Goal: Task Accomplishment & Management: Use online tool/utility

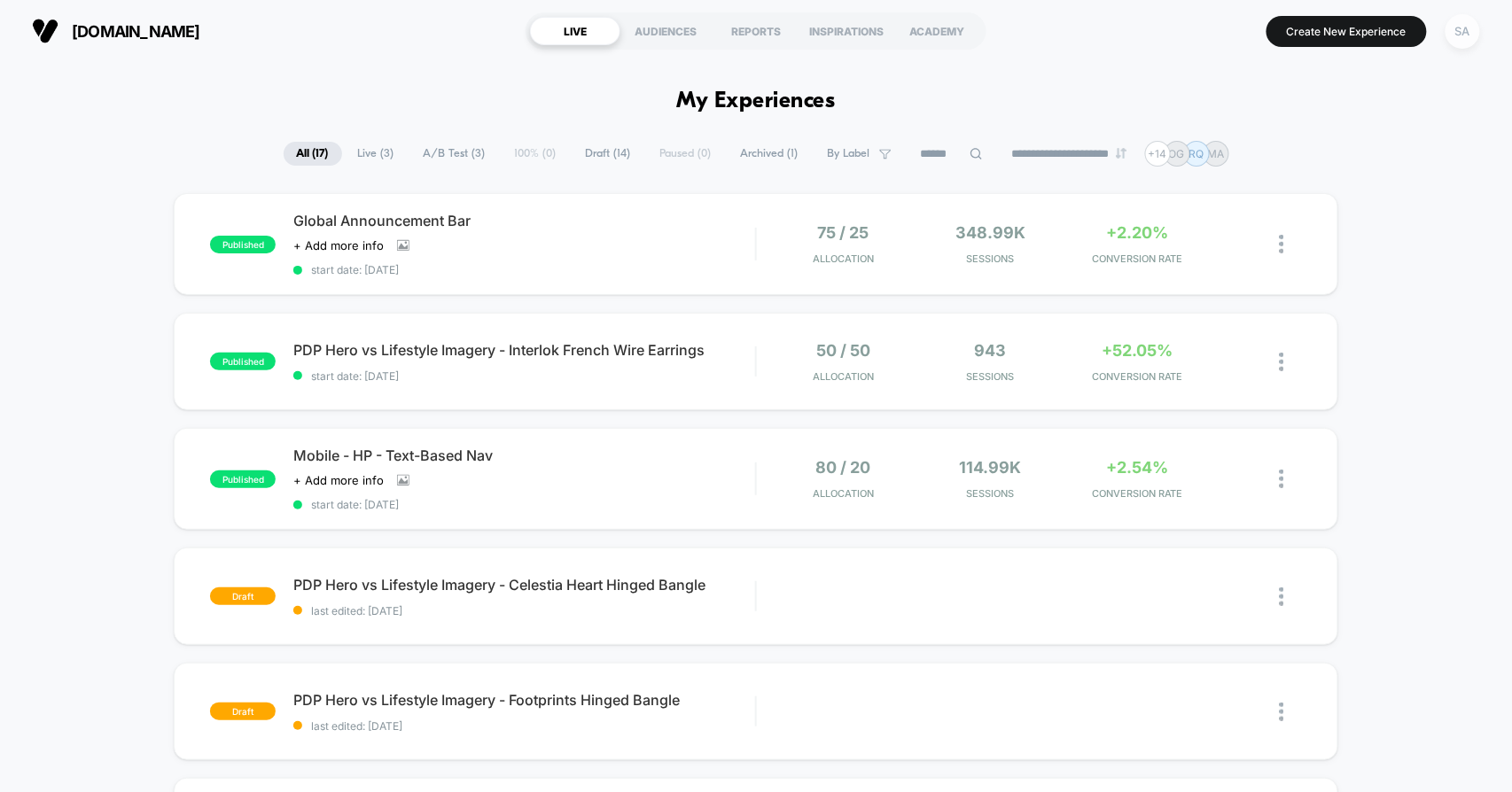
click at [1464, 33] on div "SA" at bounding box center [1462, 30] width 34 height 34
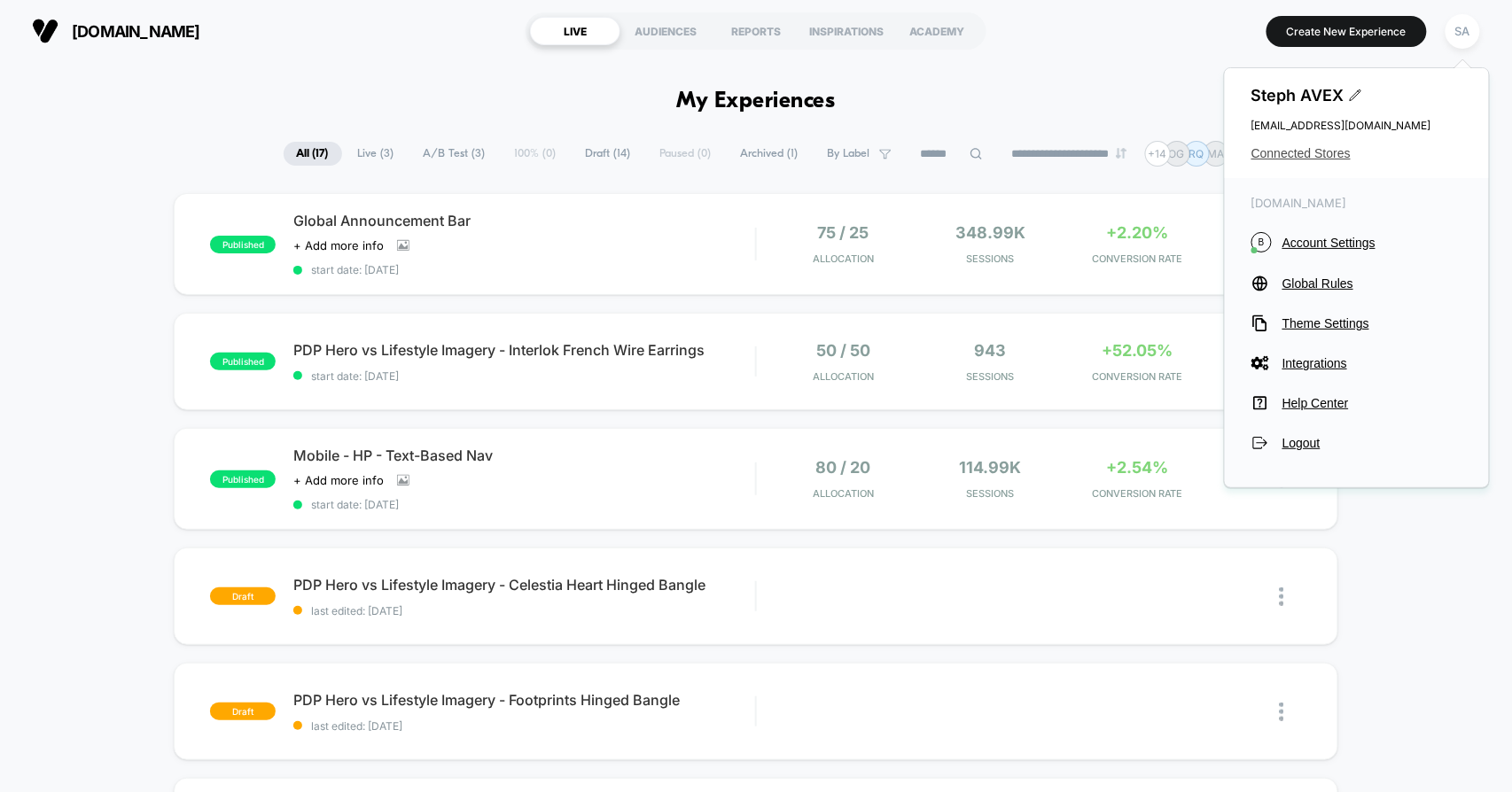
click at [1312, 150] on span "Connected Stores" at bounding box center [1357, 153] width 211 height 14
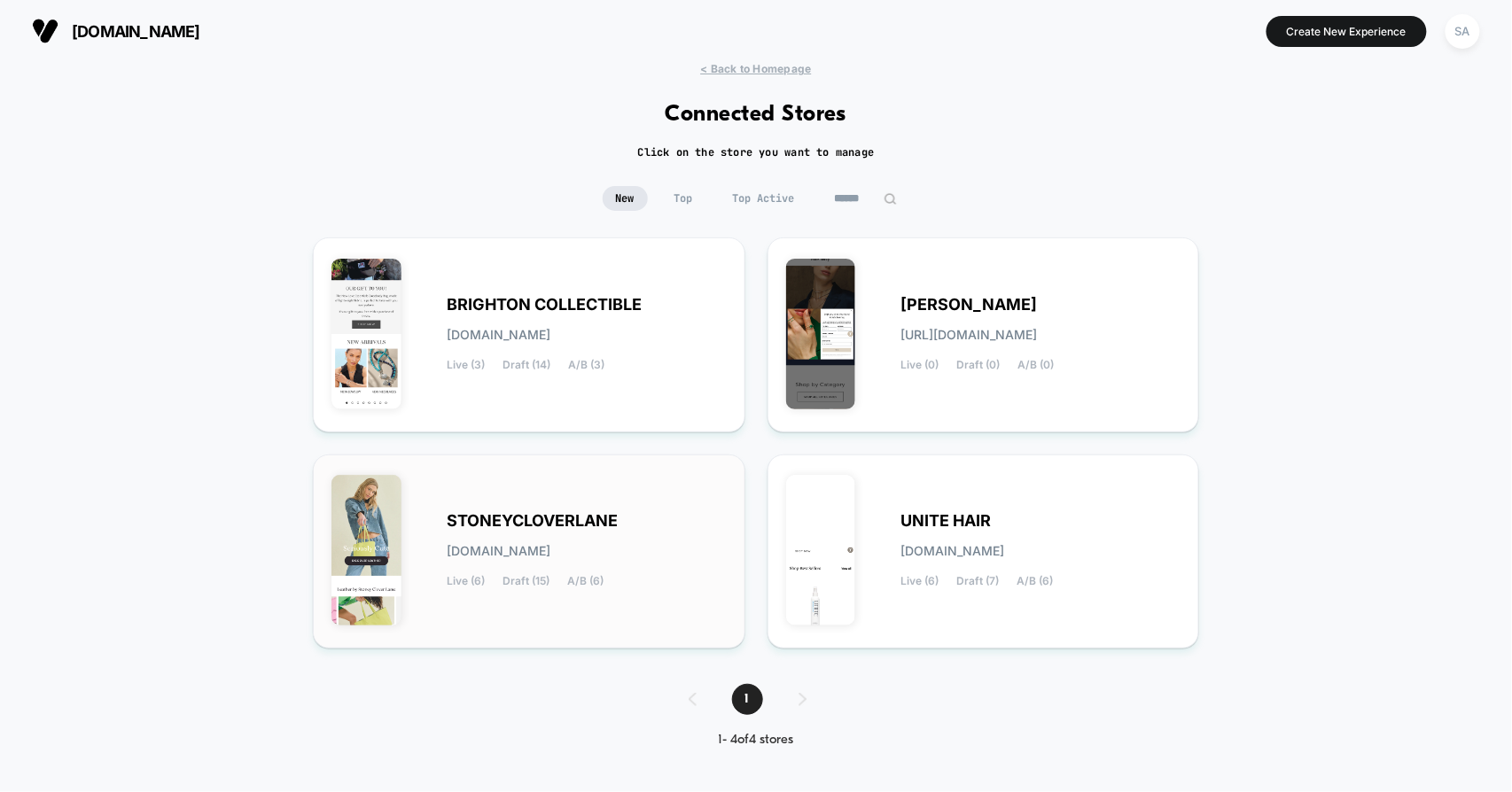
click at [575, 520] on span "STONEYCLOVERLANE" at bounding box center [531, 520] width 171 height 12
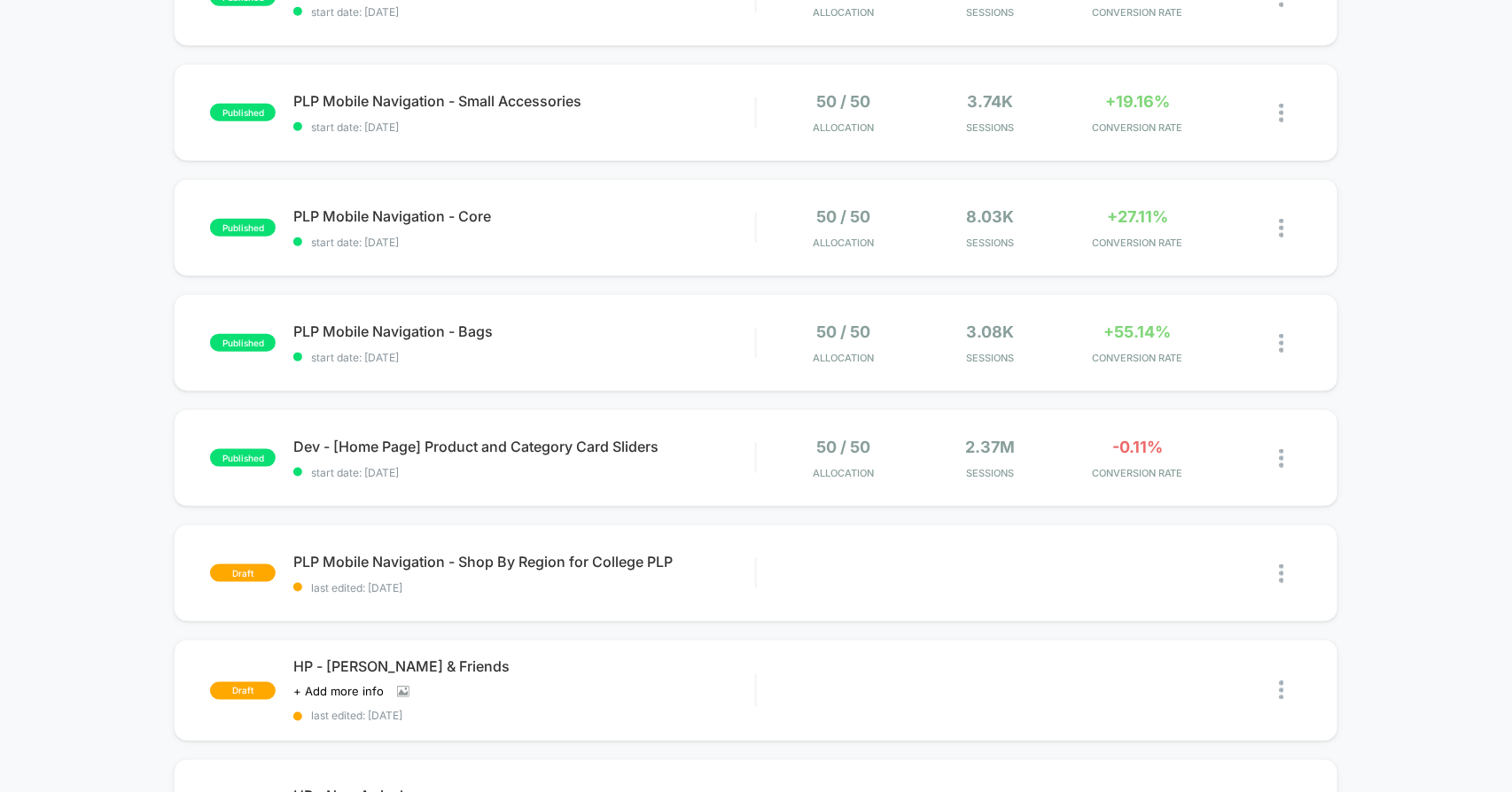
scroll to position [590, 0]
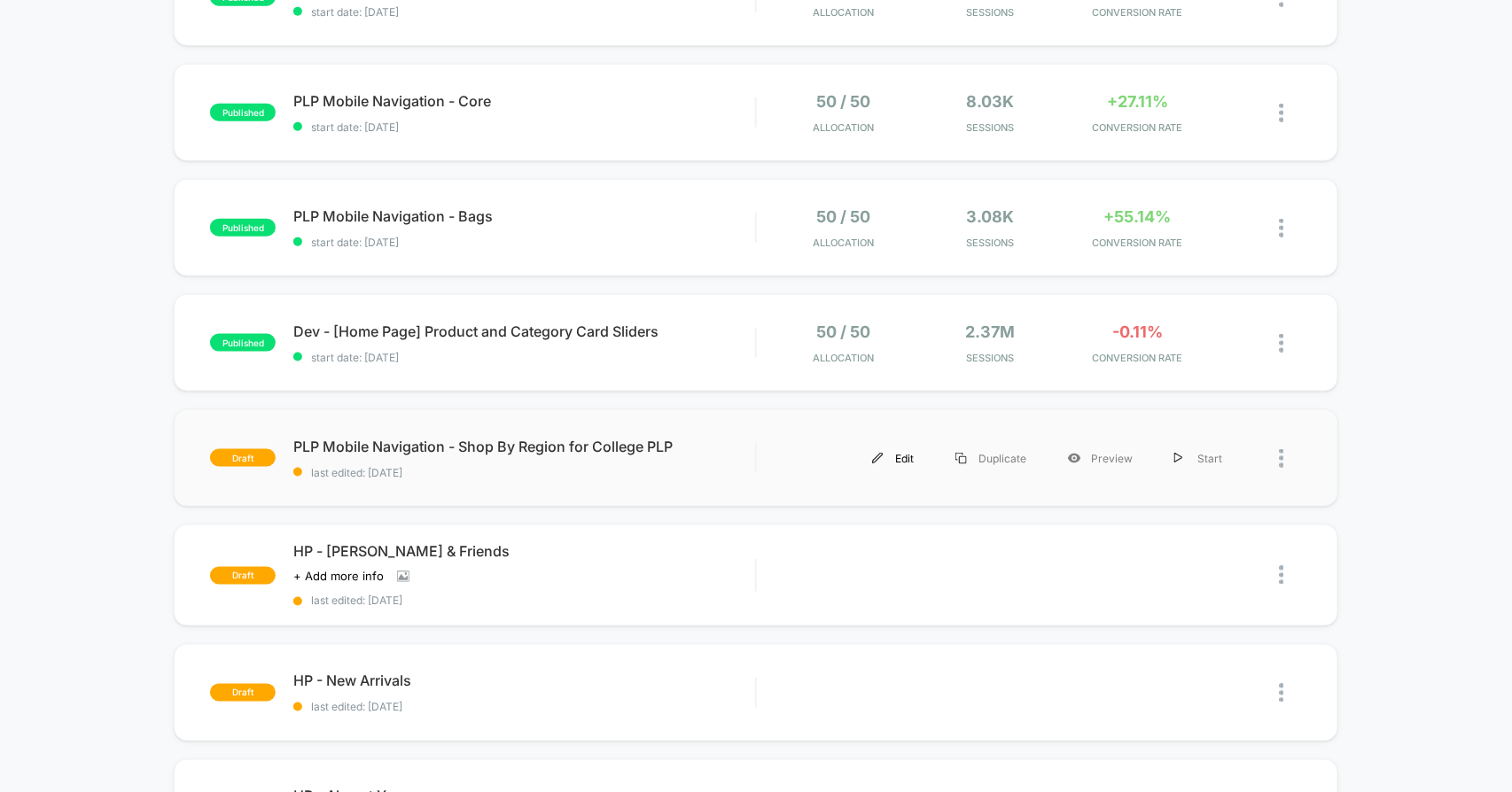
click at [879, 460] on img at bounding box center [877, 458] width 11 height 11
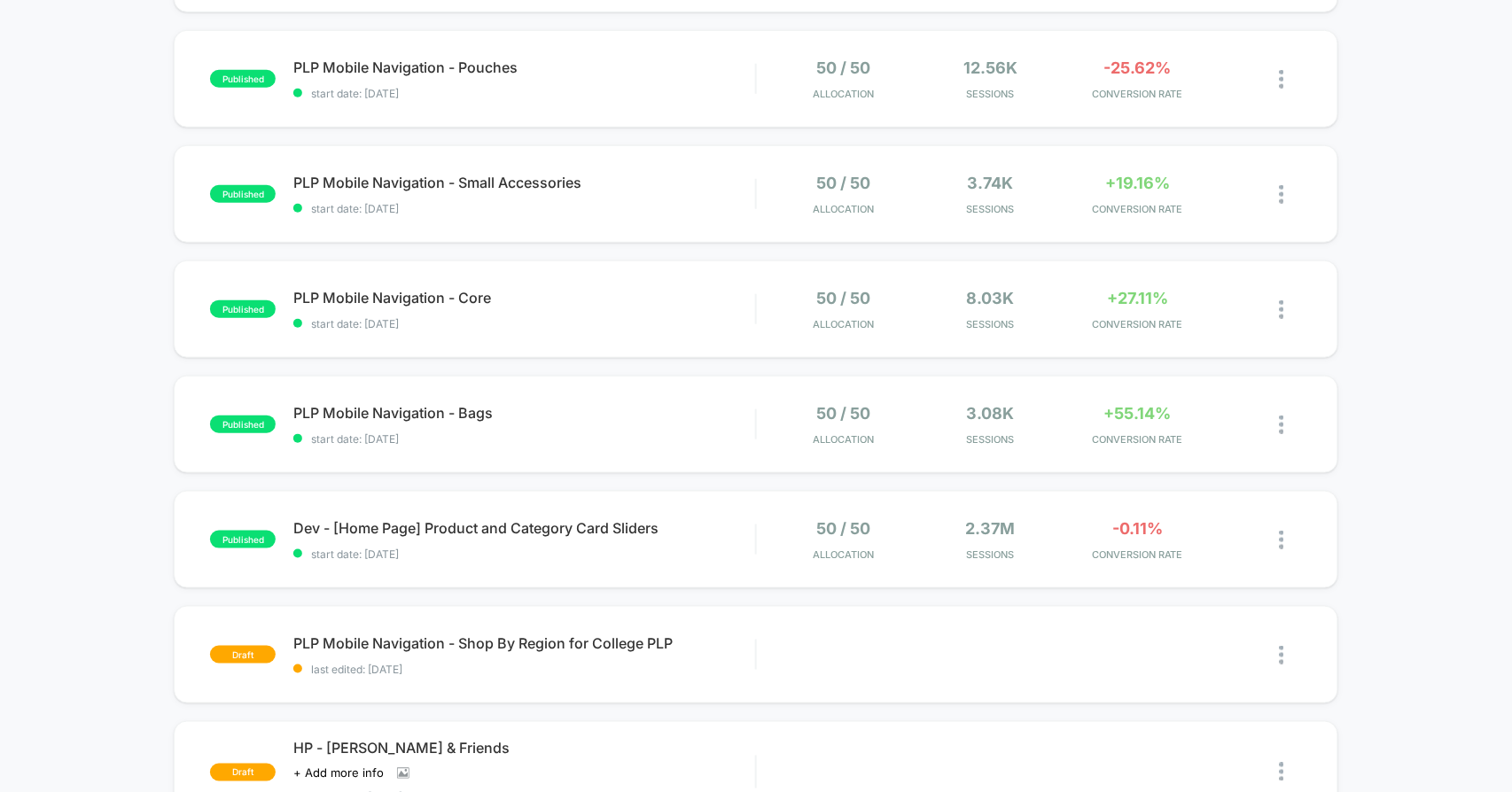
scroll to position [590, 0]
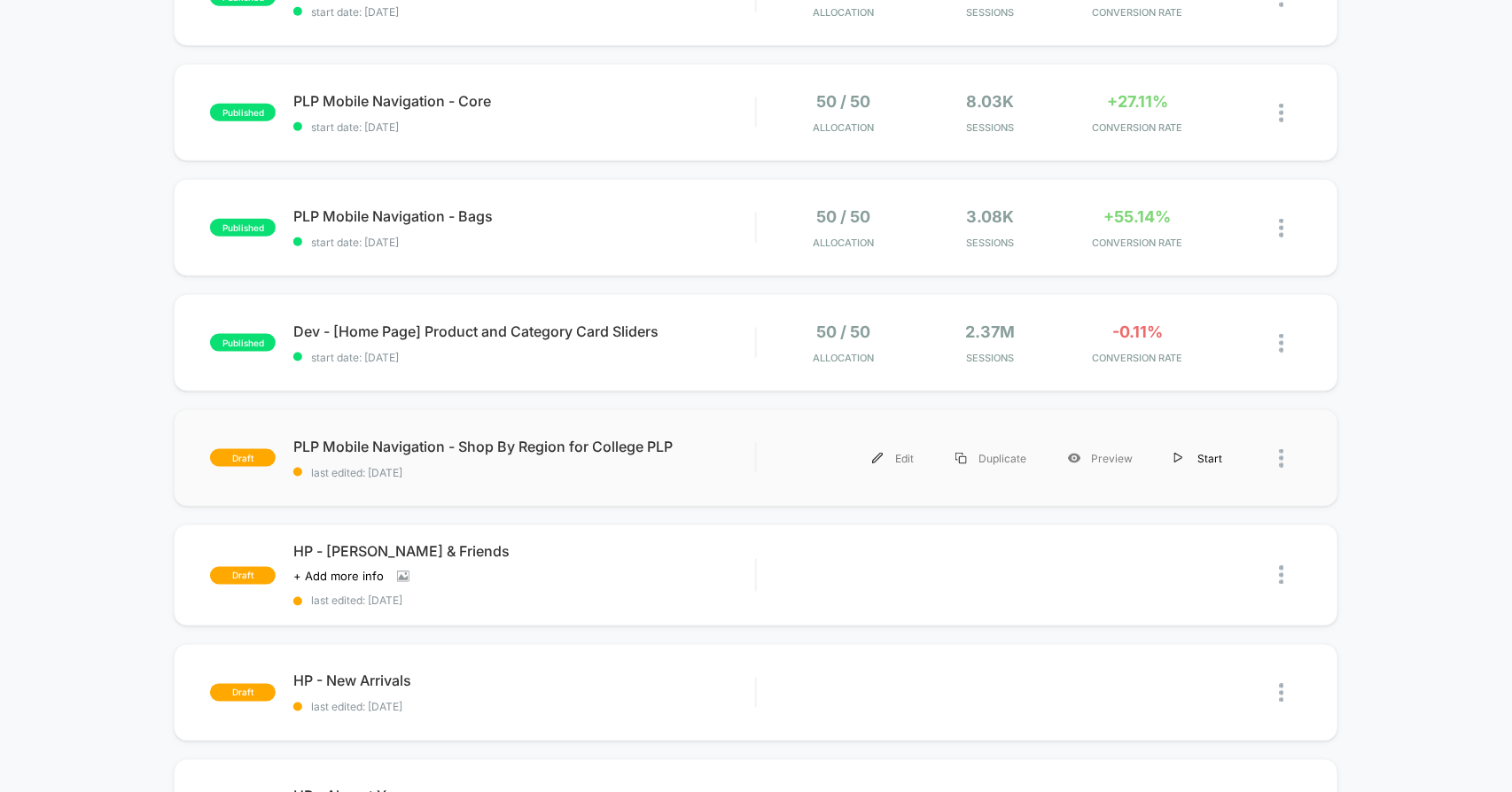
click at [1197, 461] on div "Start" at bounding box center [1198, 458] width 89 height 40
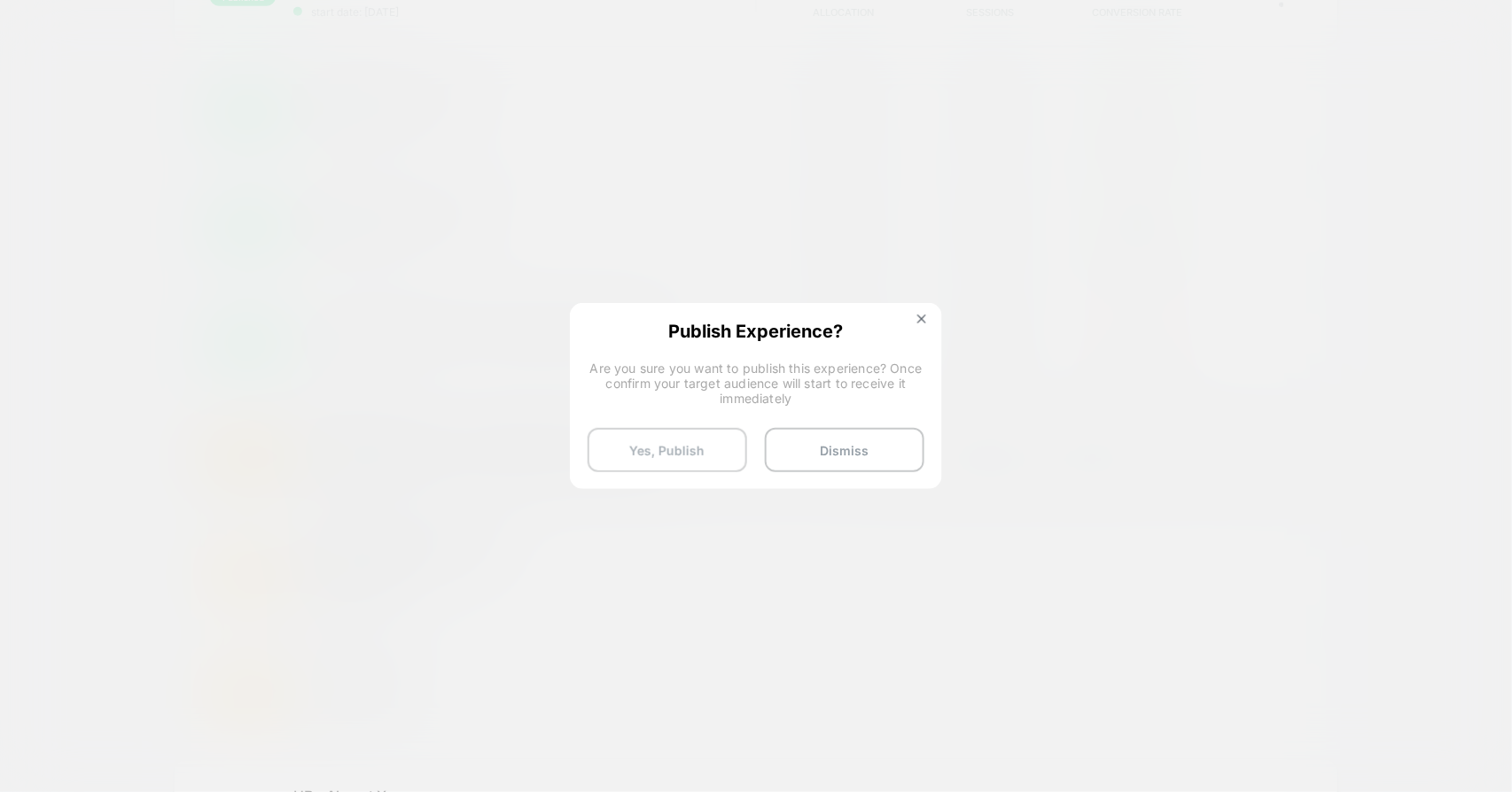
click at [690, 457] on button "Yes, Publish" at bounding box center [667, 450] width 160 height 44
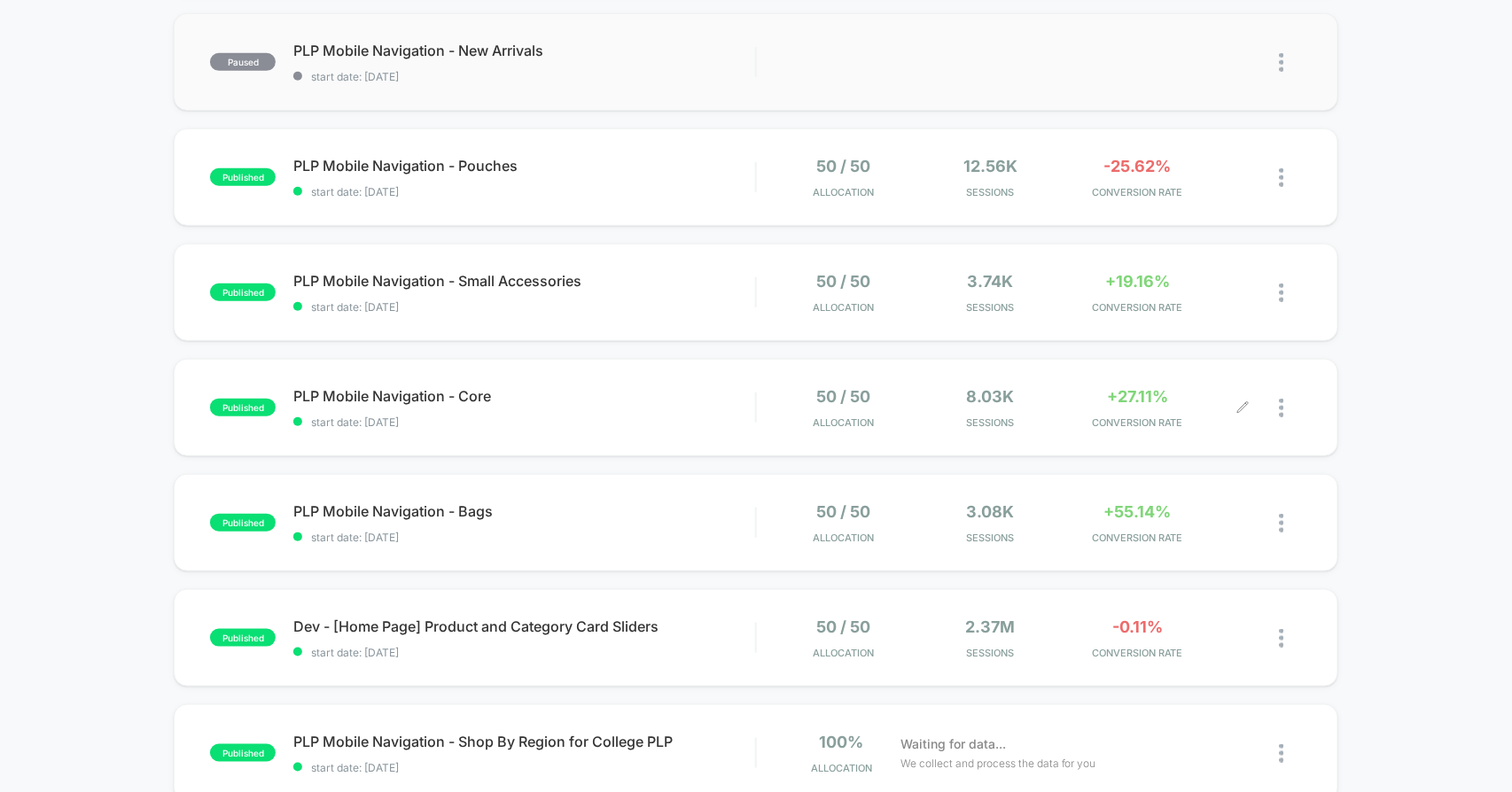
scroll to position [491, 0]
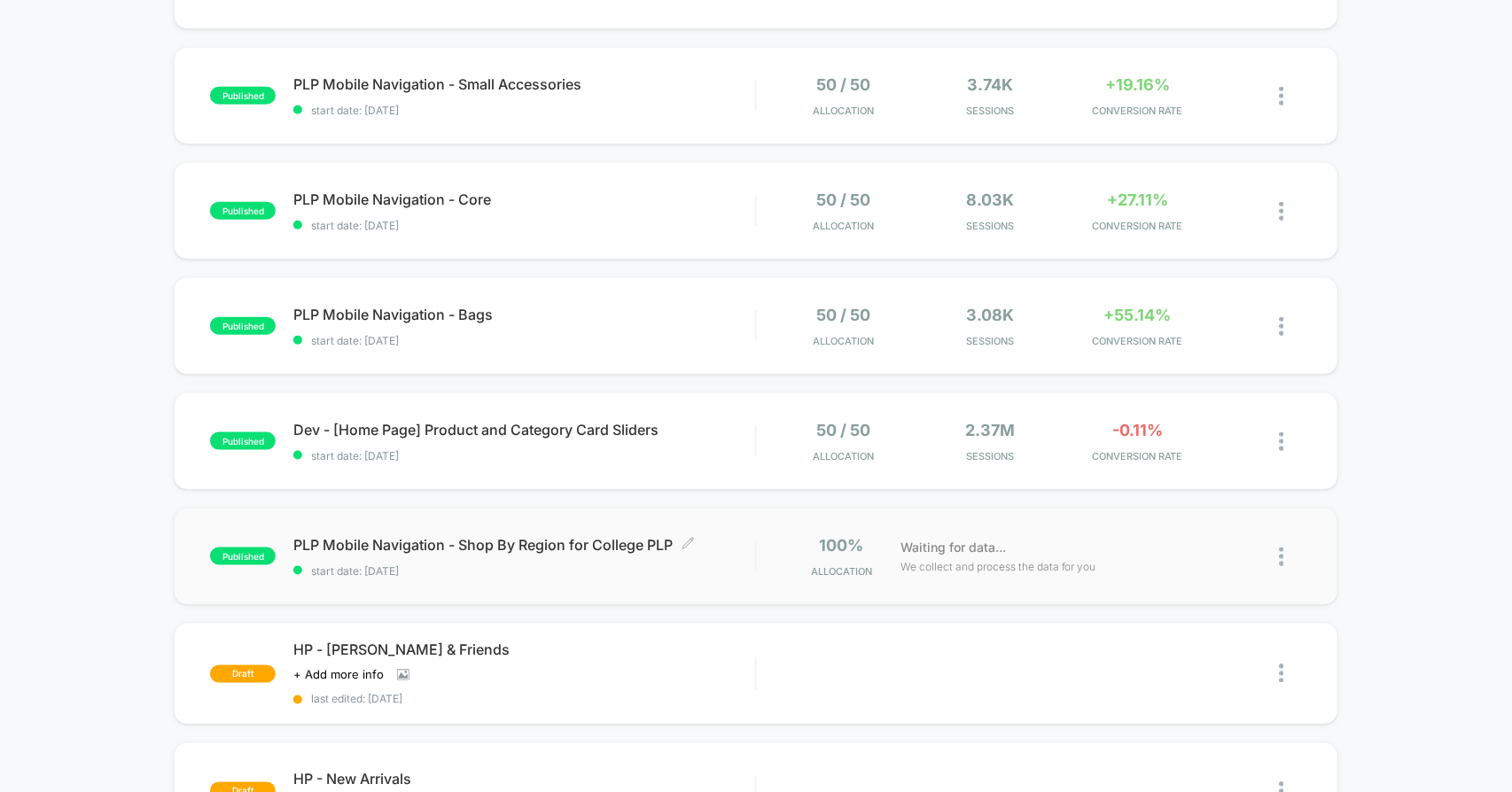
click at [502, 545] on span "PLP Mobile Navigation - Shop By Region for College PLP Click to edit experience…" at bounding box center [524, 544] width 462 height 18
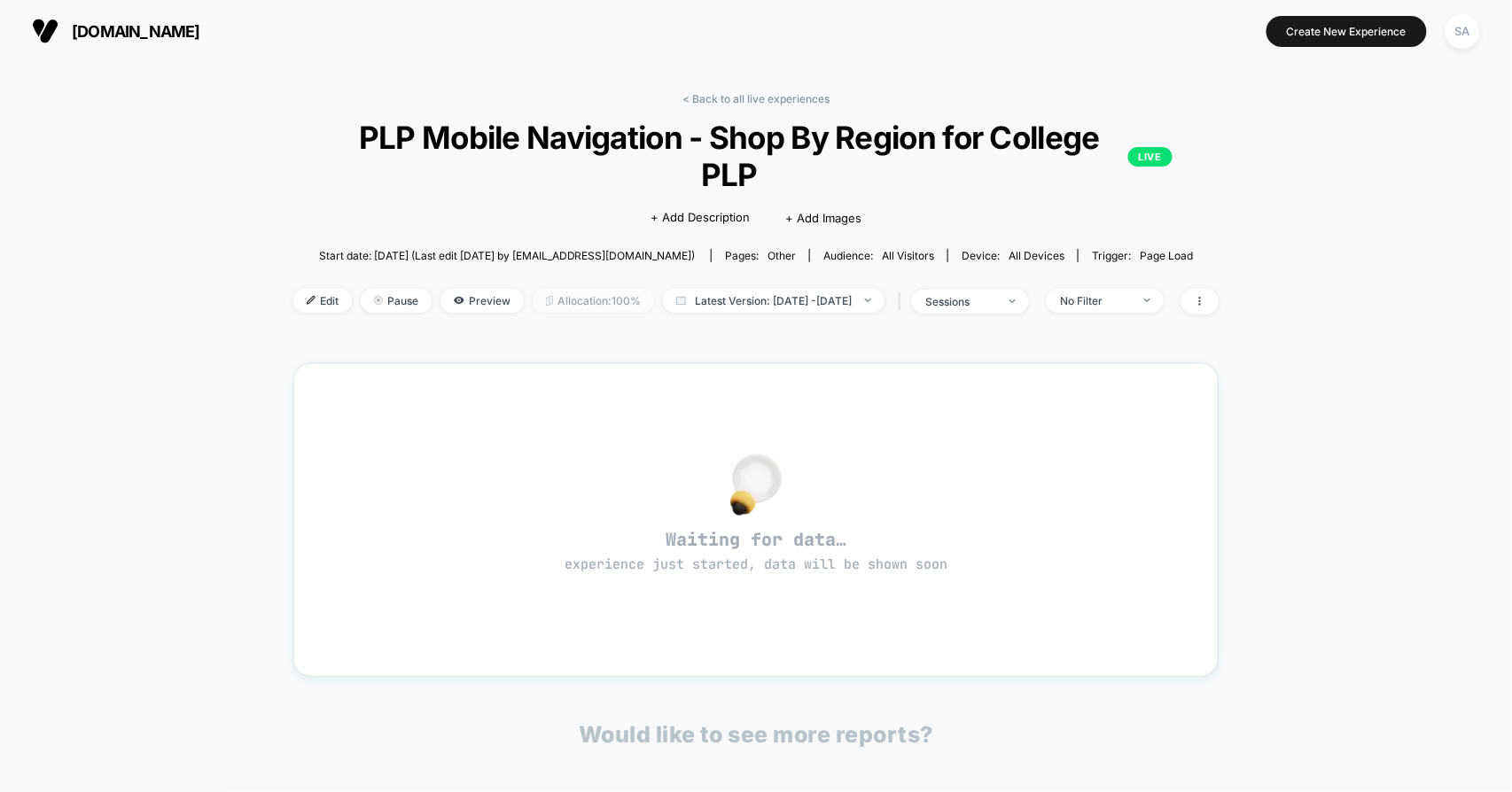
click at [572, 289] on span "Allocation: 100%" at bounding box center [593, 301] width 122 height 24
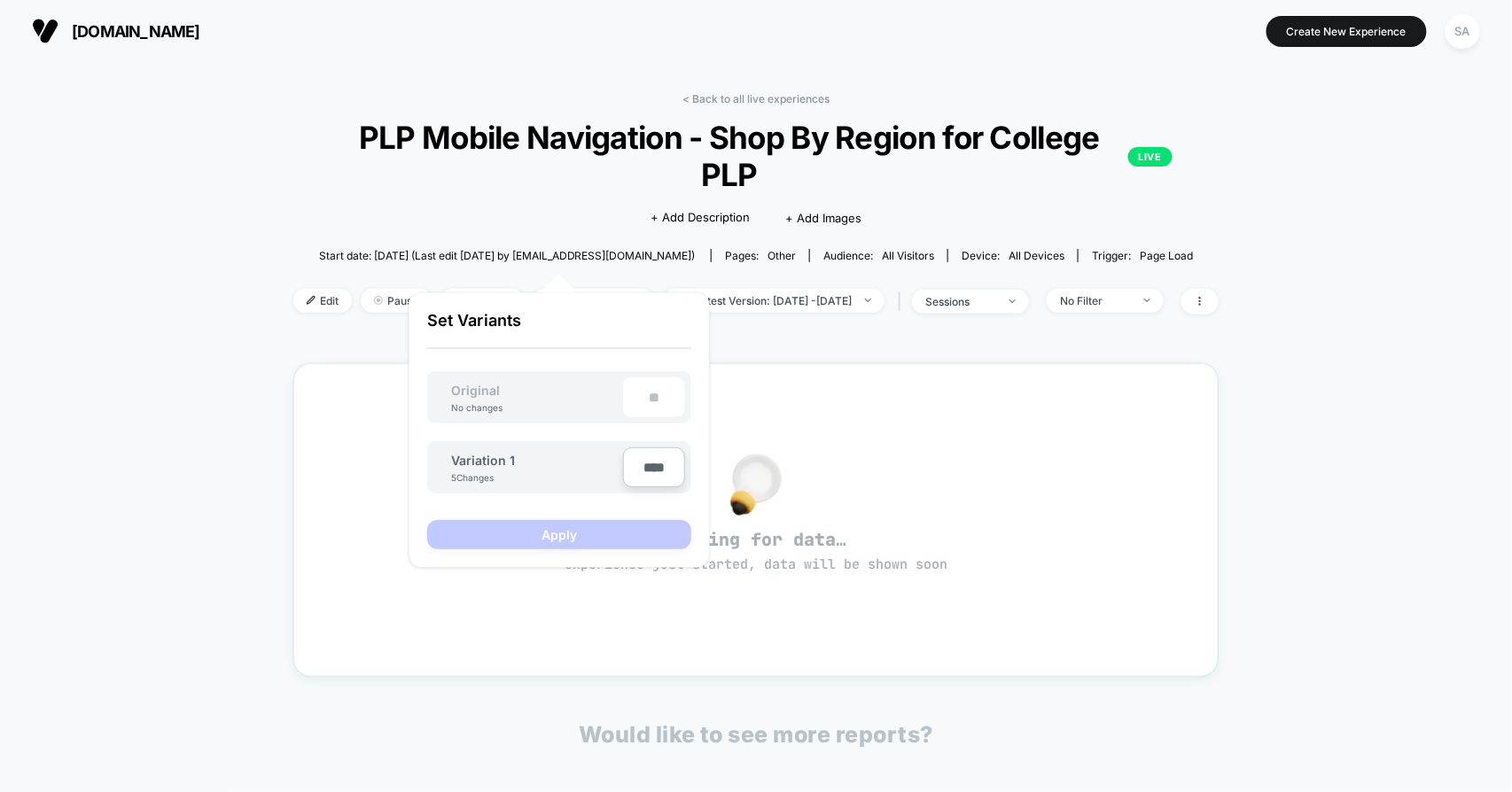
click at [650, 470] on input "****" at bounding box center [653, 467] width 62 height 40
type input "***"
type input "**"
type input "***"
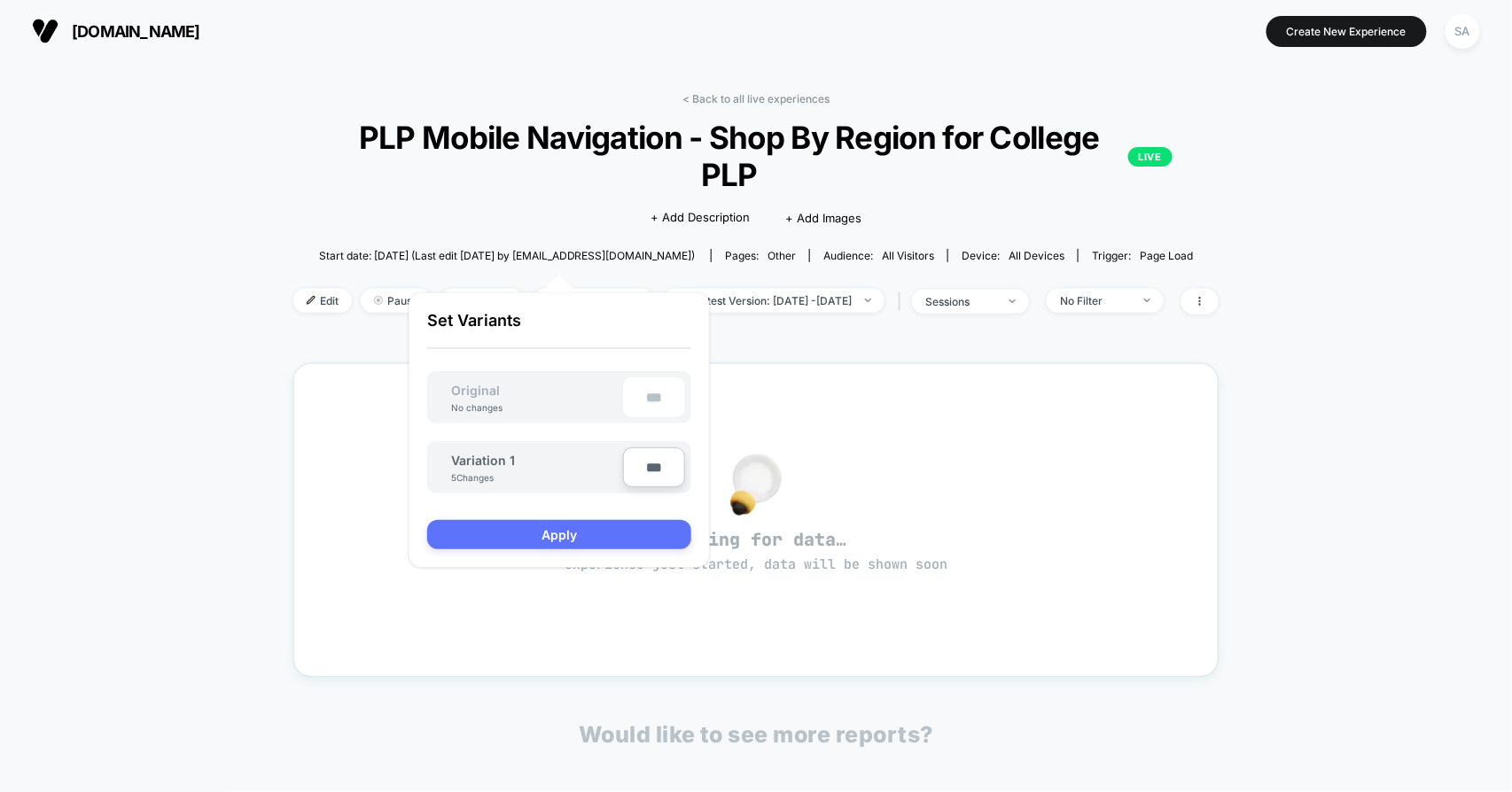
click at [592, 524] on button "Apply" at bounding box center [559, 535] width 264 height 30
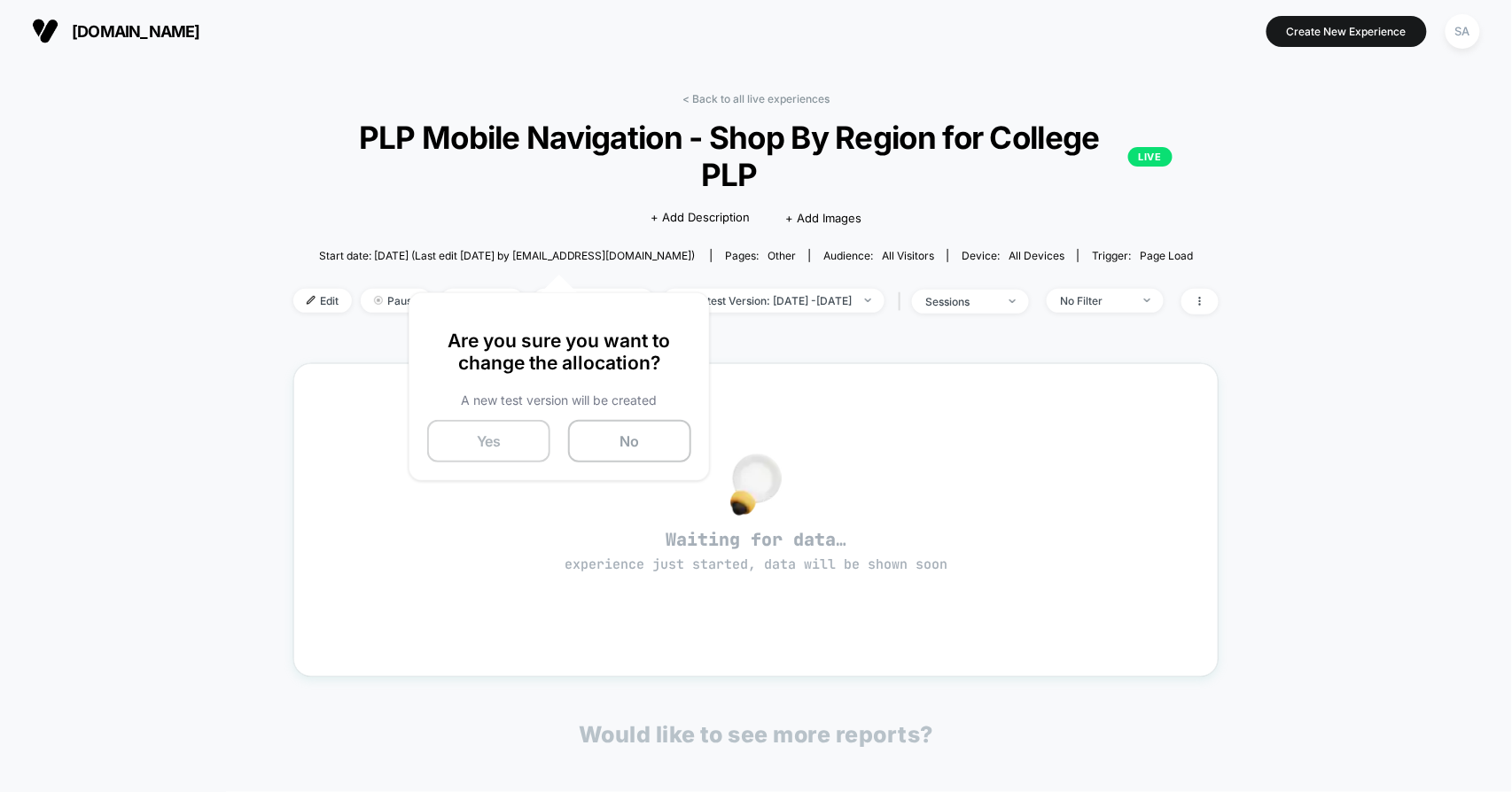
click at [534, 439] on button "Yes" at bounding box center [489, 441] width 124 height 42
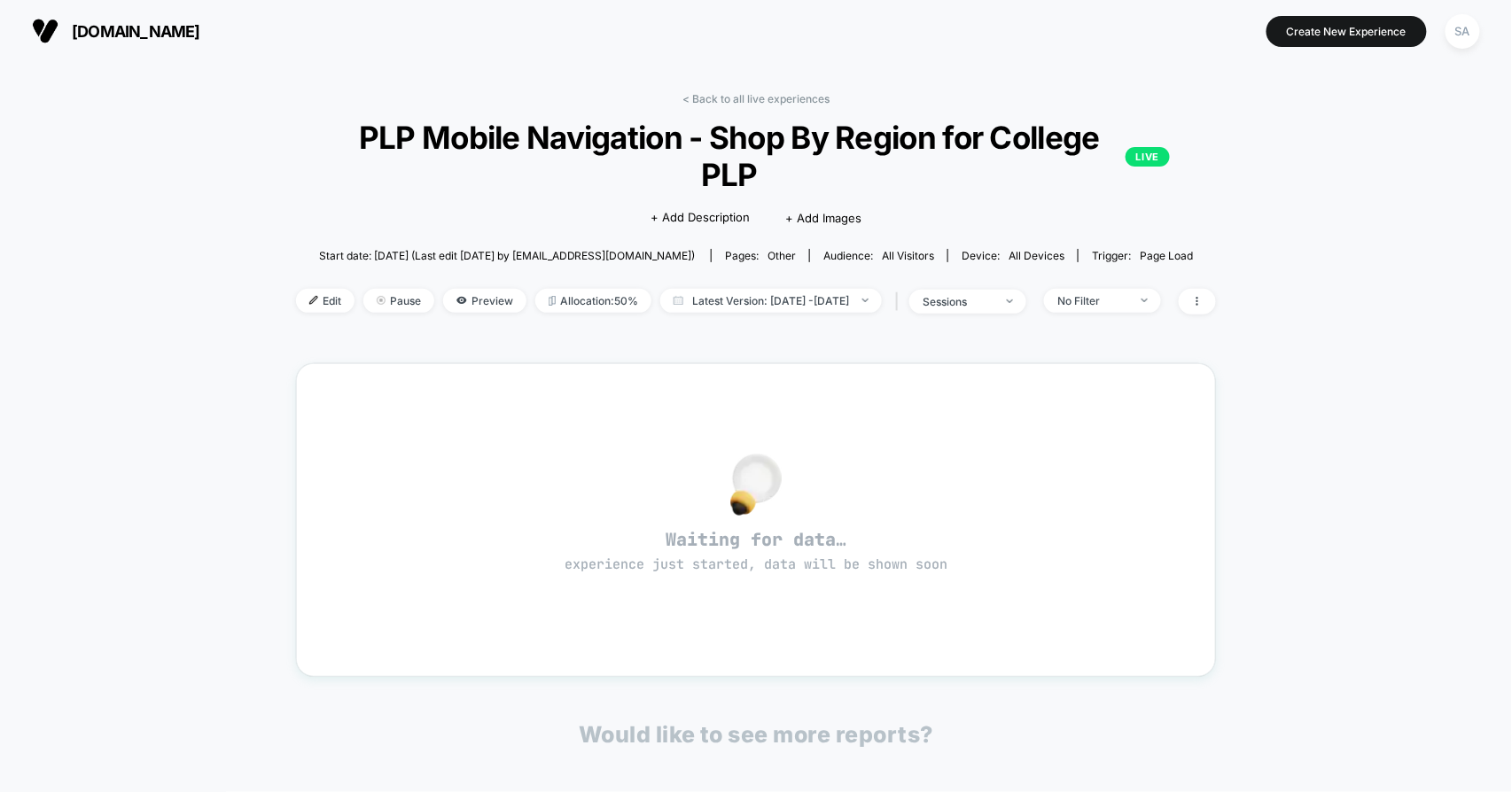
click at [159, 32] on span "[DOMAIN_NAME]" at bounding box center [136, 31] width 128 height 18
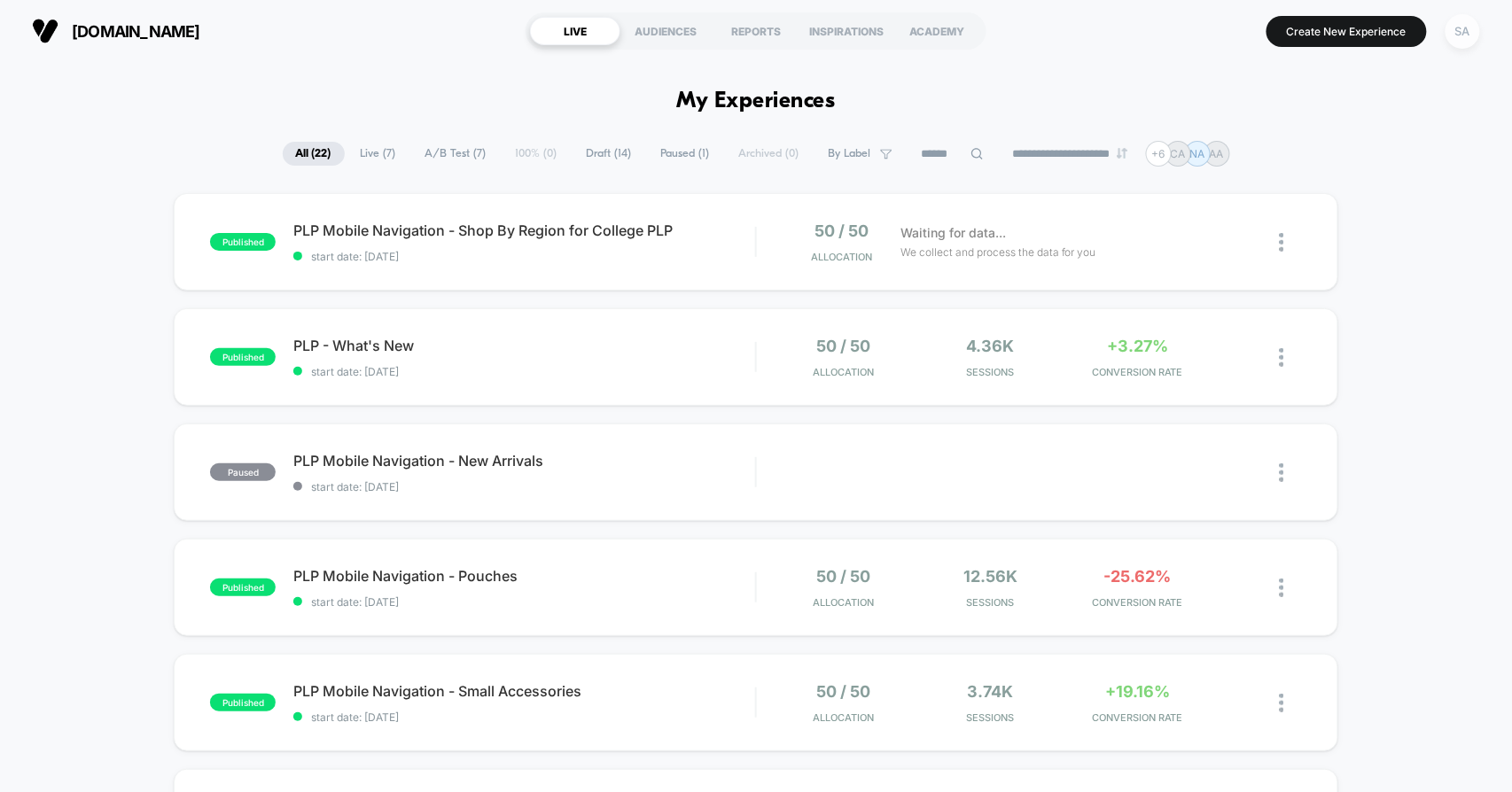
click at [1470, 30] on div "SA" at bounding box center [1462, 30] width 34 height 34
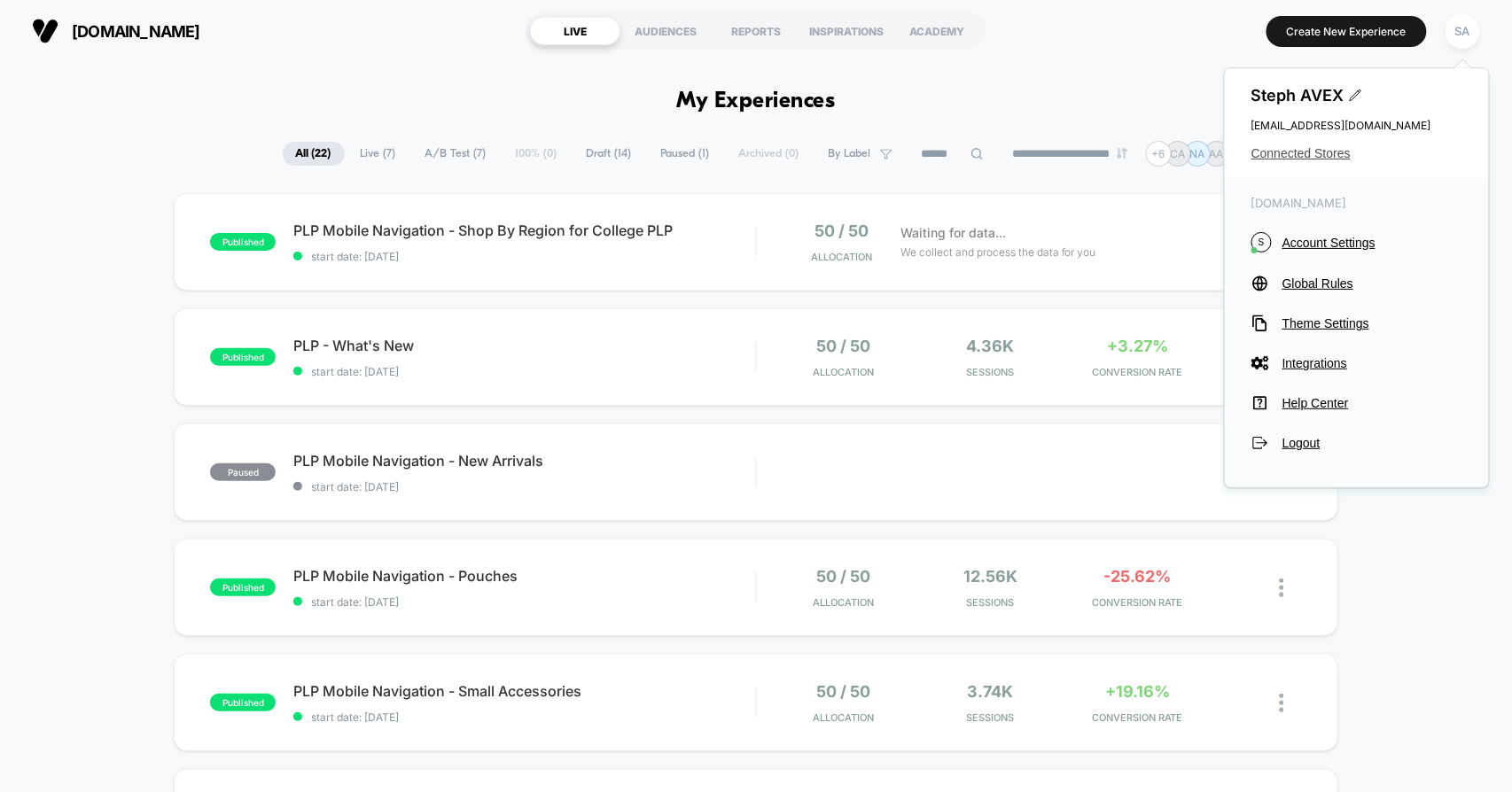
click at [1316, 158] on span "Connected Stores" at bounding box center [1357, 153] width 211 height 14
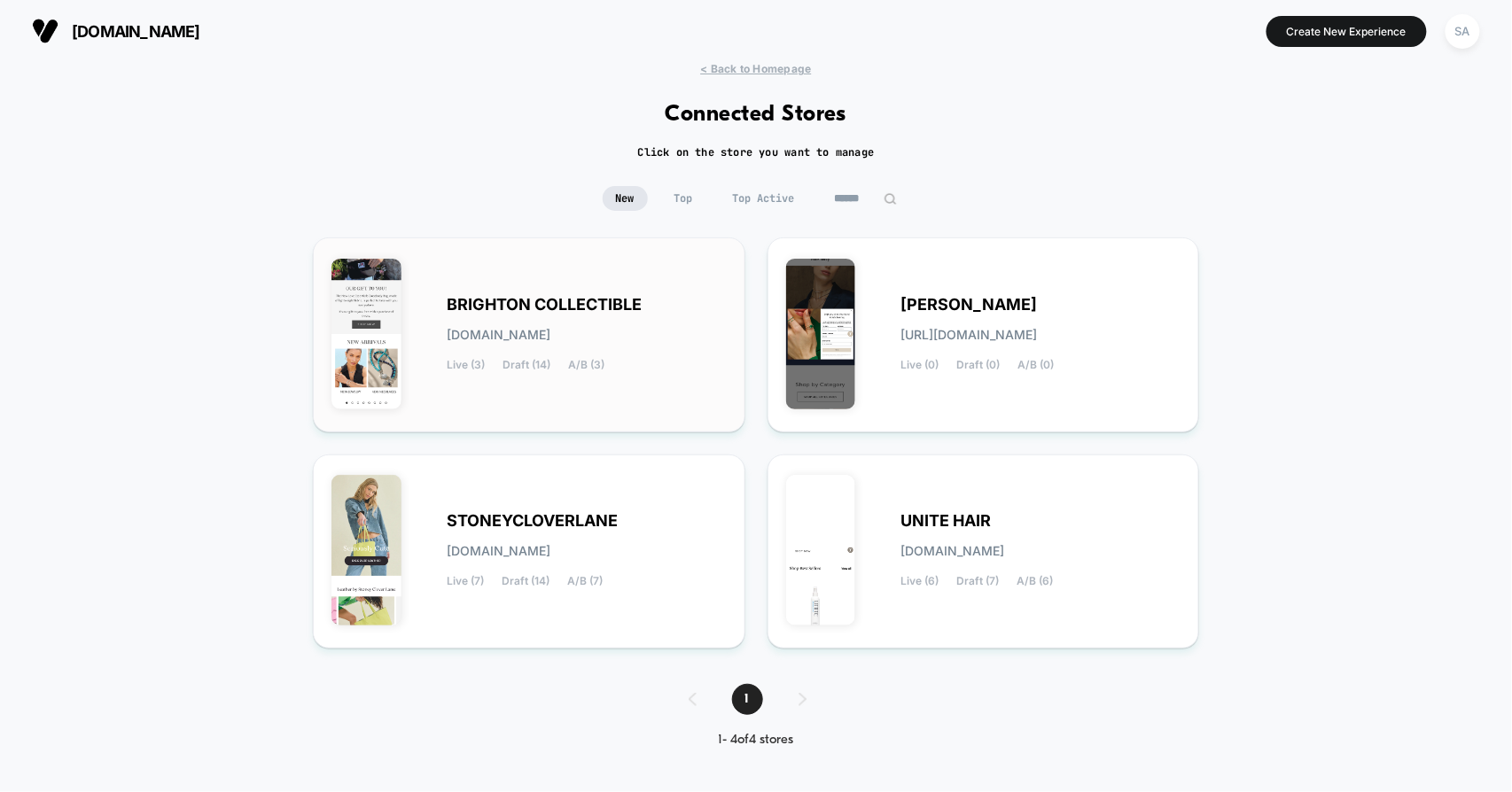
click at [537, 311] on span "BRIGHTON COLLECTIBLE" at bounding box center [543, 304] width 195 height 12
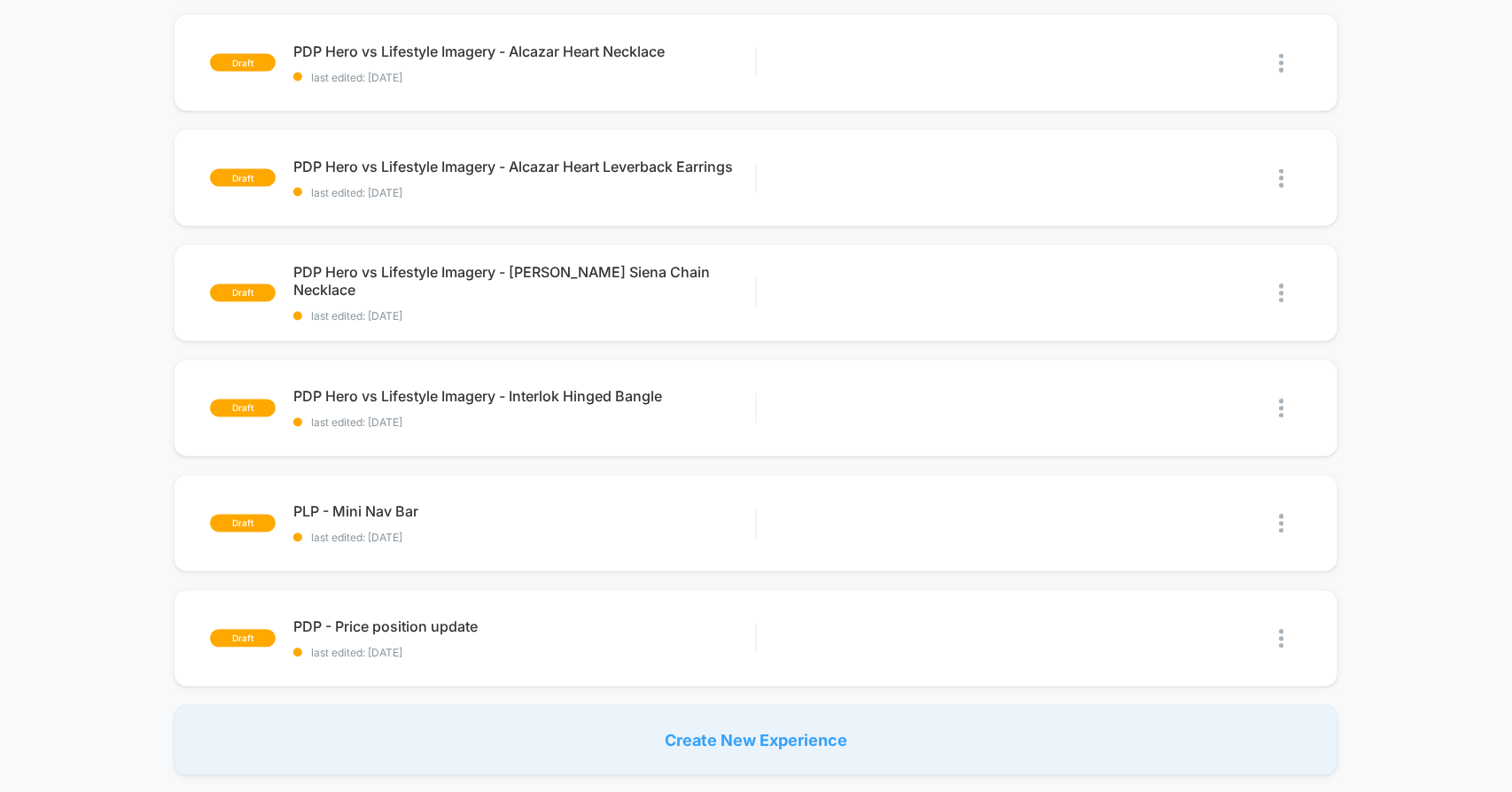
scroll to position [886, 0]
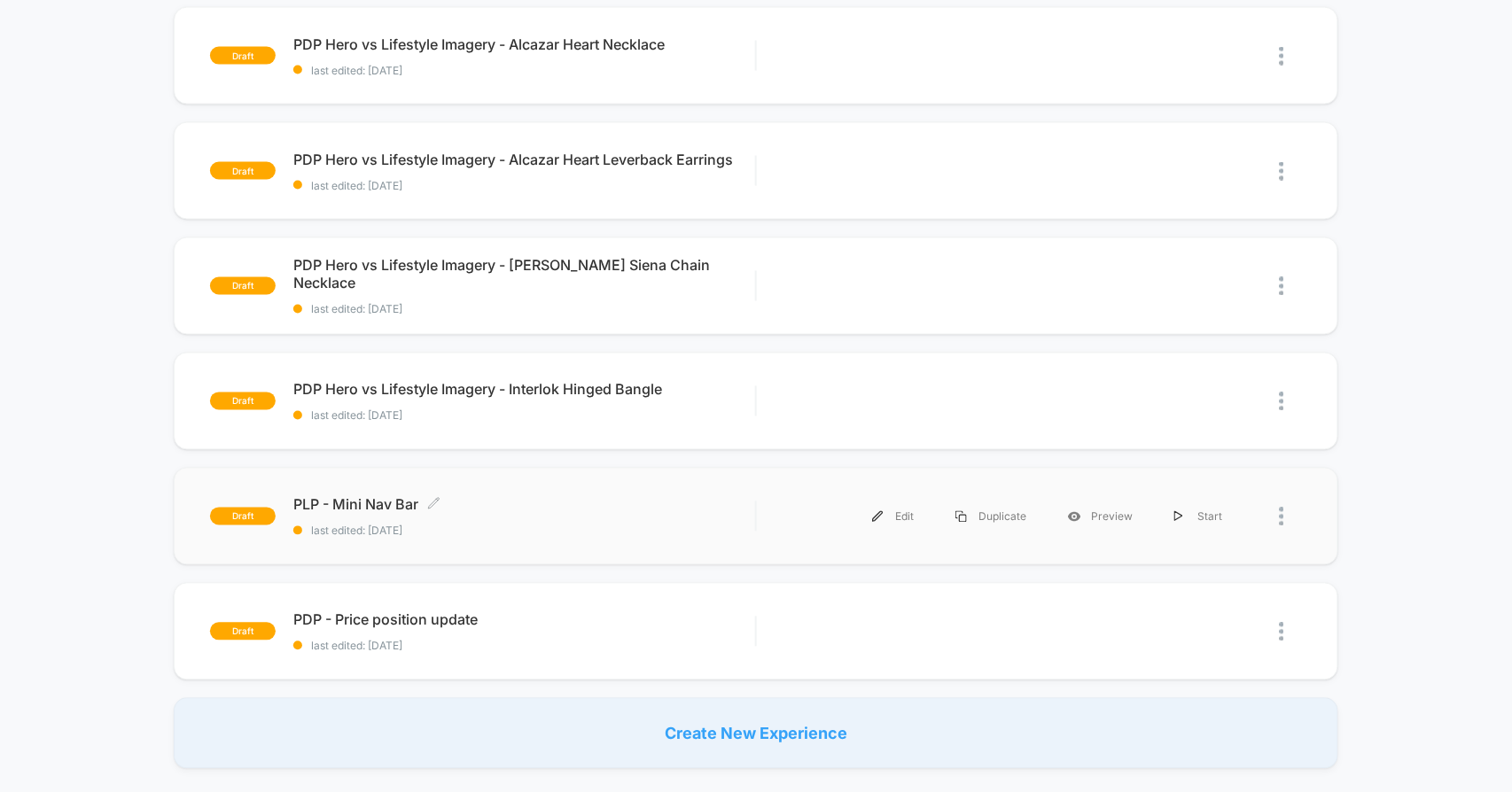
click at [370, 500] on span "PLP - Mini Nav Bar Click to edit experience details" at bounding box center [524, 504] width 462 height 18
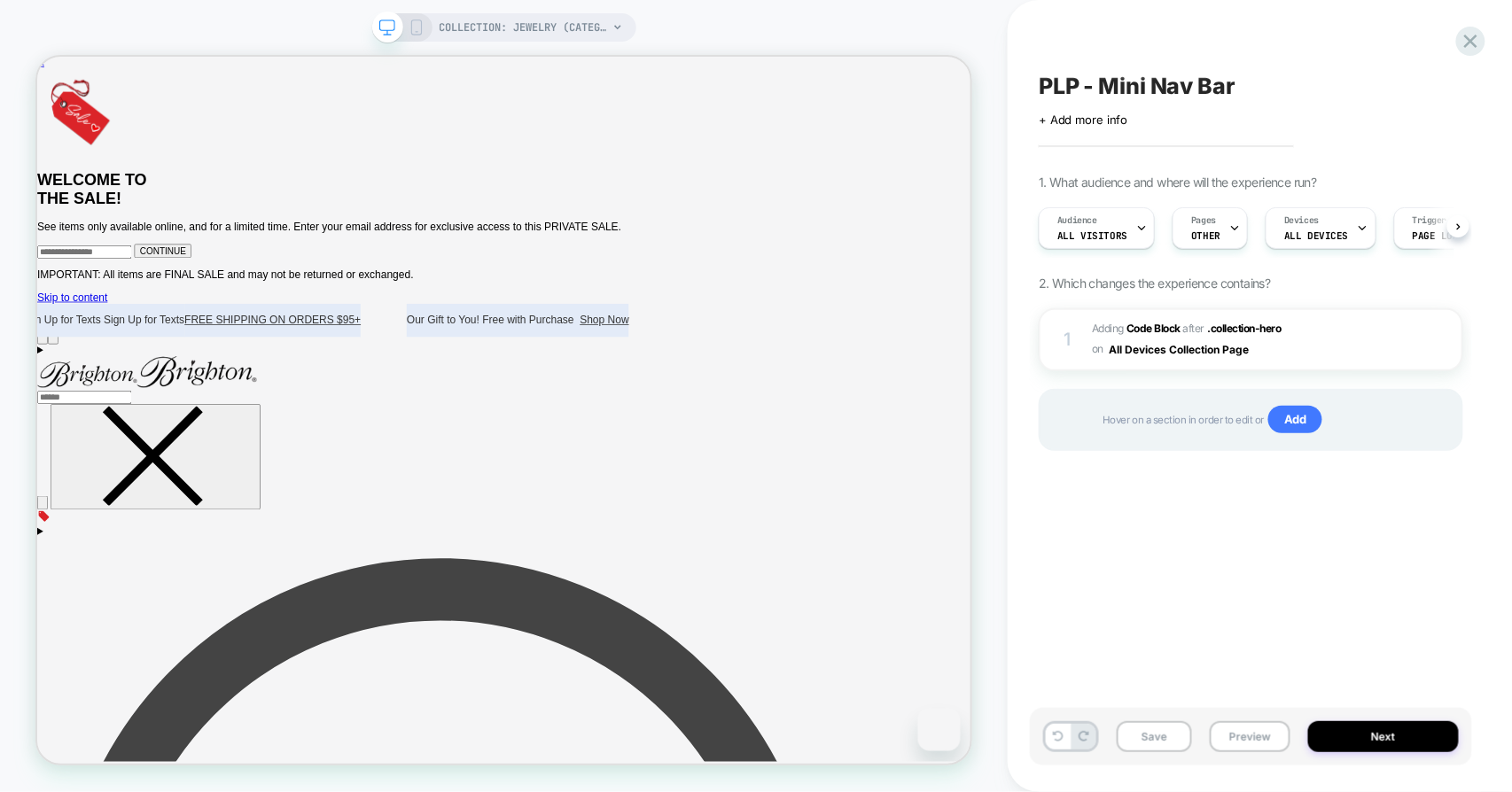
click at [1248, 738] on button "Preview" at bounding box center [1250, 737] width 80 height 31
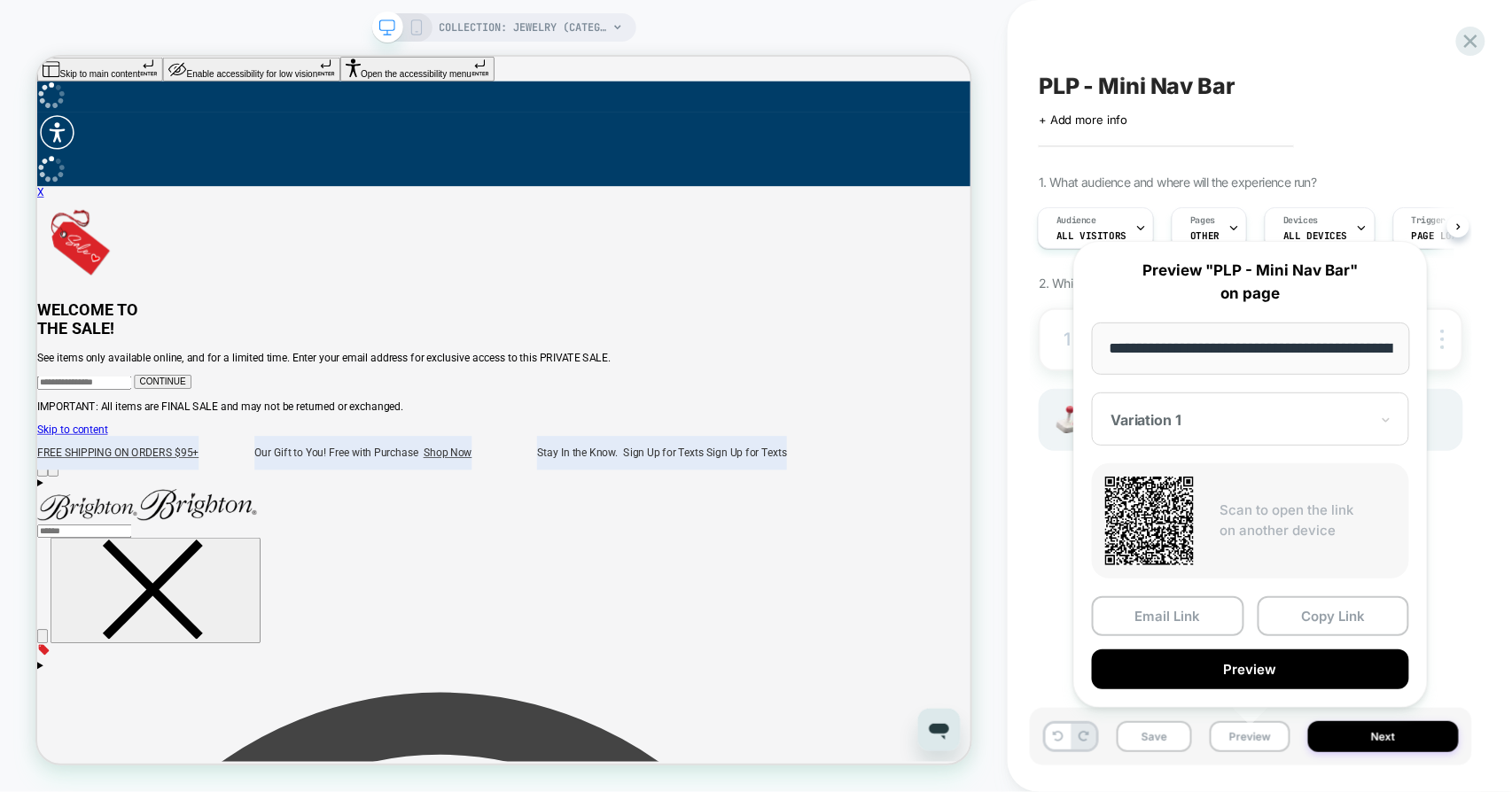
click at [415, 34] on icon at bounding box center [416, 27] width 16 height 16
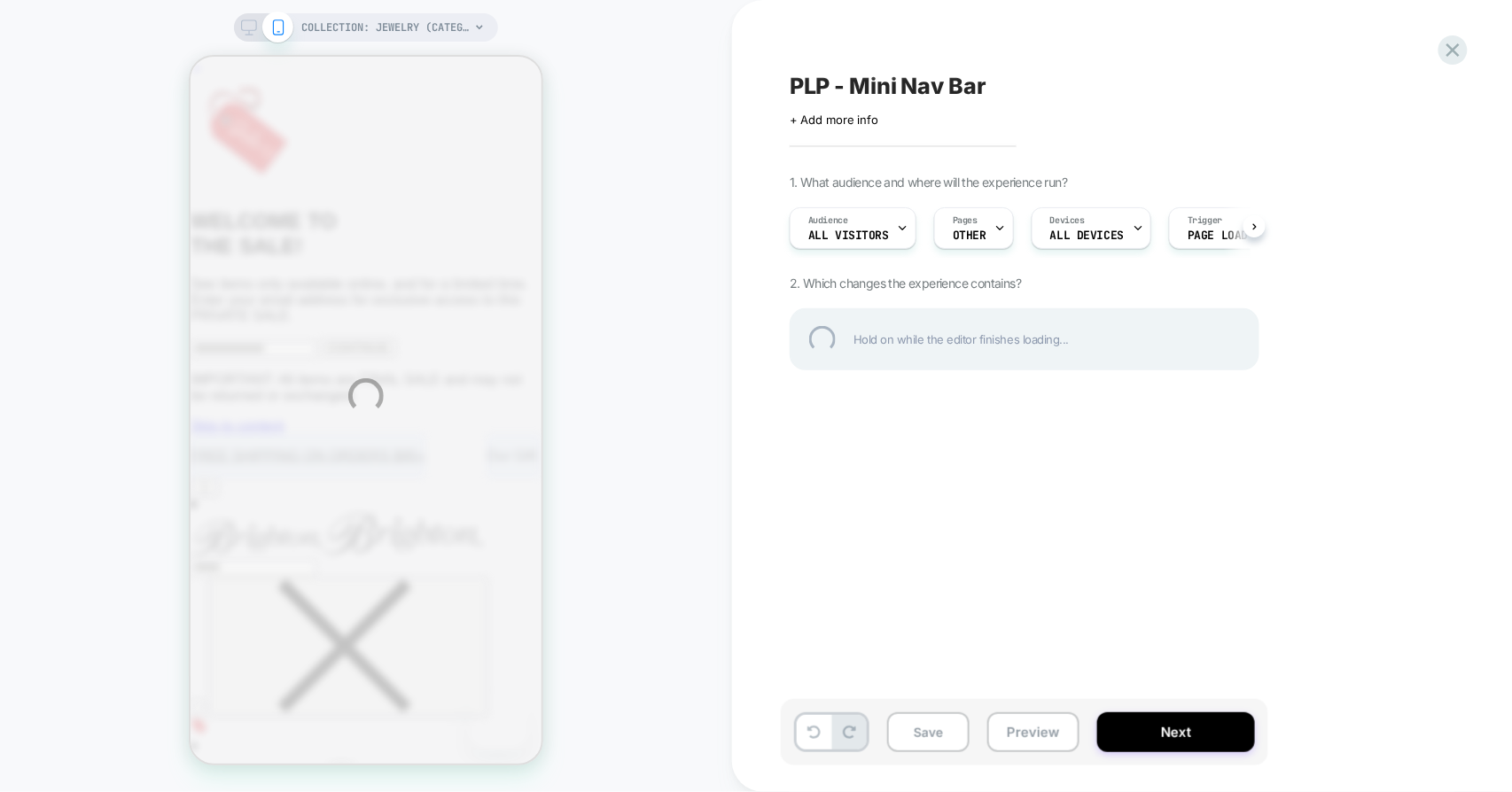
click at [1034, 746] on div "COLLECTION: Jewelry (Category) COLLECTION: Jewelry (Category) PLP - Mini Nav Ba…" at bounding box center [756, 396] width 1512 height 792
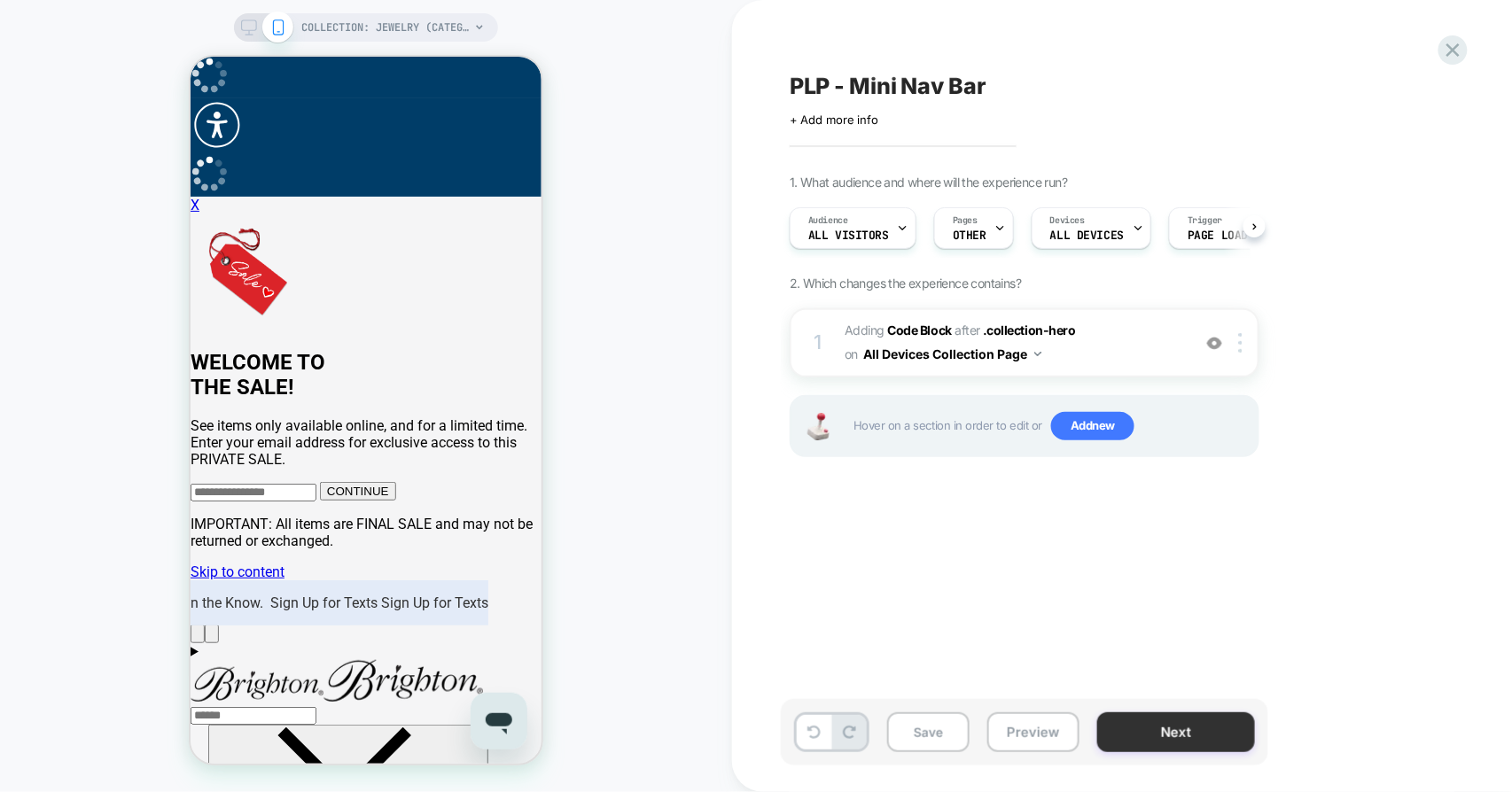
click at [1143, 734] on button "Next" at bounding box center [1176, 732] width 158 height 40
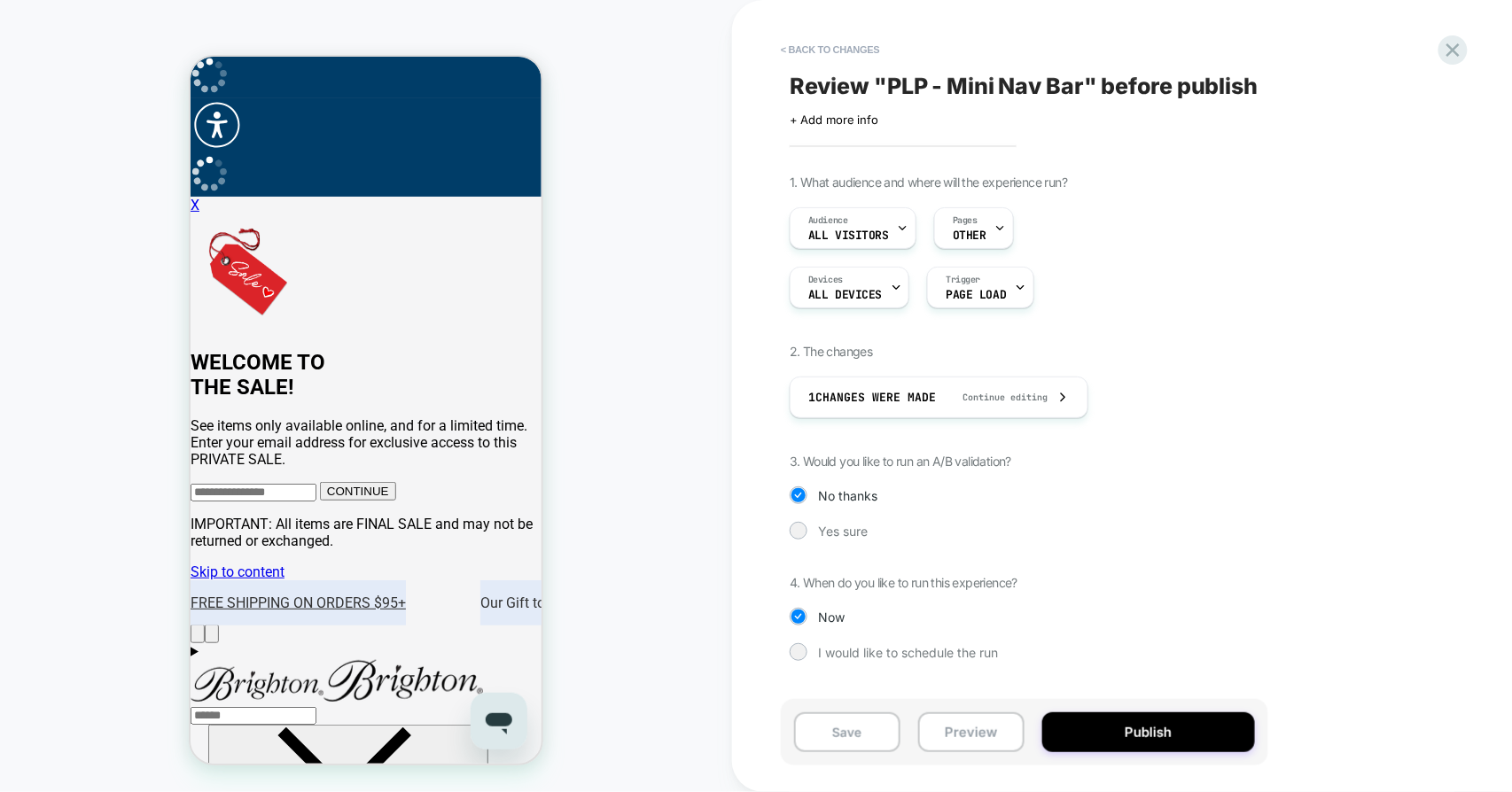
click at [1143, 734] on button "Publish" at bounding box center [1149, 732] width 213 height 40
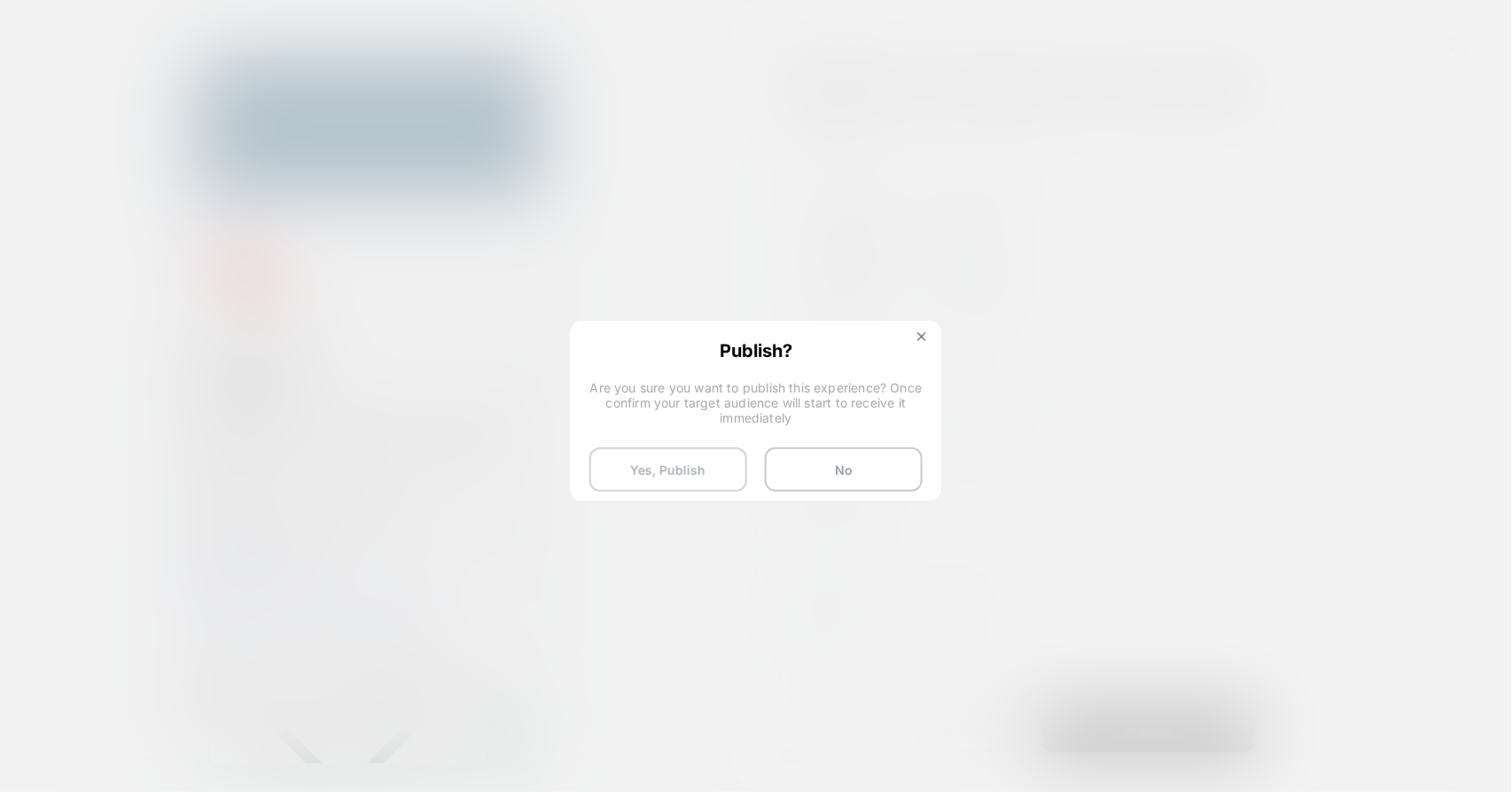
click at [685, 470] on button "Yes, Publish" at bounding box center [668, 469] width 158 height 44
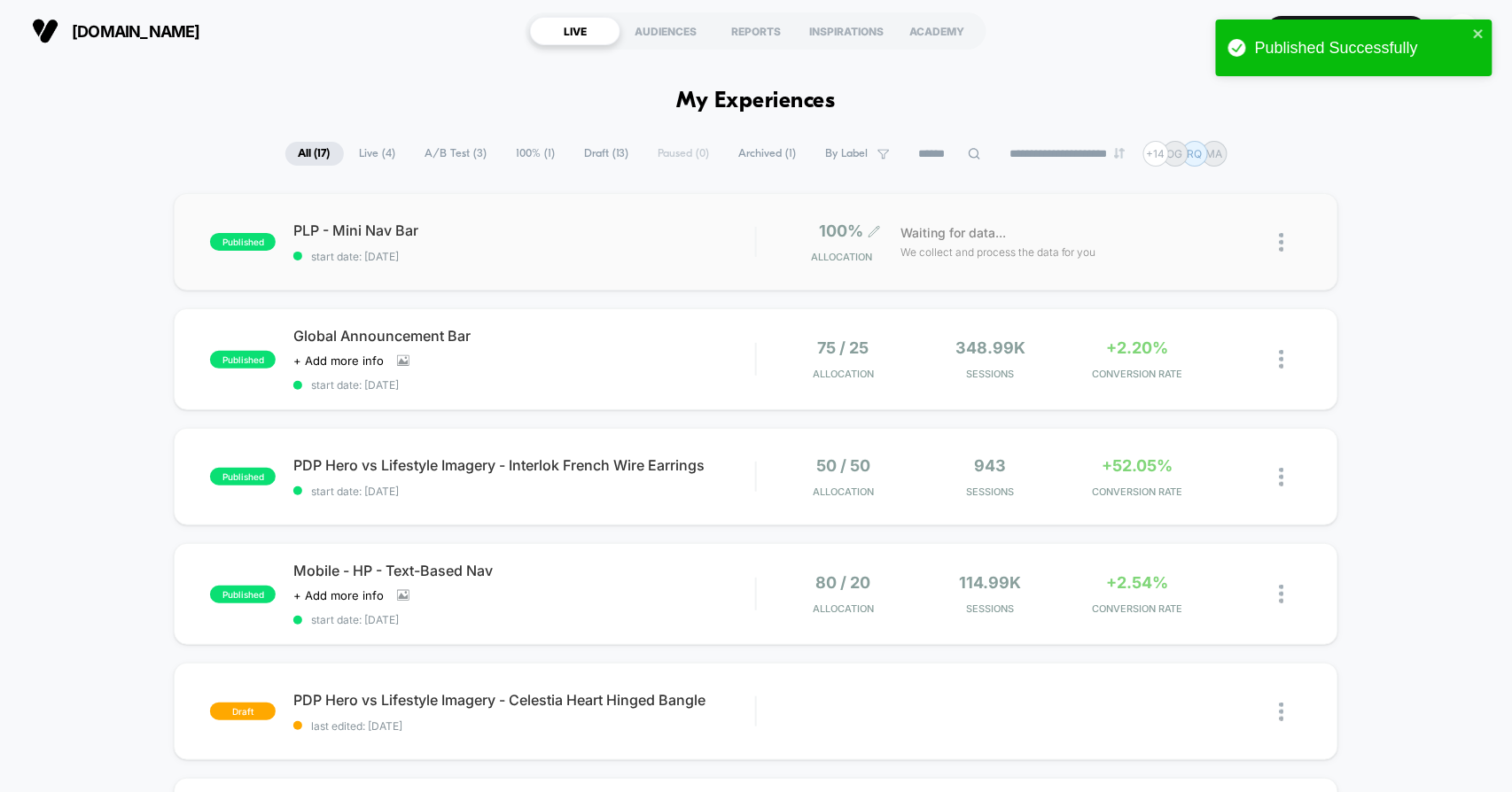
click at [826, 226] on span "100%" at bounding box center [842, 231] width 44 height 18
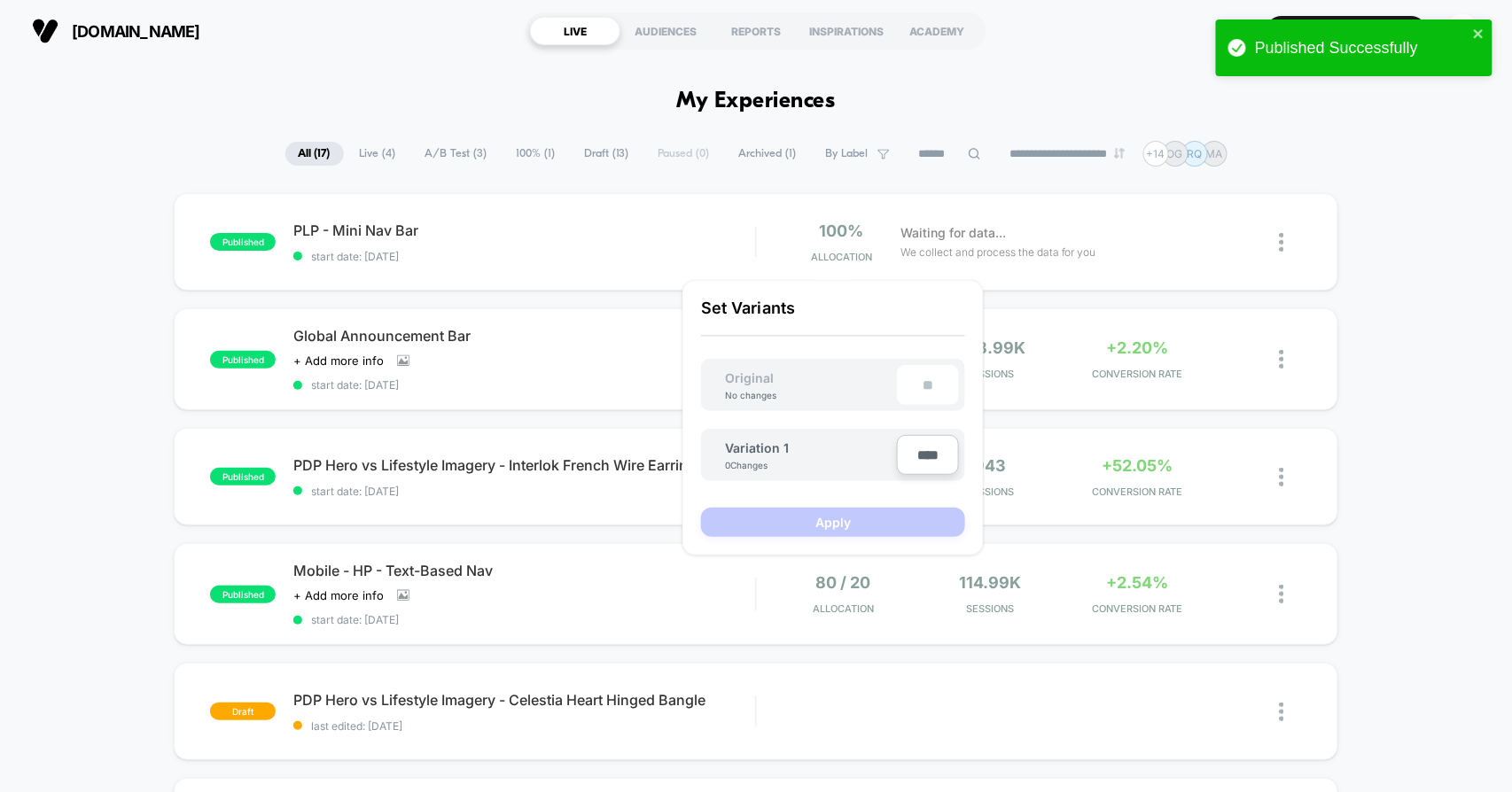
click at [925, 444] on input "****" at bounding box center [927, 455] width 62 height 40
type input "***"
type input "**"
type input "***"
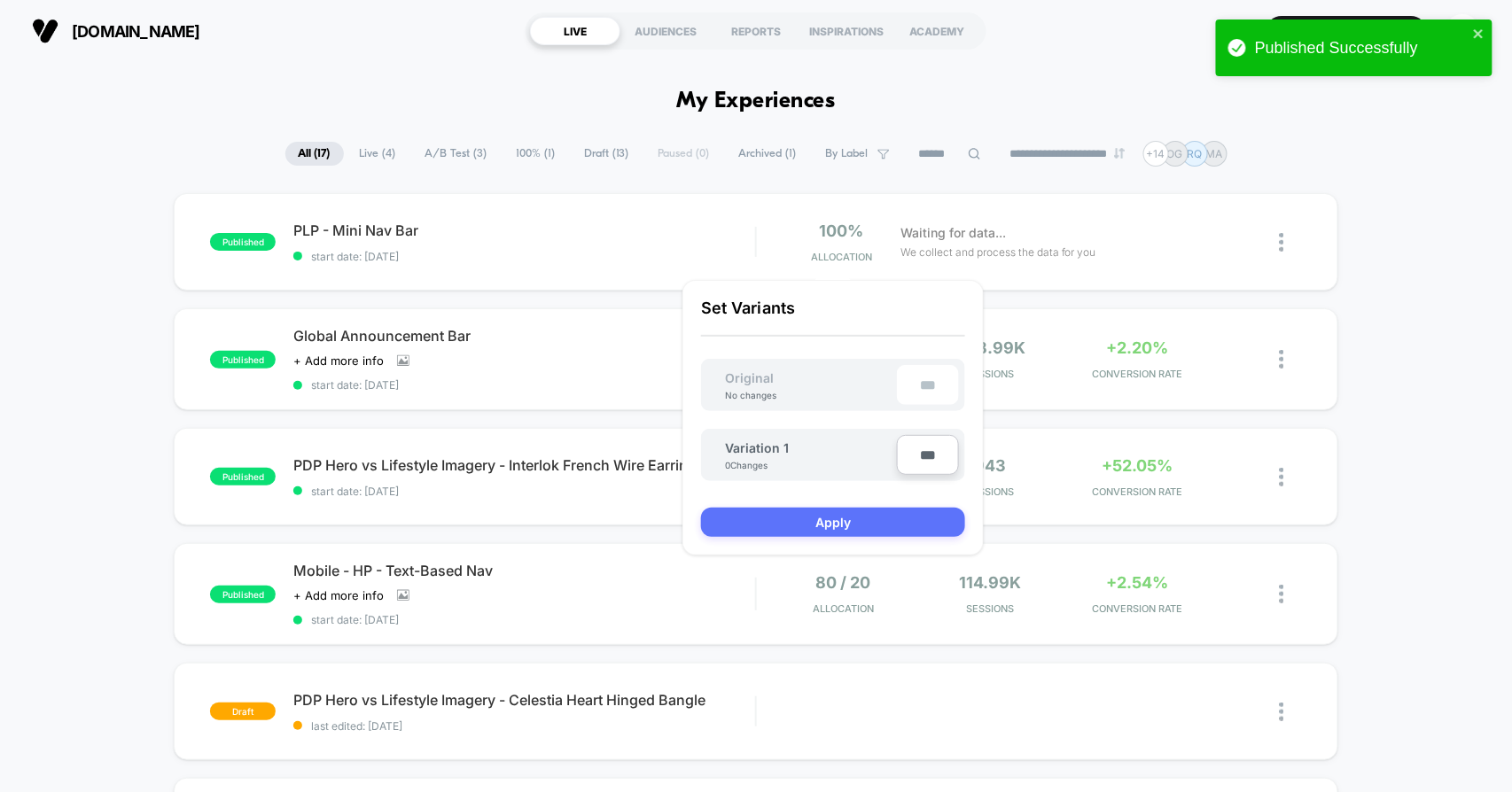
click at [843, 510] on button "Apply" at bounding box center [833, 523] width 264 height 30
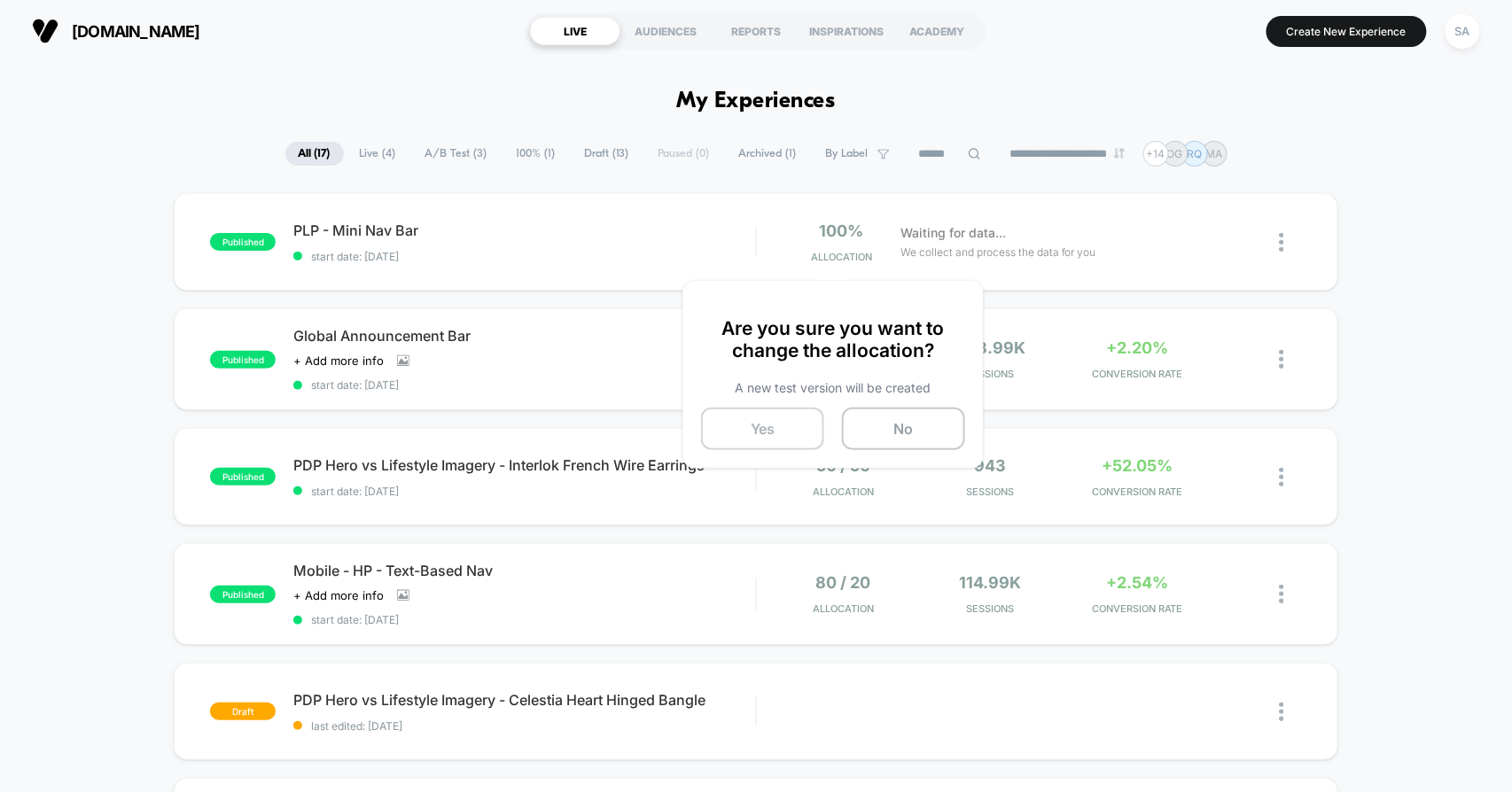
click at [752, 417] on button "Yes" at bounding box center [763, 429] width 124 height 42
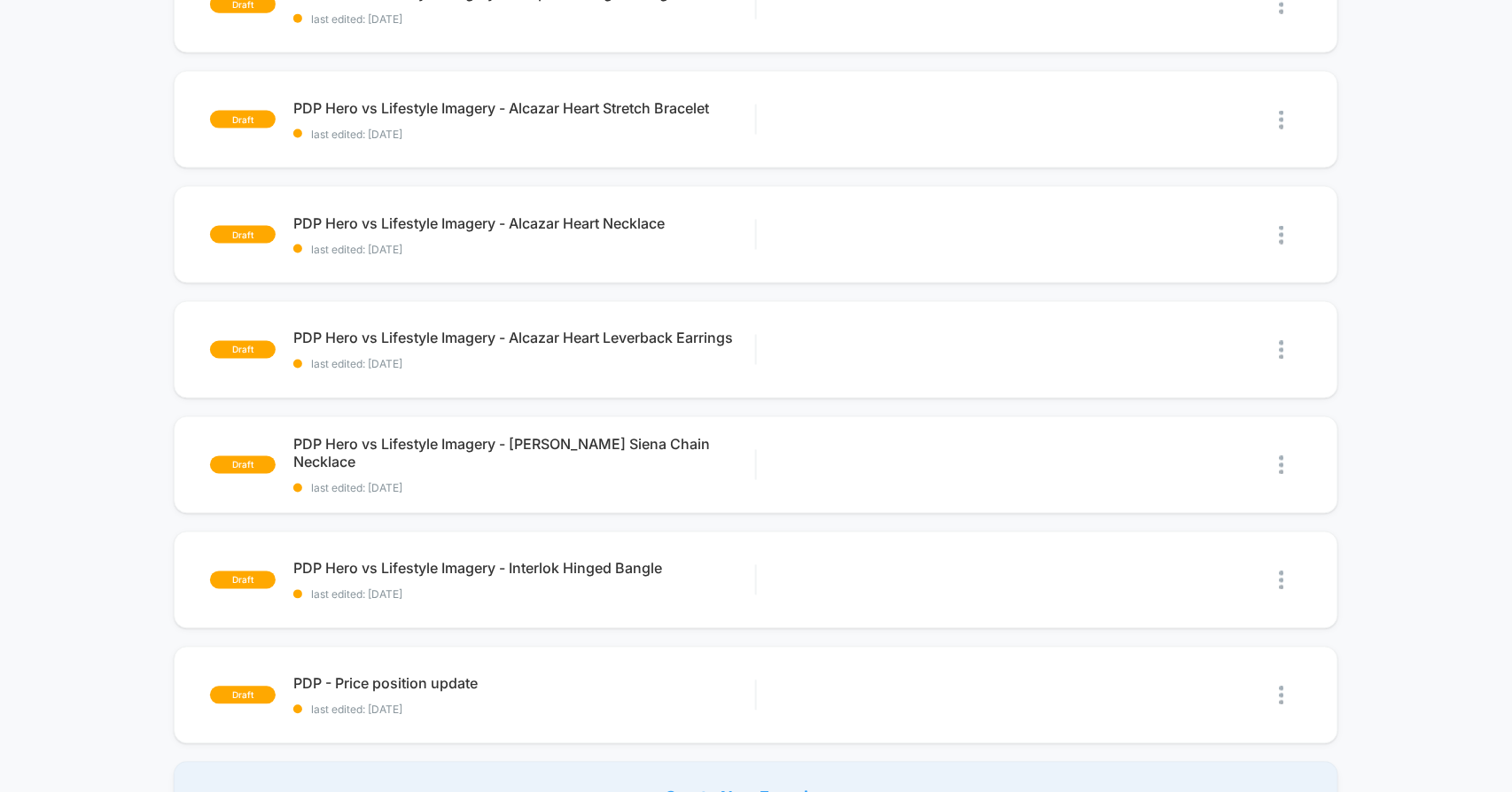
scroll to position [985, 0]
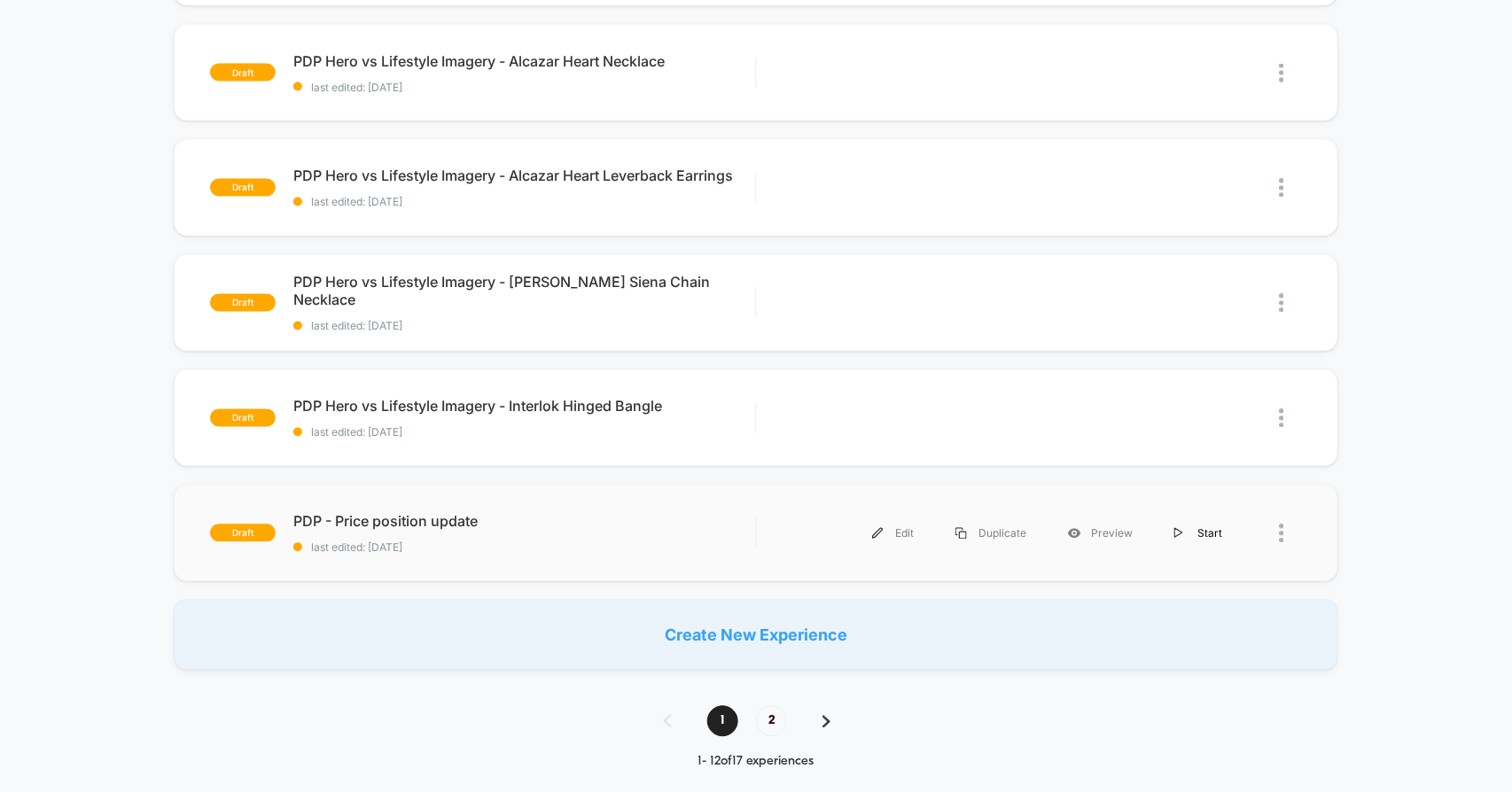
click at [1204, 530] on div "Start" at bounding box center [1198, 533] width 89 height 40
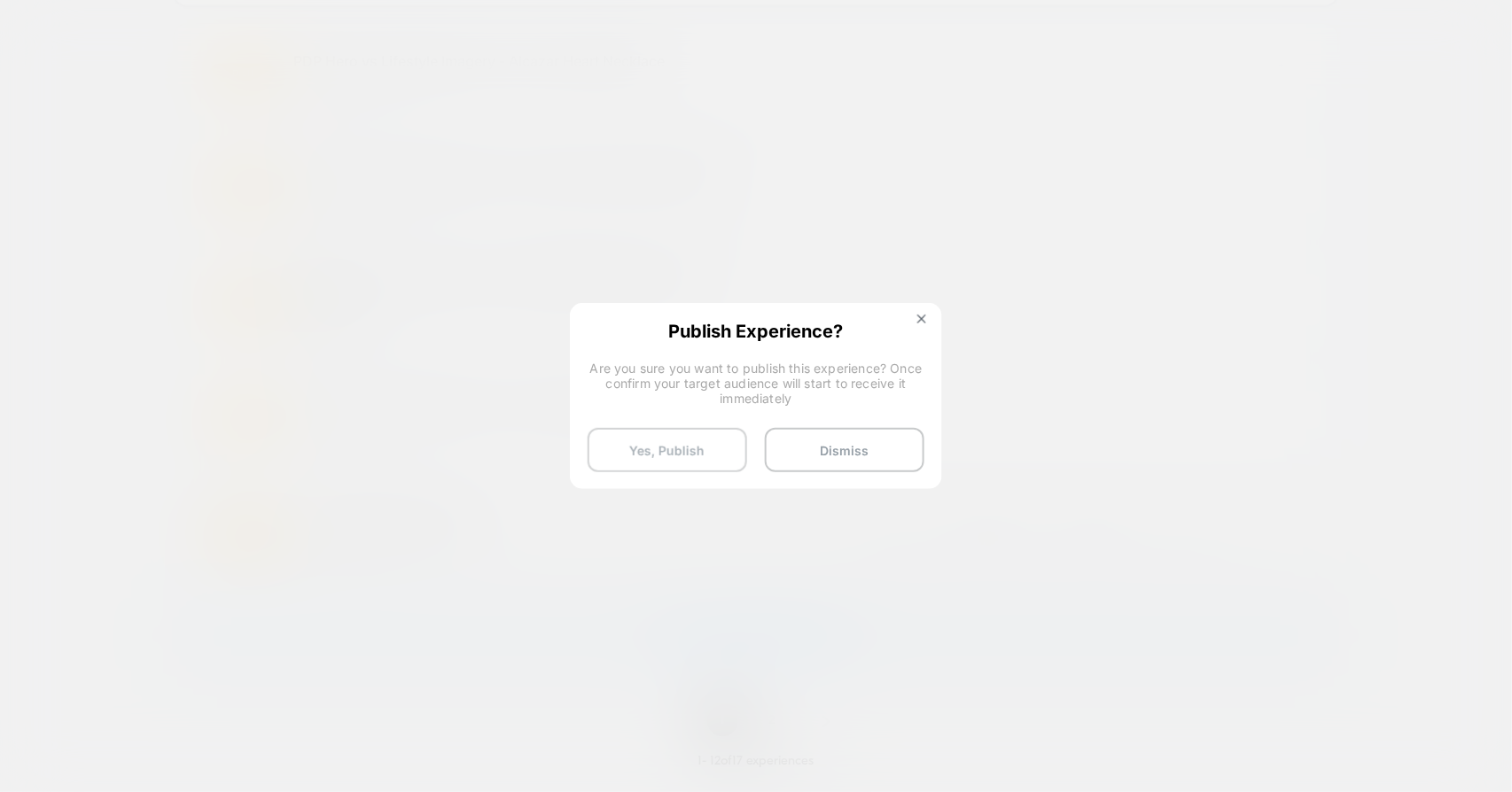
click at [663, 443] on button "Yes, Publish" at bounding box center [667, 450] width 160 height 44
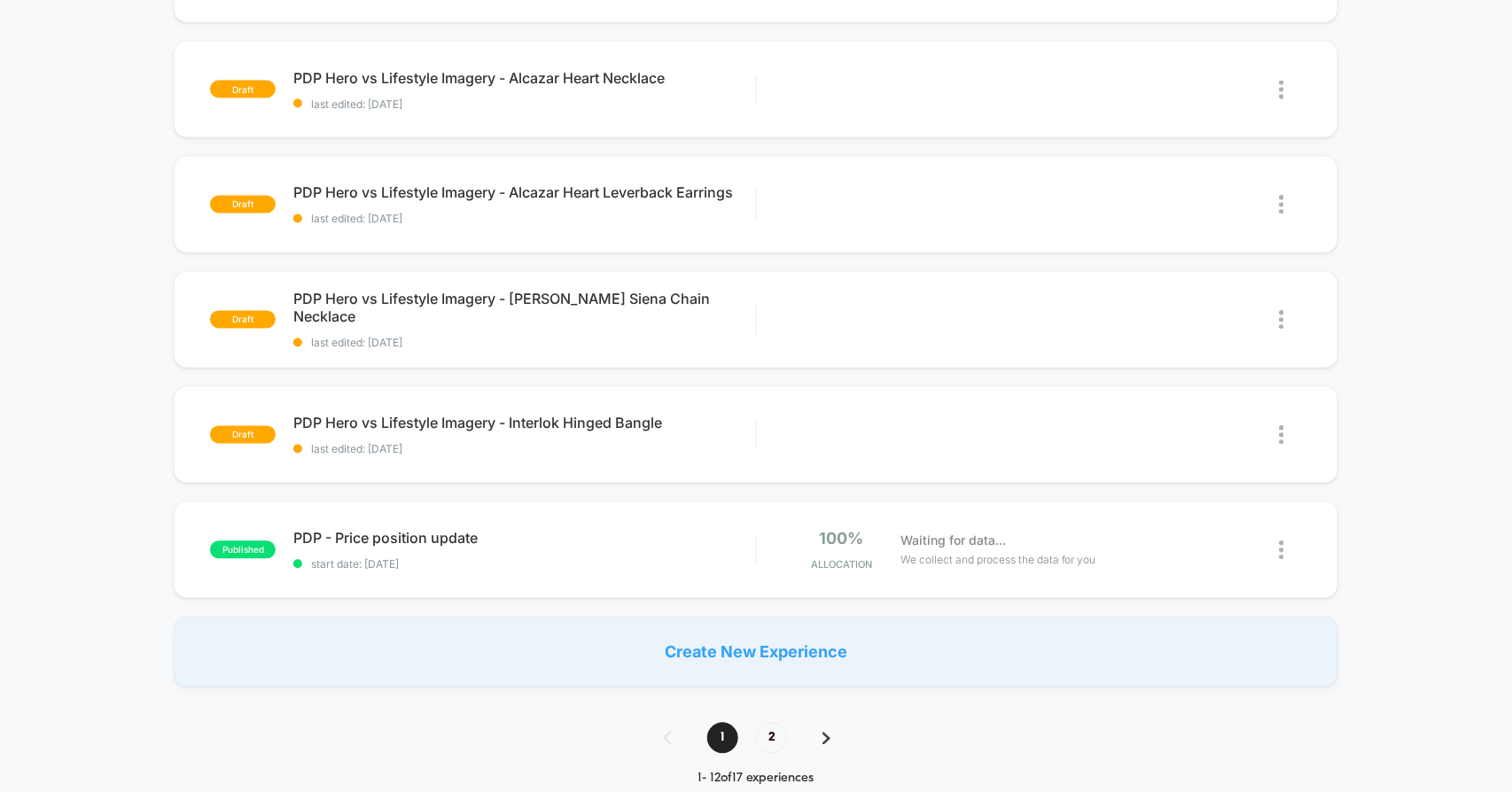
scroll to position [1181, 0]
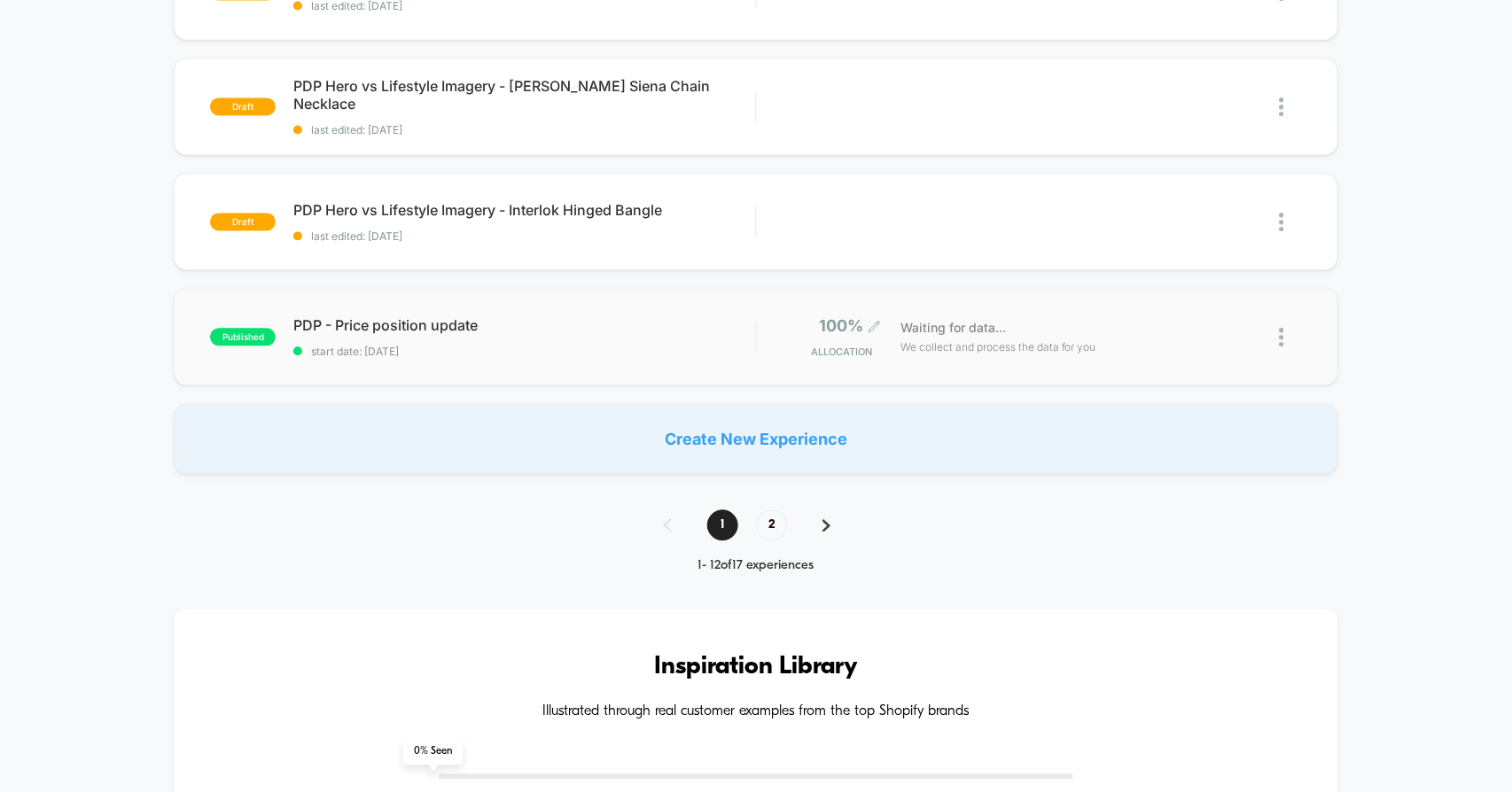
click at [847, 336] on div "100% Allocation" at bounding box center [838, 337] width 70 height 41
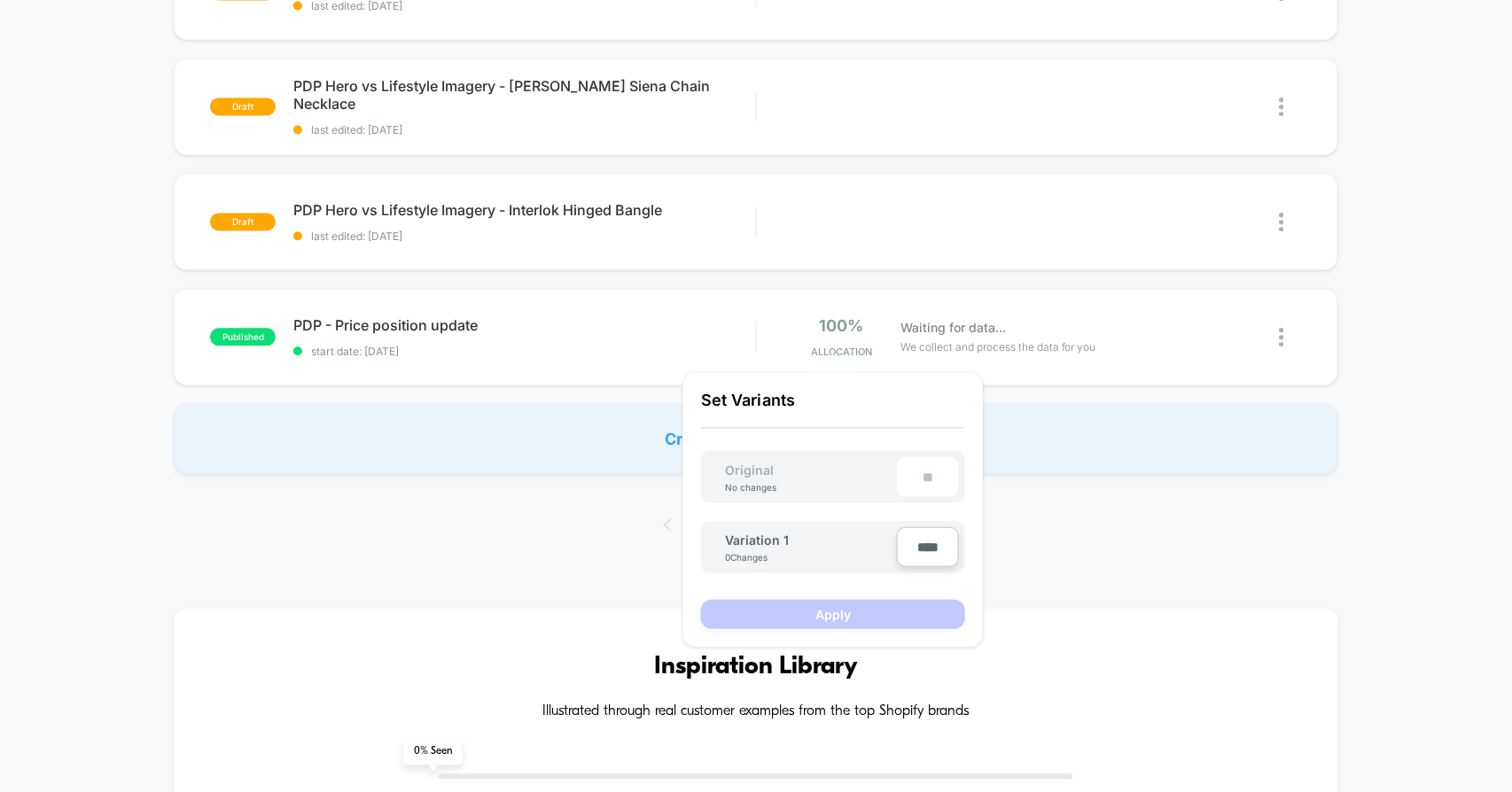
drag, startPoint x: 930, startPoint y: 542, endPoint x: 934, endPoint y: 533, distance: 9.8
click at [930, 543] on input "****" at bounding box center [927, 547] width 62 height 40
type input "***"
type input "**"
type input "***"
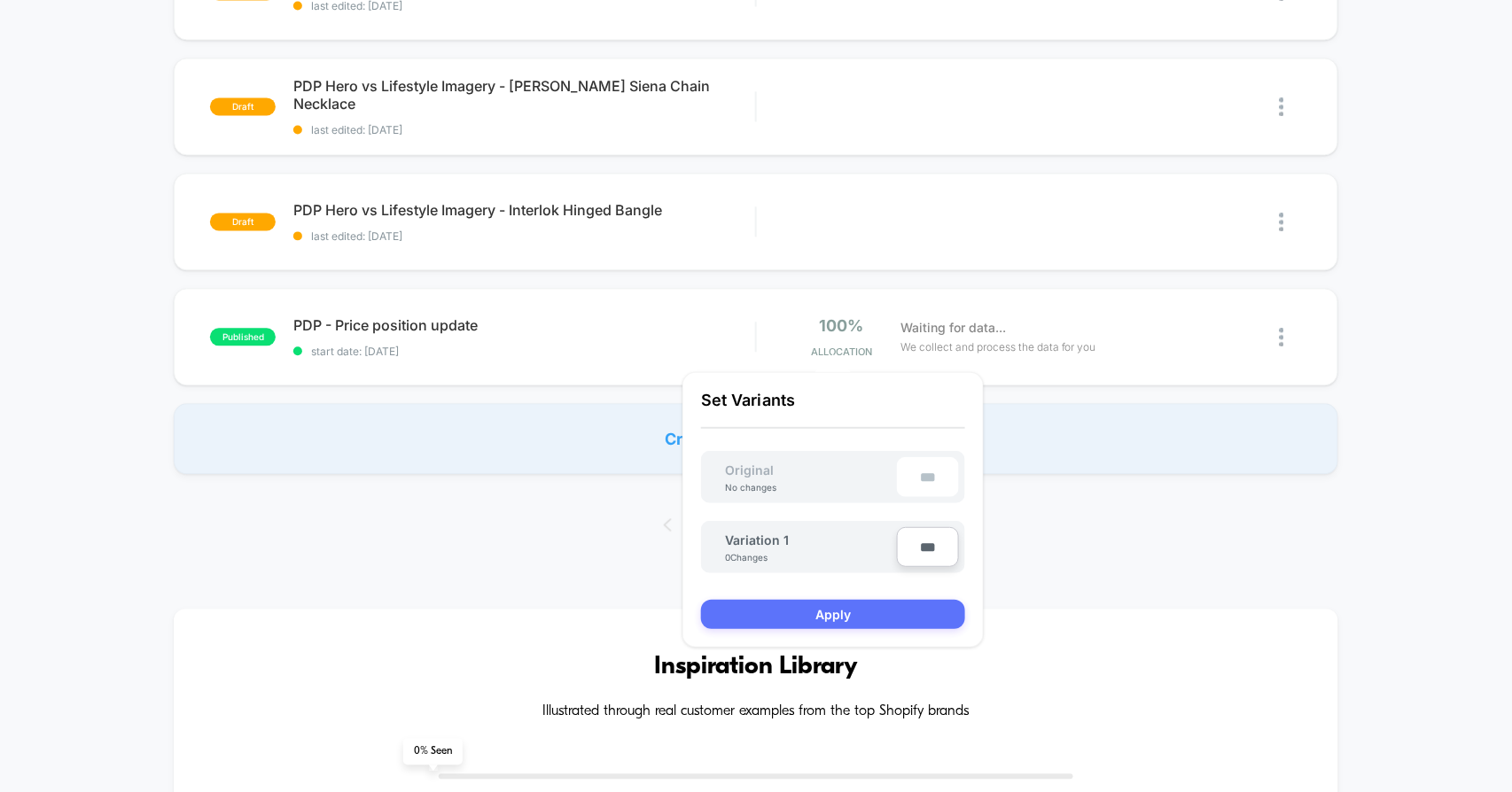
type input "***"
click at [844, 609] on button "Apply" at bounding box center [833, 614] width 264 height 30
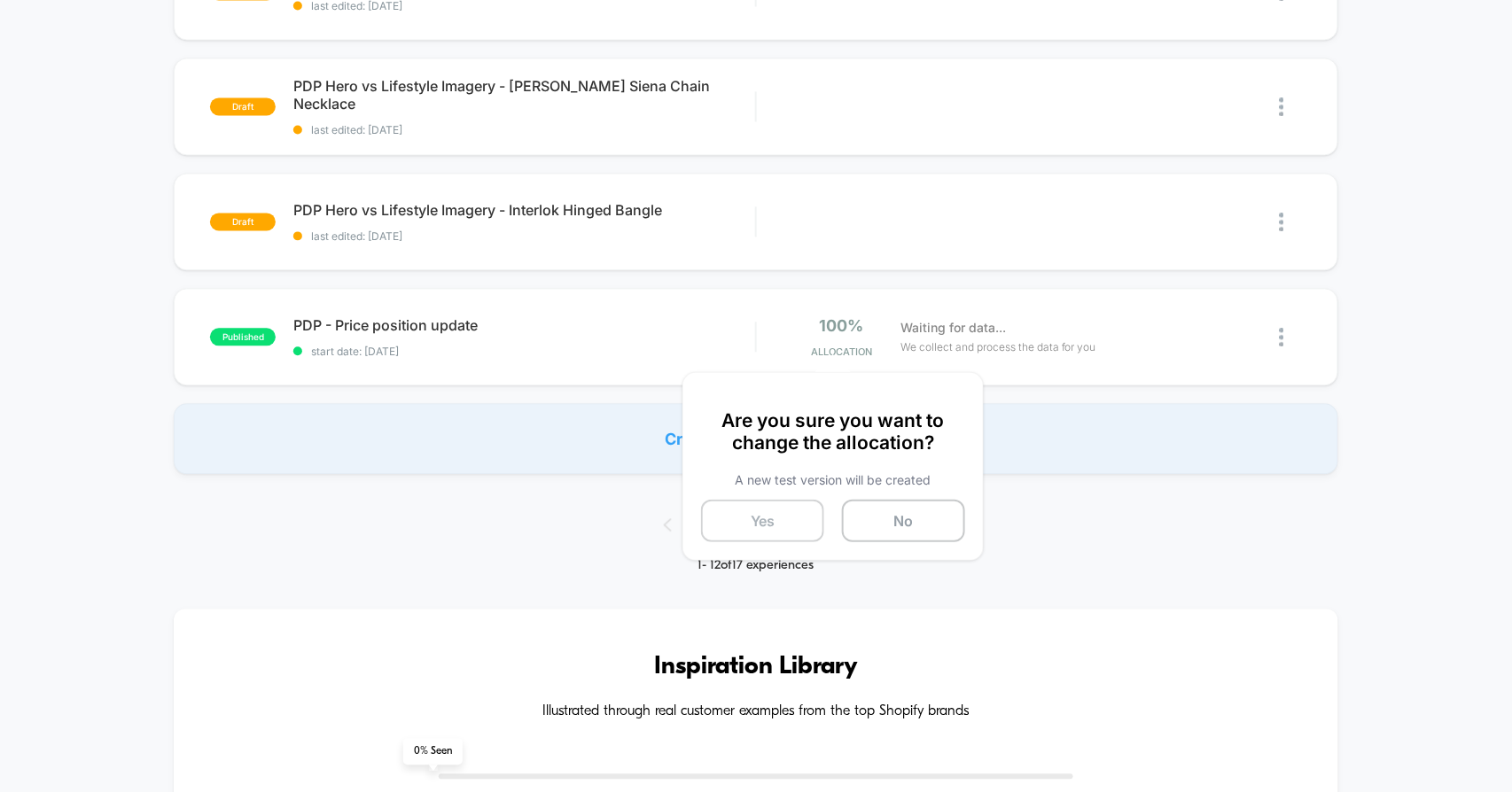
click at [751, 513] on button "Yes" at bounding box center [763, 521] width 124 height 42
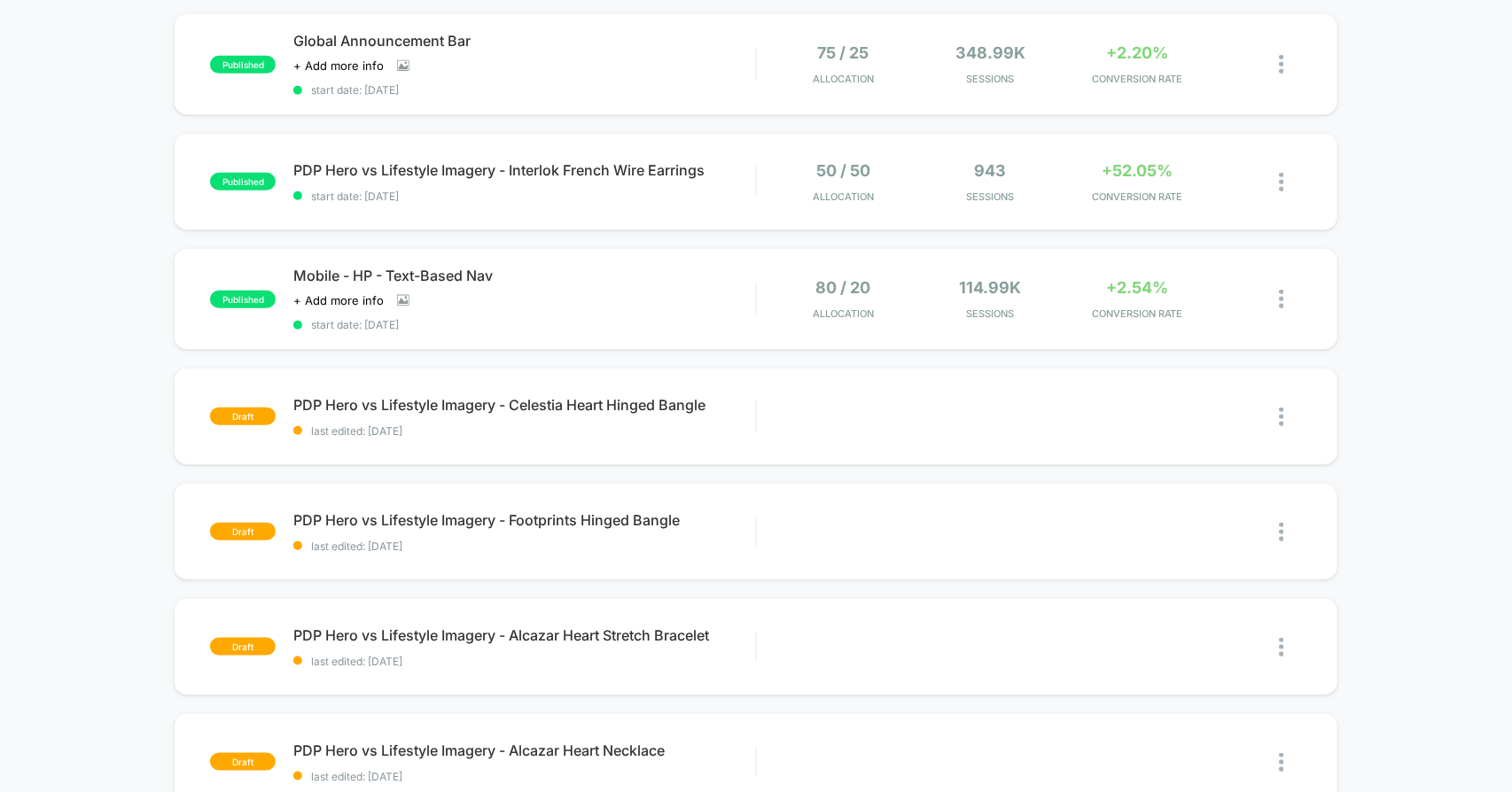
scroll to position [394, 0]
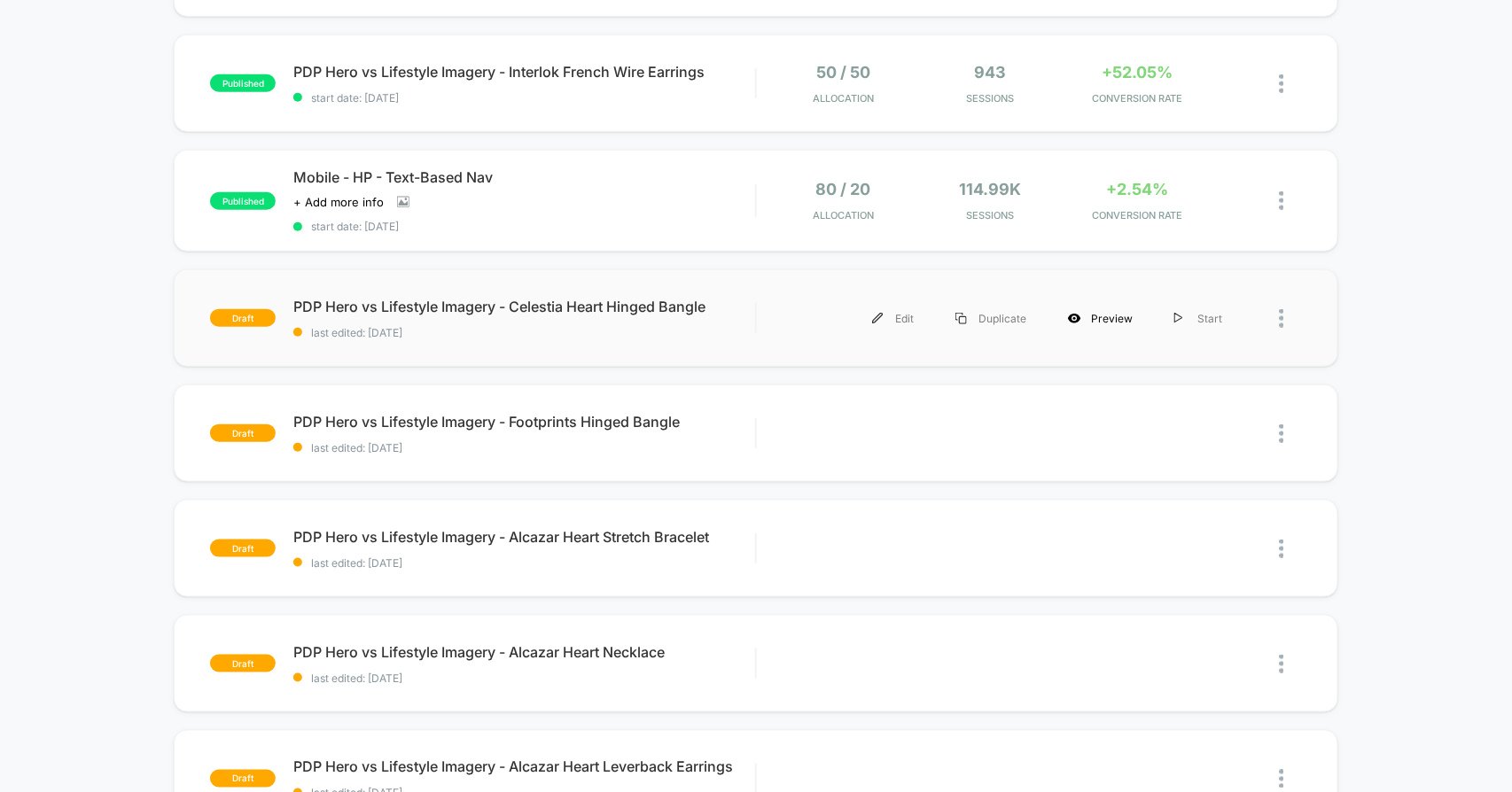
click at [1124, 319] on div "Preview" at bounding box center [1101, 318] width 106 height 40
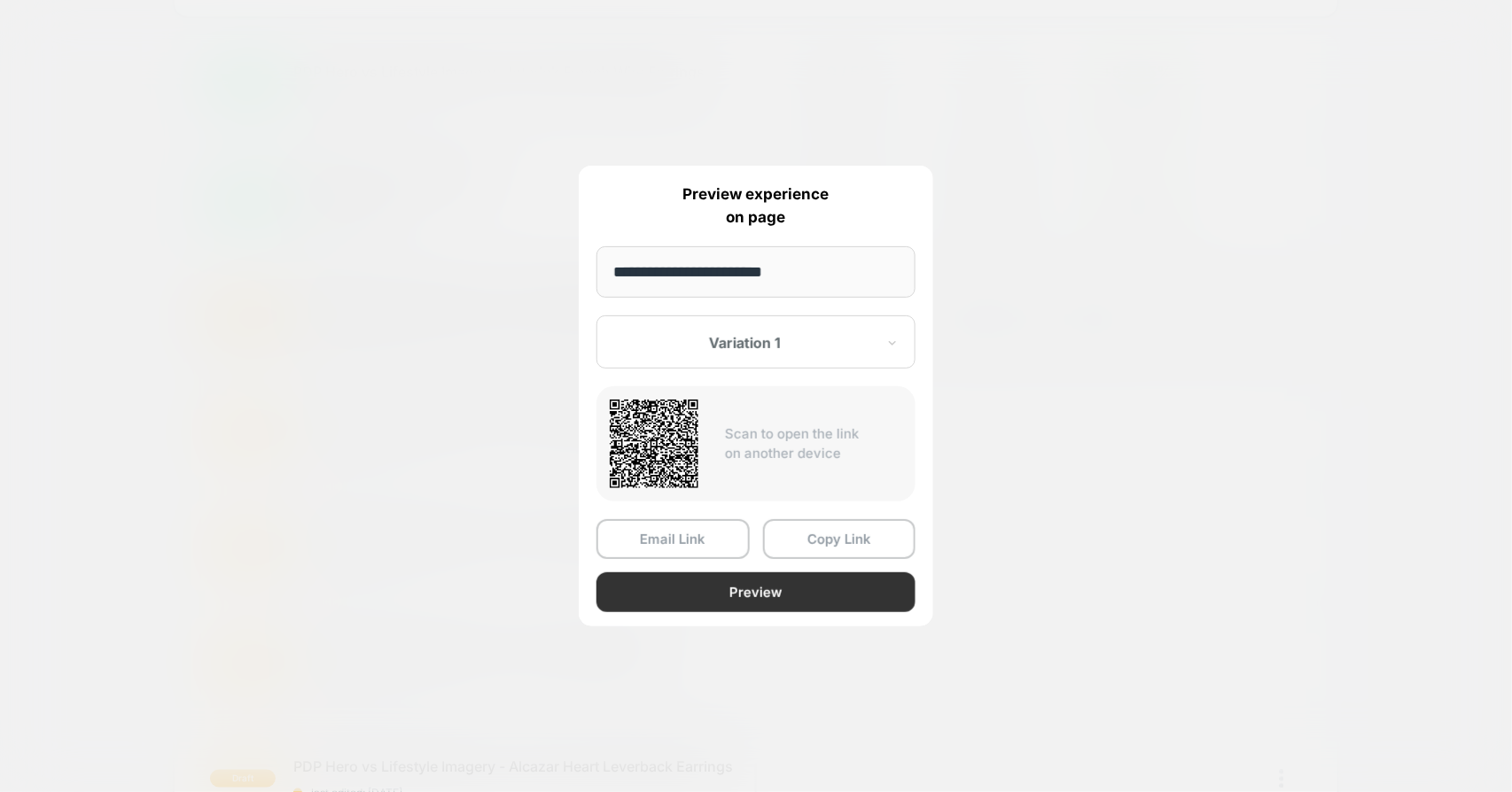
click at [731, 600] on button "Preview" at bounding box center [756, 592] width 319 height 40
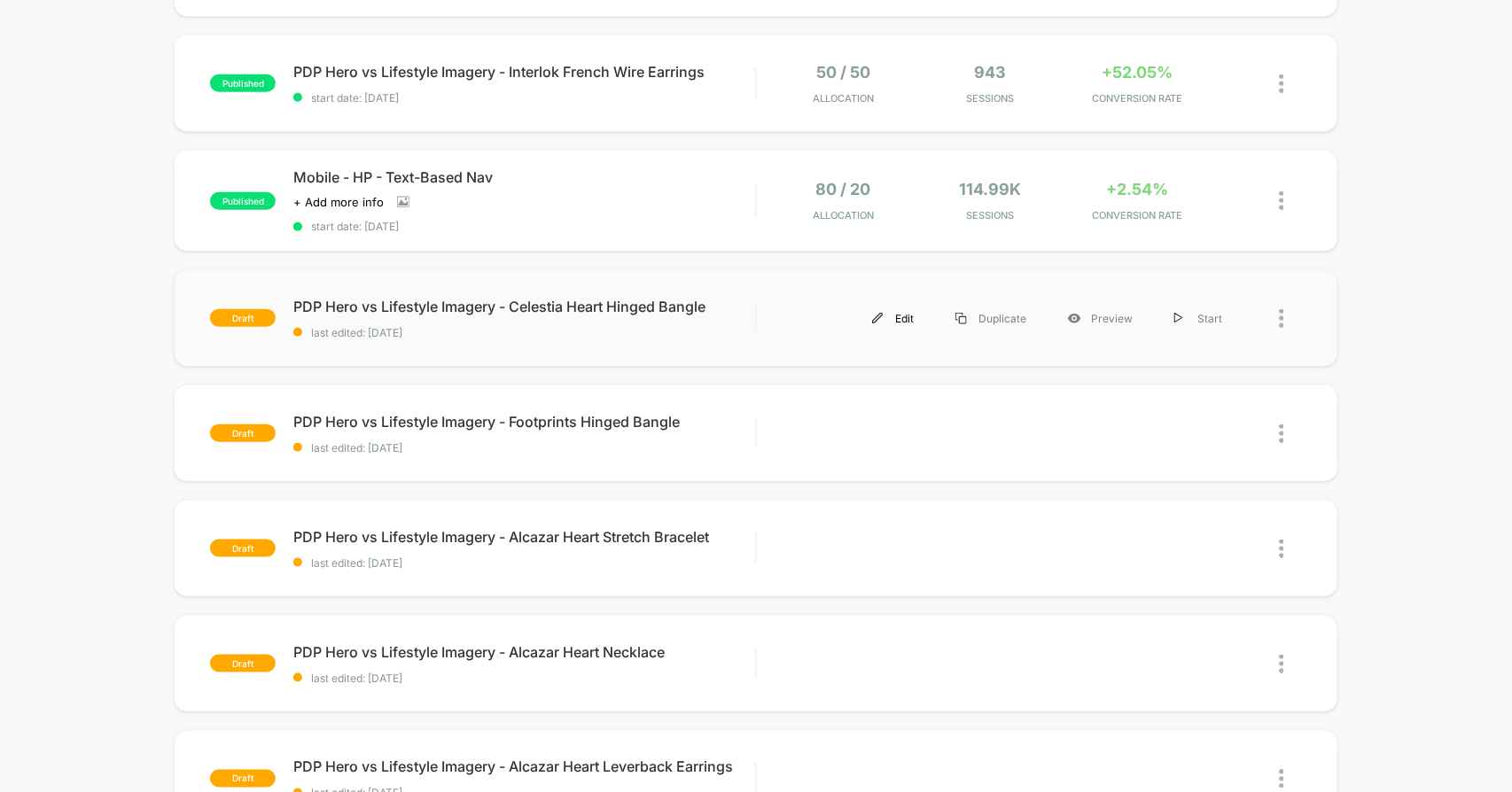
click at [896, 312] on div "Edit" at bounding box center [893, 318] width 83 height 40
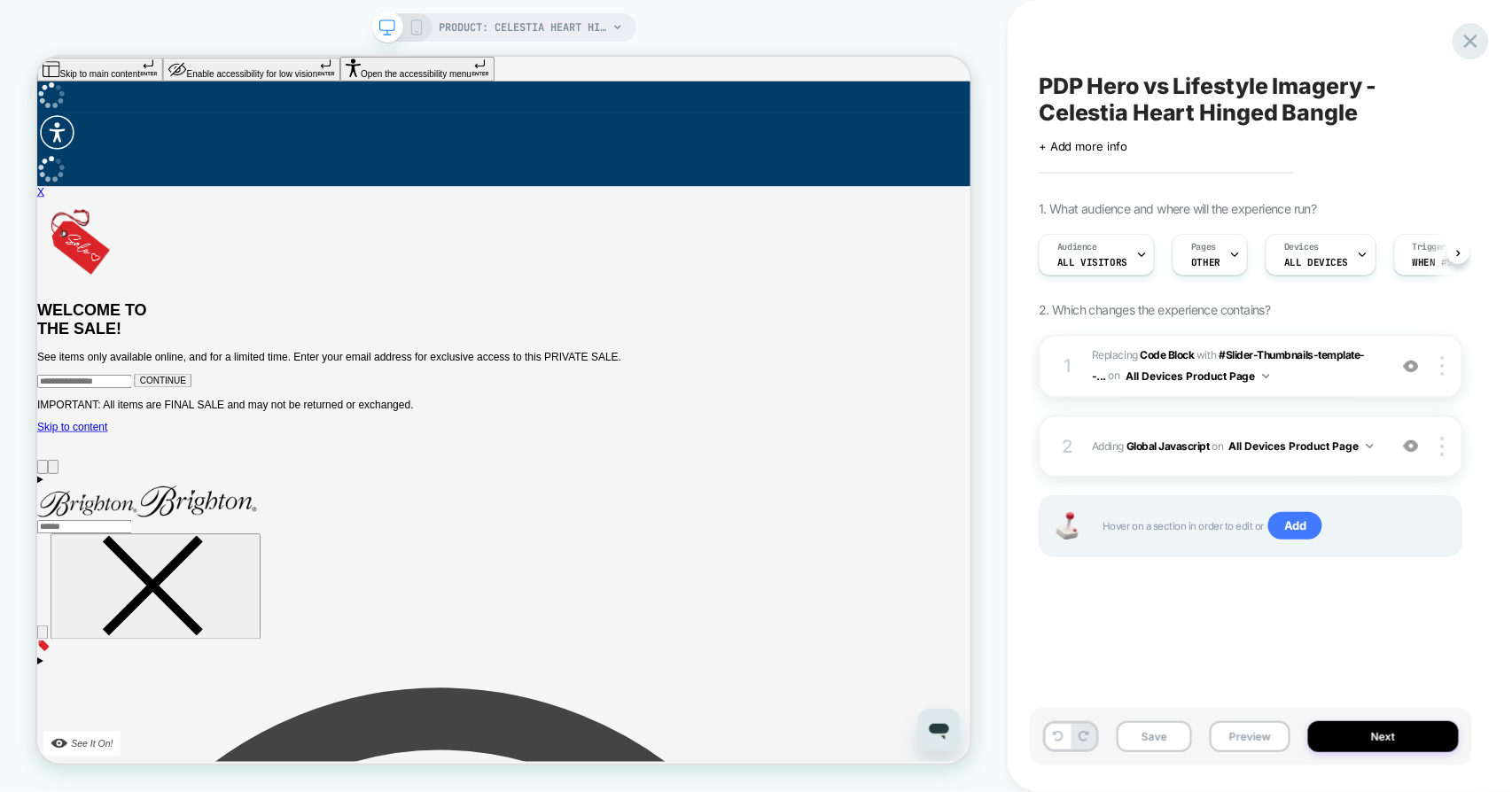
click at [1465, 38] on icon at bounding box center [1471, 41] width 24 height 24
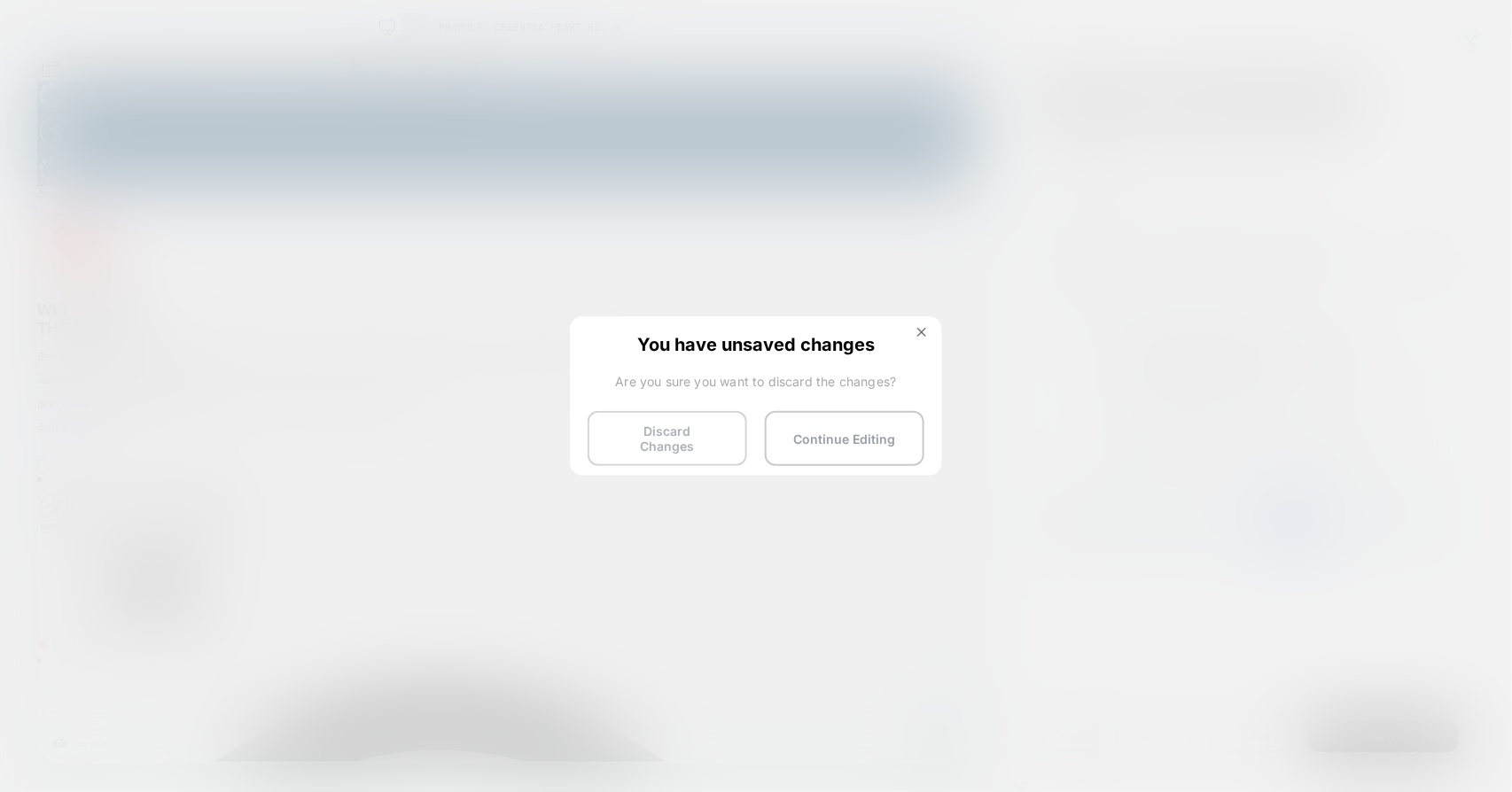
click at [667, 445] on button "Discard Changes" at bounding box center [667, 439] width 160 height 55
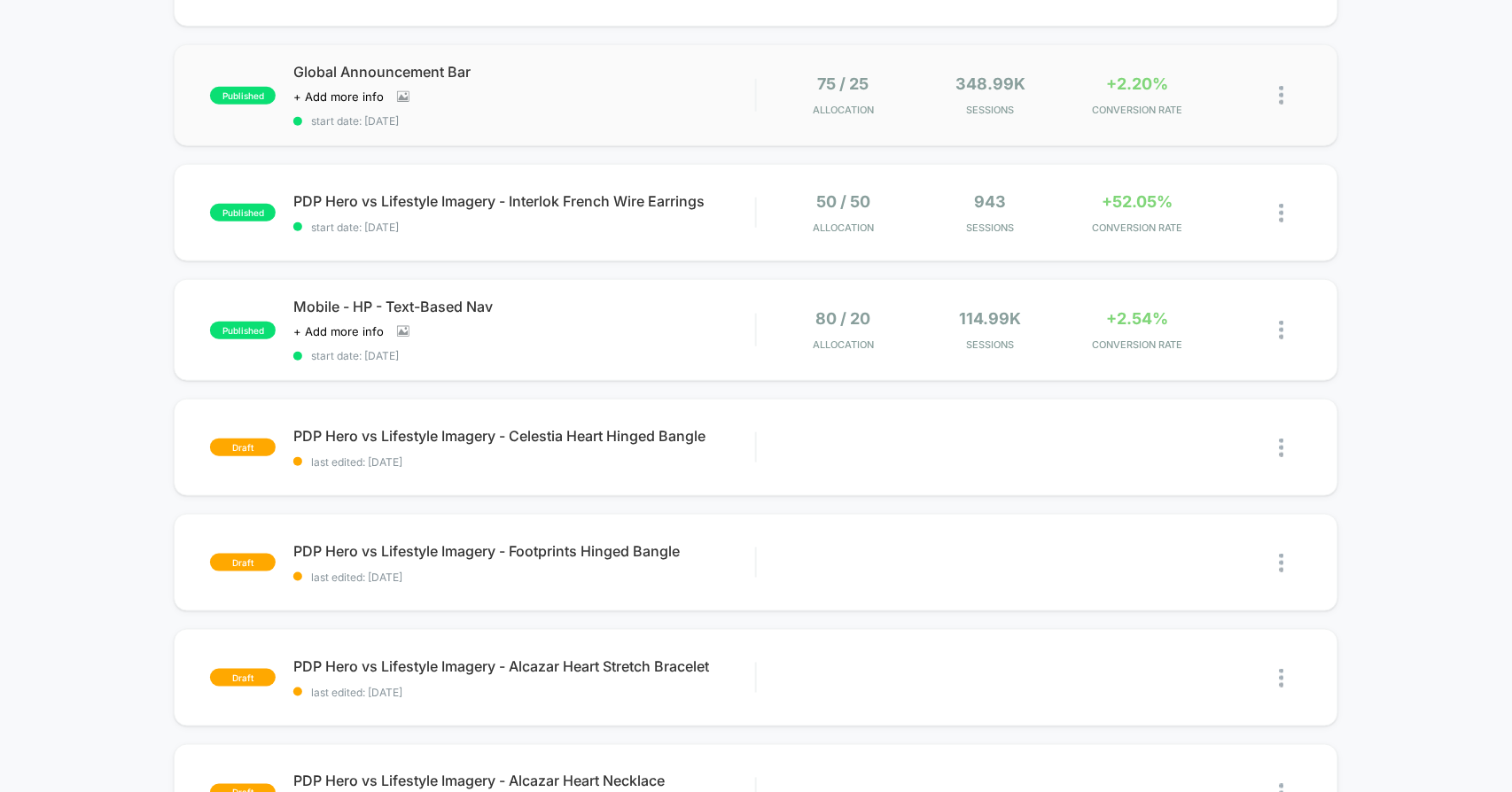
scroll to position [394, 0]
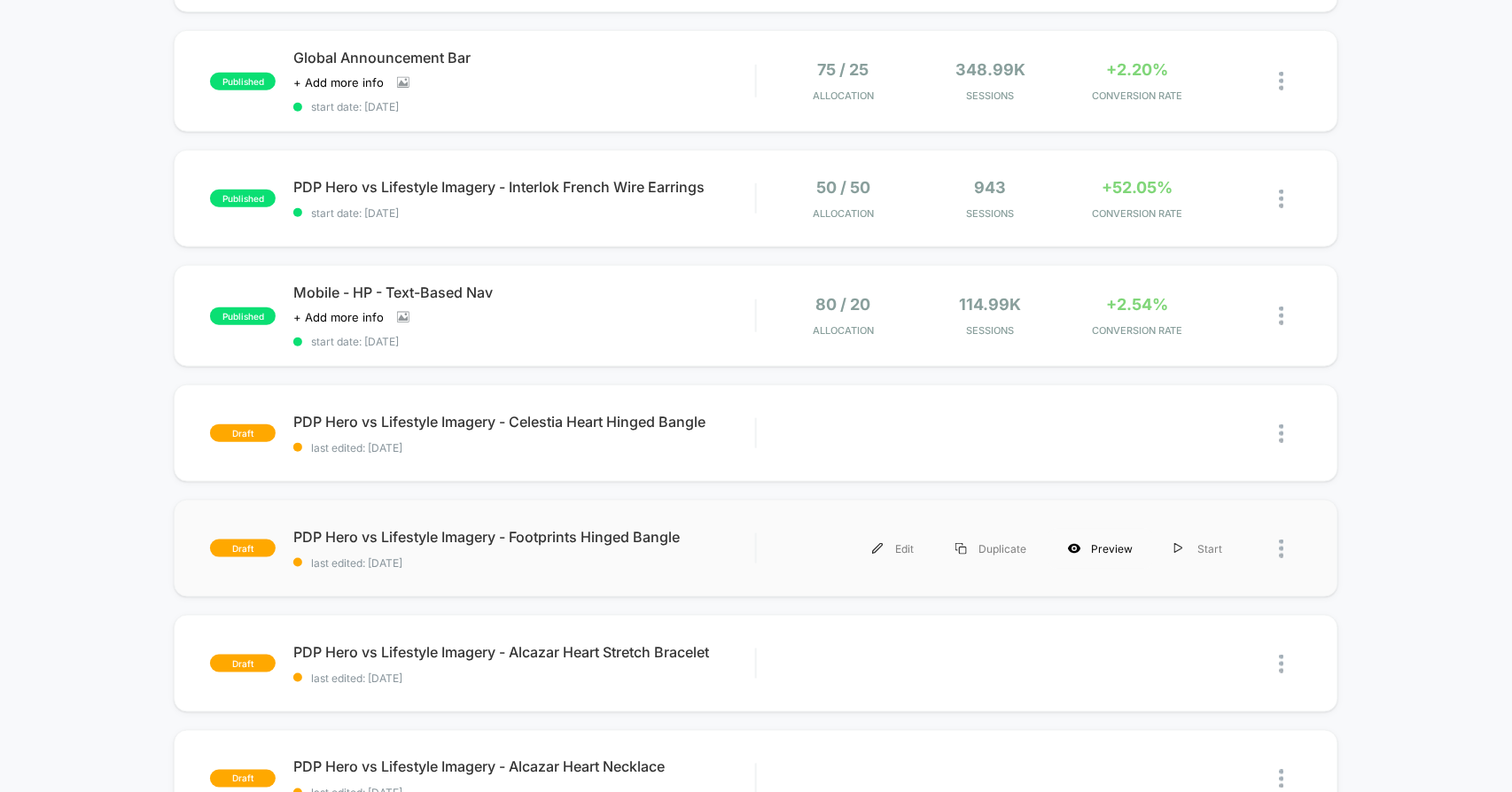
click at [1125, 540] on div "Preview" at bounding box center [1101, 549] width 106 height 40
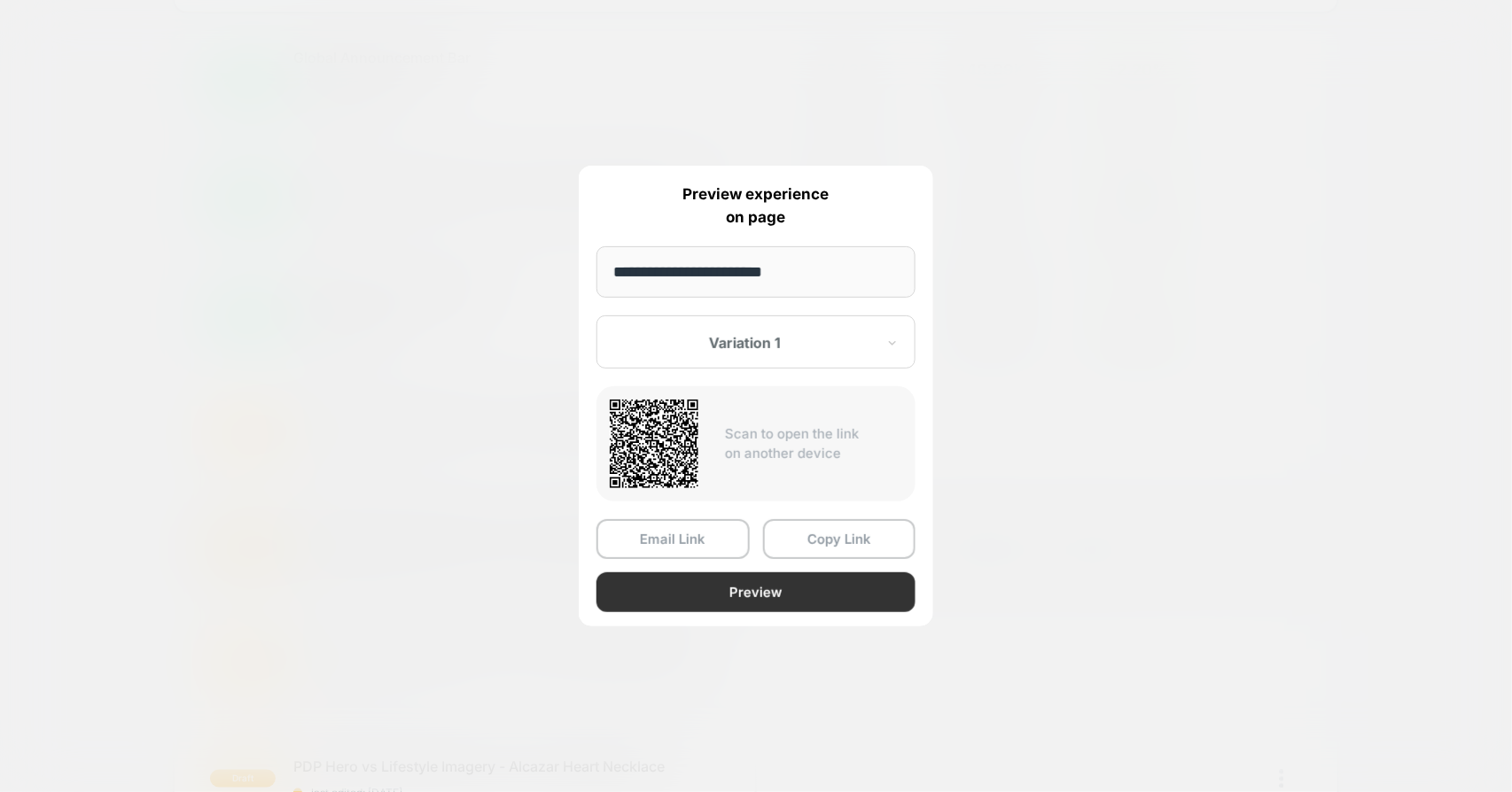
click at [668, 590] on button "Preview" at bounding box center [756, 592] width 319 height 40
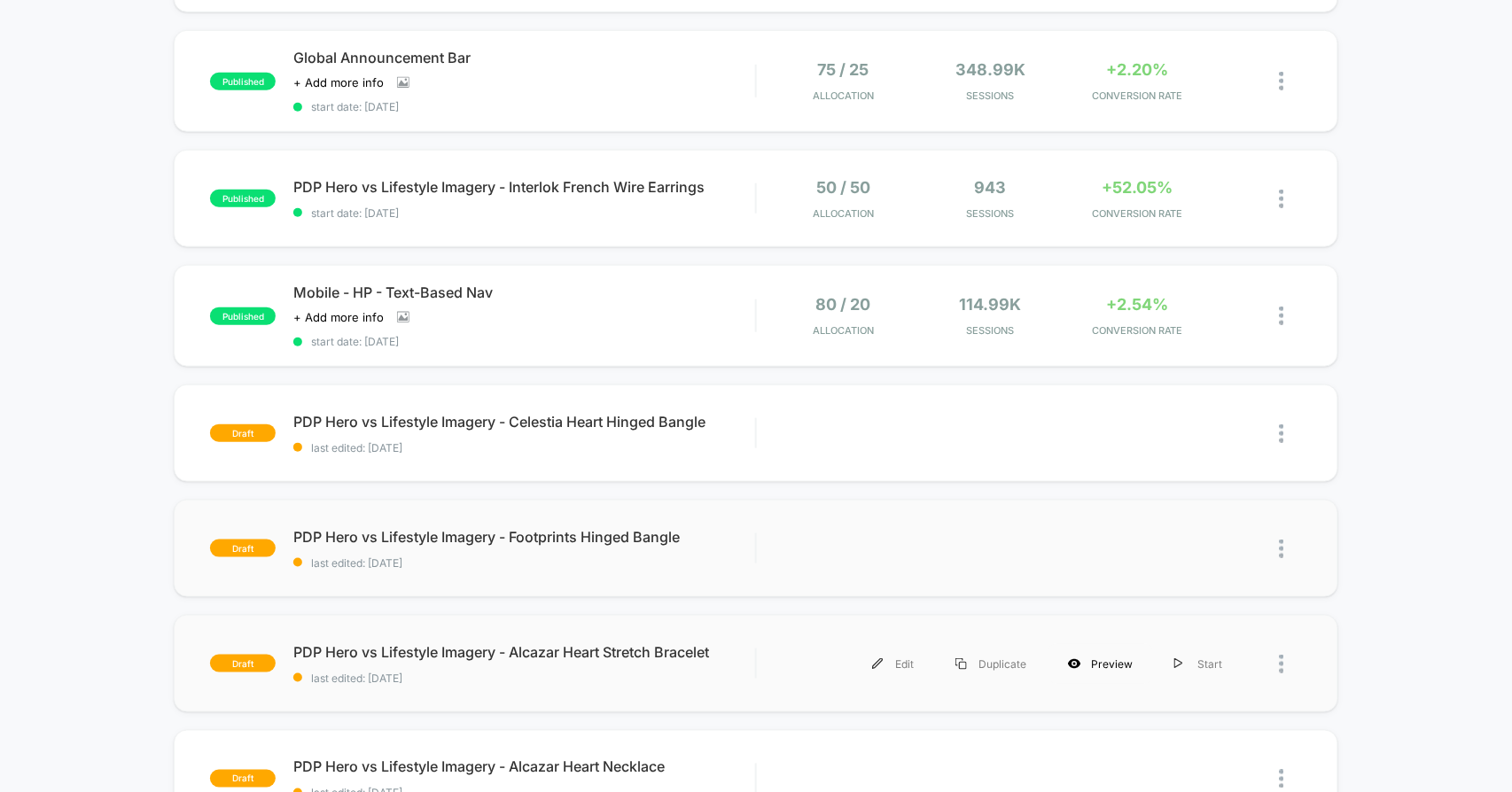
click at [1092, 656] on div "Preview" at bounding box center [1101, 664] width 106 height 40
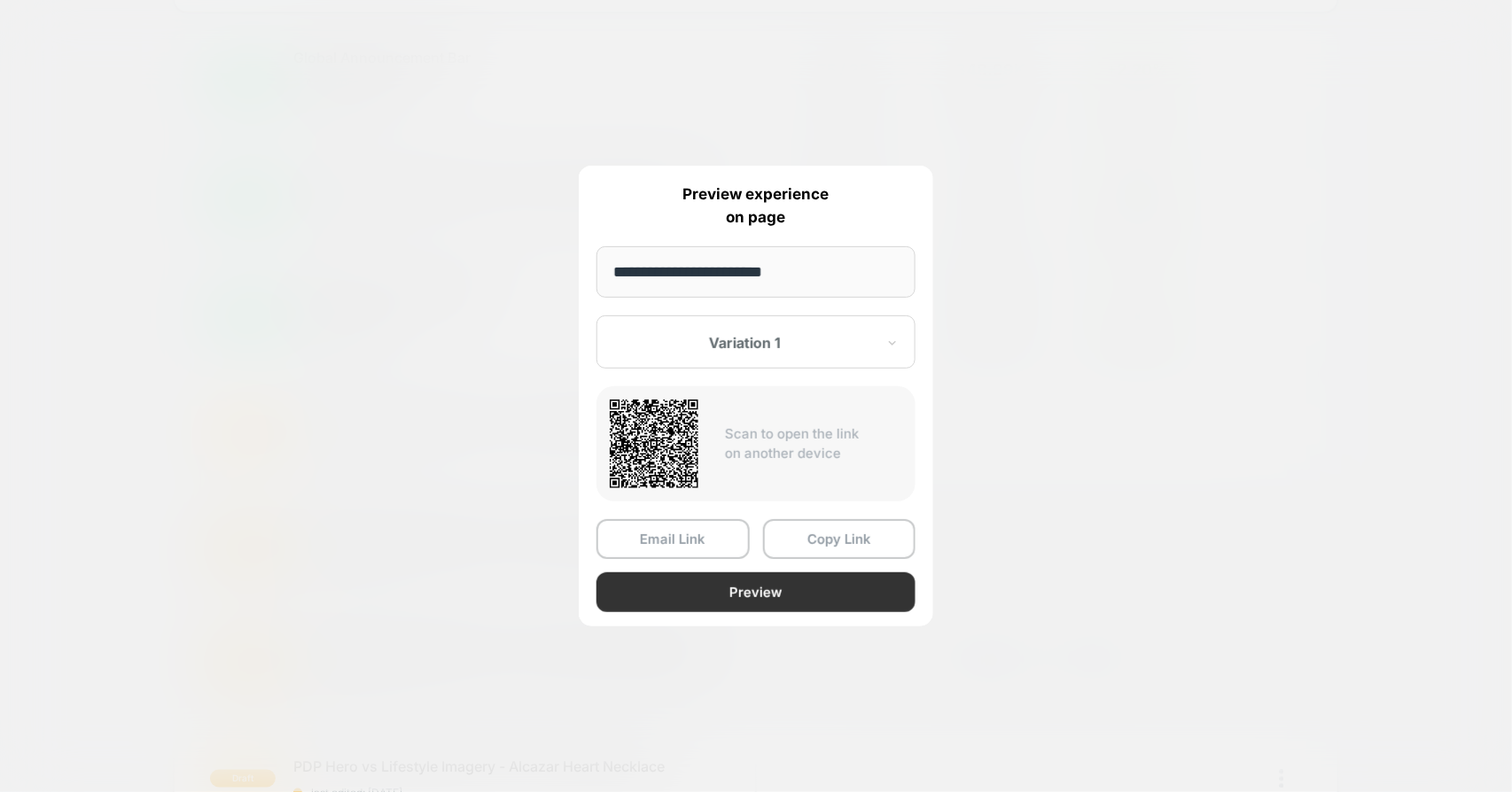
click at [778, 597] on button "Preview" at bounding box center [756, 592] width 319 height 40
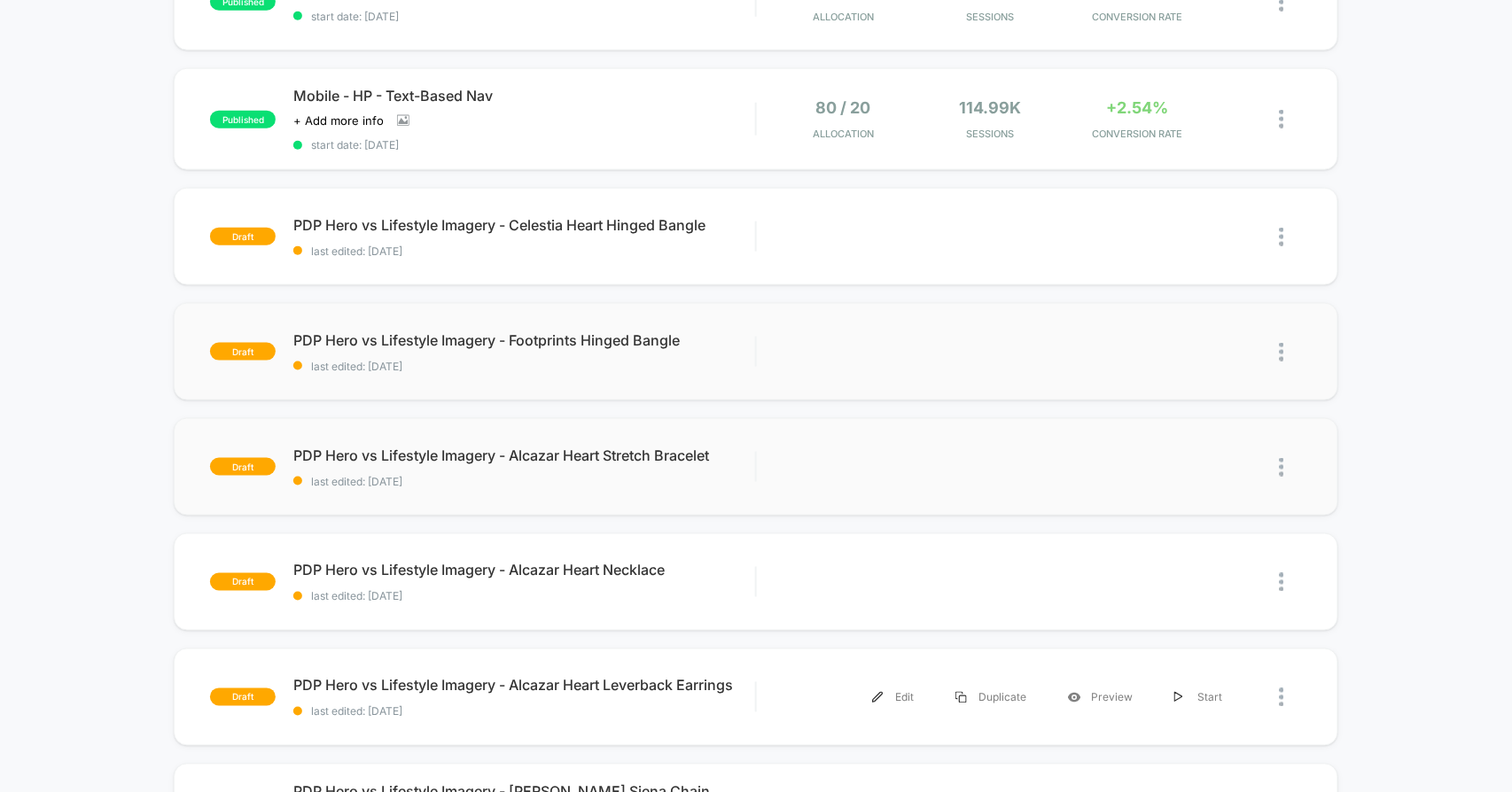
scroll to position [786, 0]
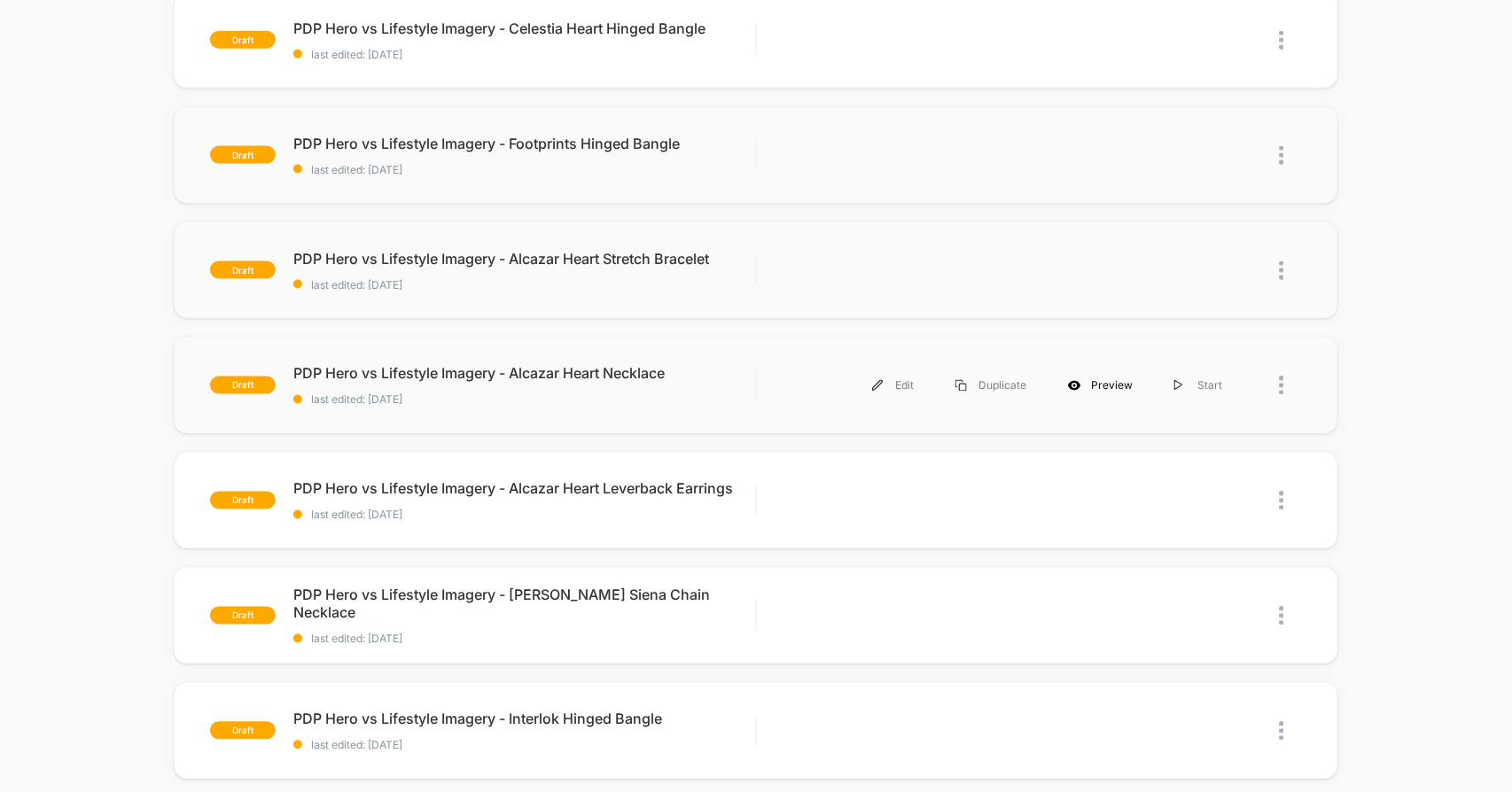
click at [1096, 379] on div "Preview" at bounding box center [1101, 385] width 106 height 40
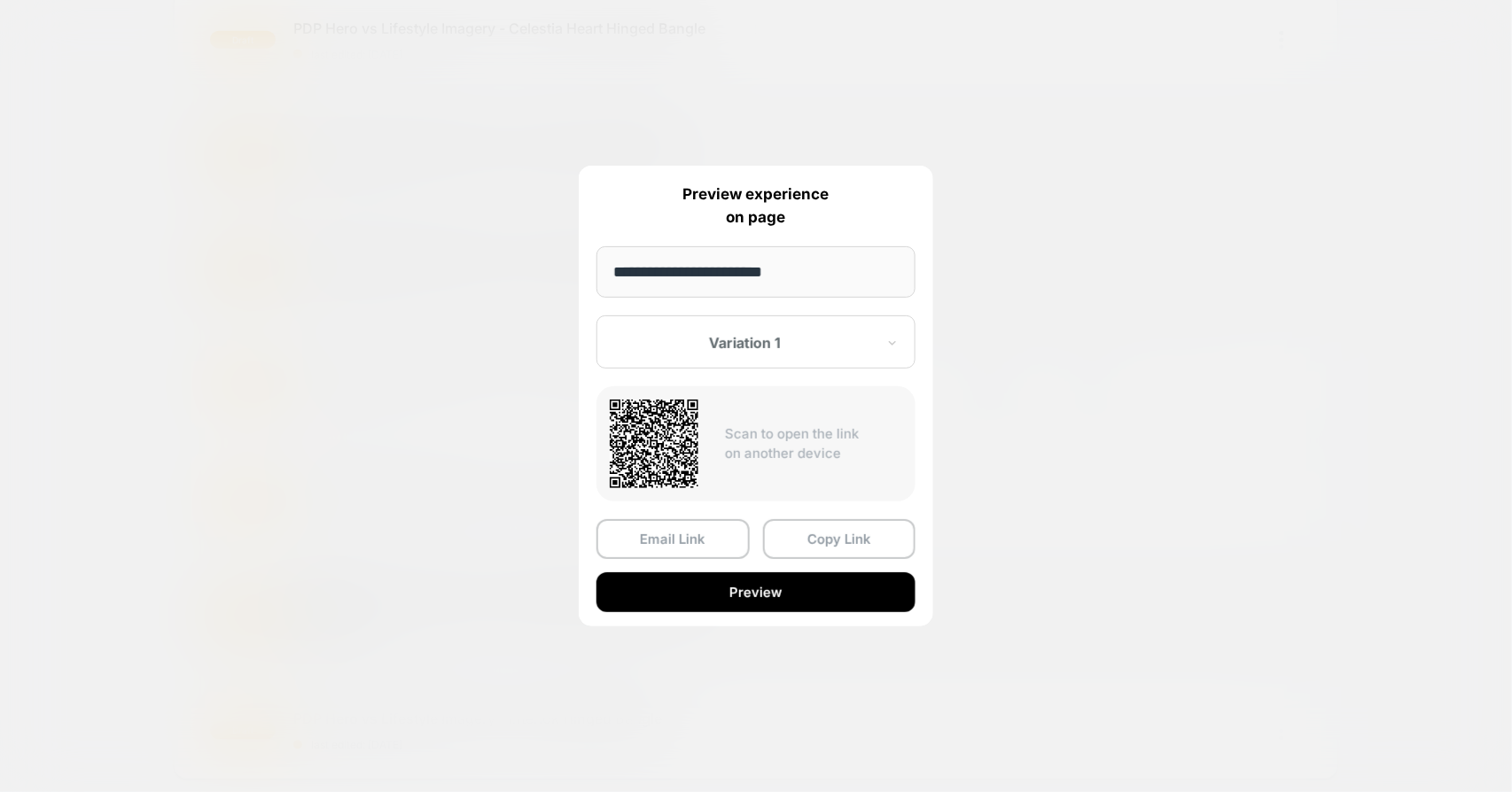
click at [759, 597] on button "Preview" at bounding box center [756, 592] width 319 height 40
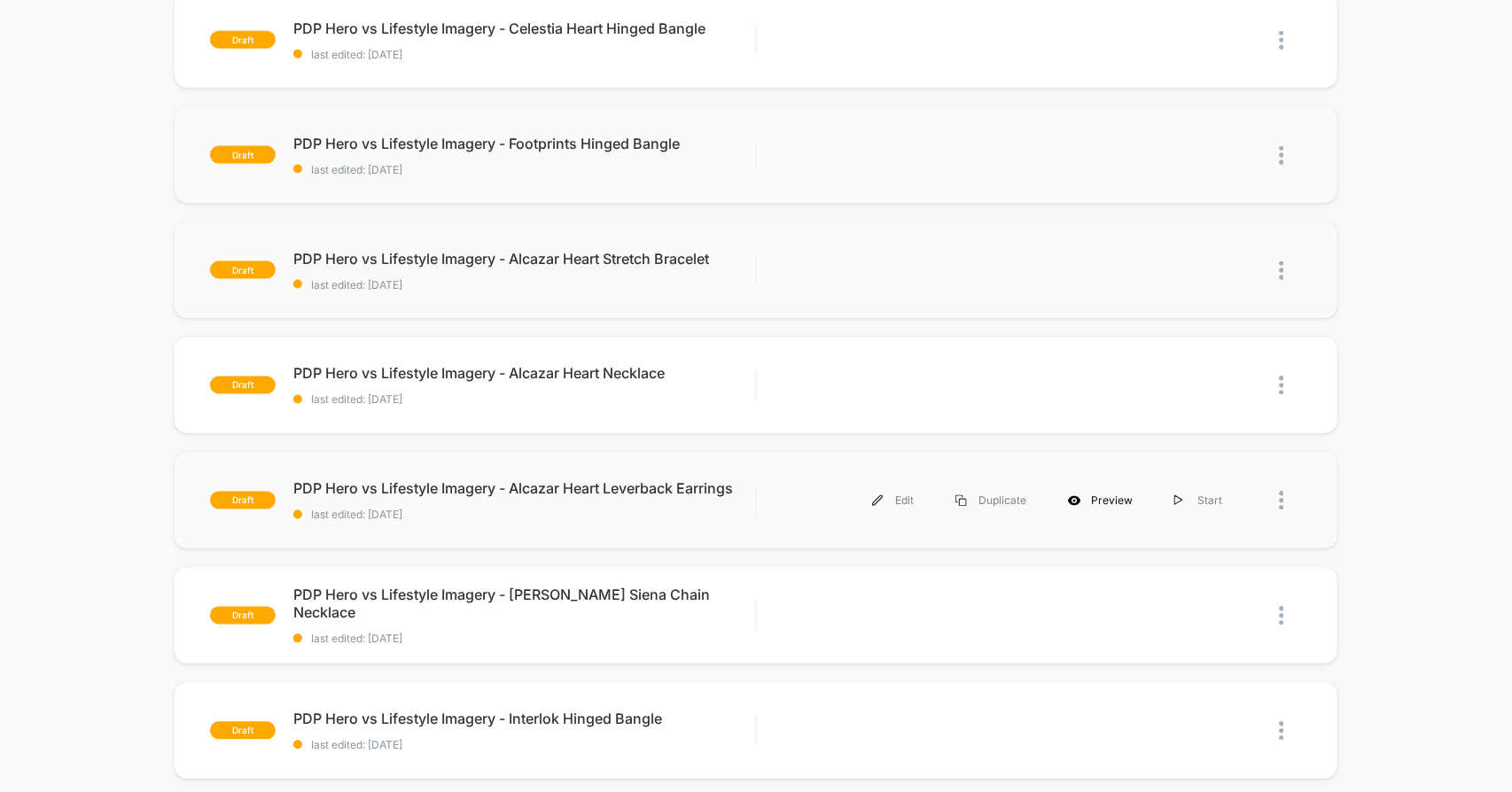
click at [1085, 497] on div "Preview" at bounding box center [1101, 501] width 106 height 40
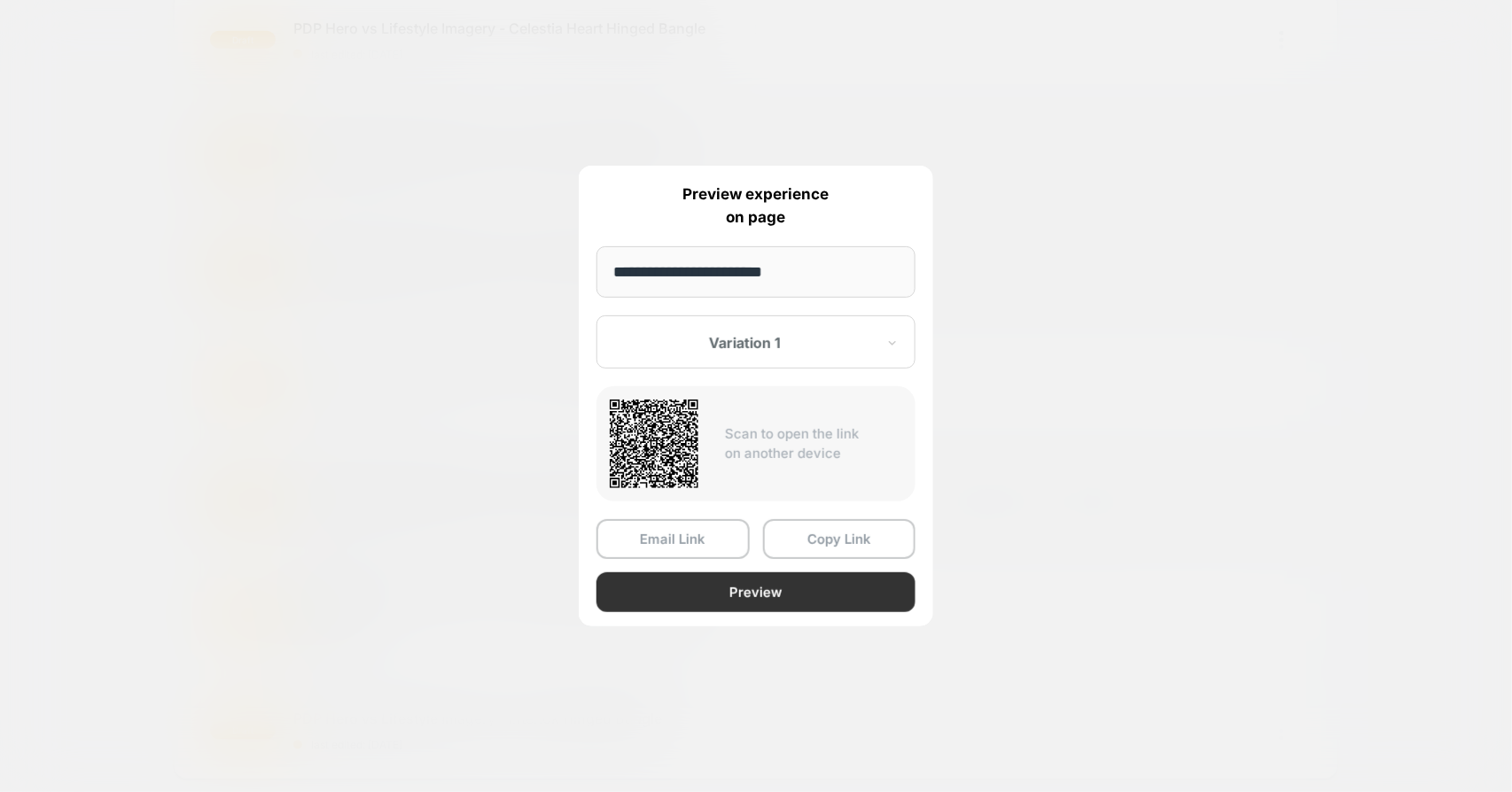
click at [696, 587] on button "Preview" at bounding box center [756, 592] width 319 height 40
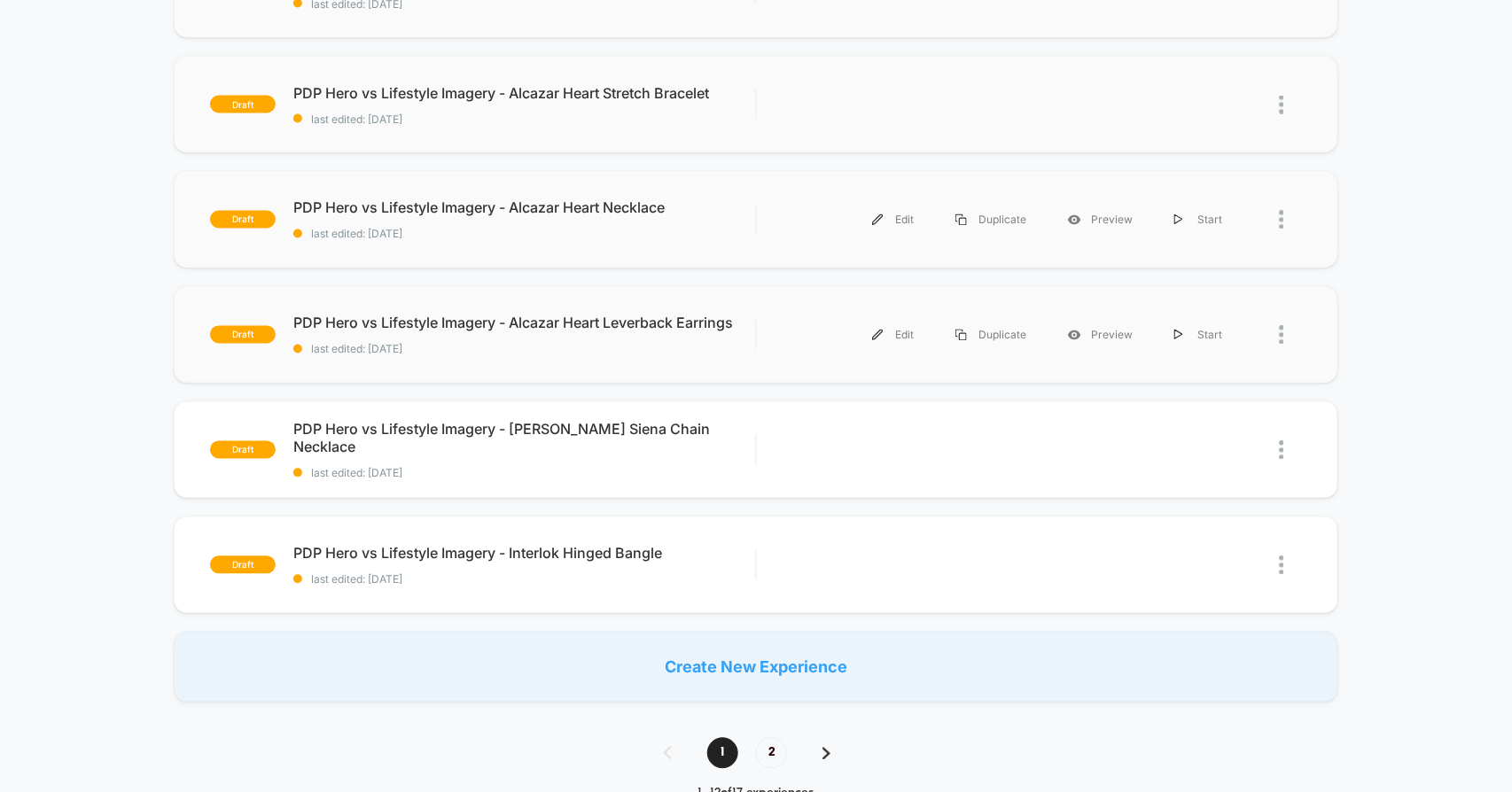
scroll to position [985, 0]
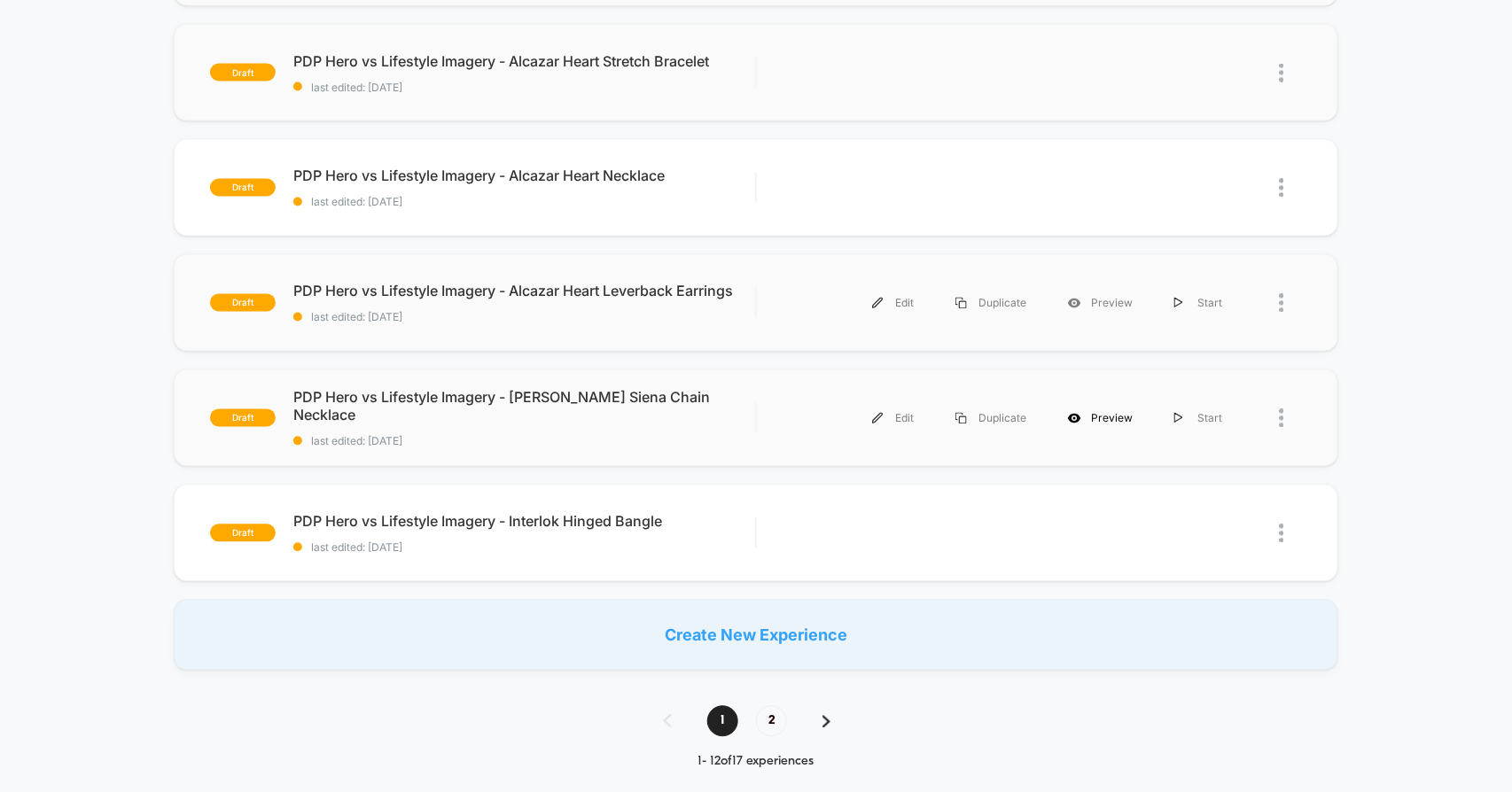
click at [1099, 411] on div "Preview" at bounding box center [1101, 418] width 106 height 40
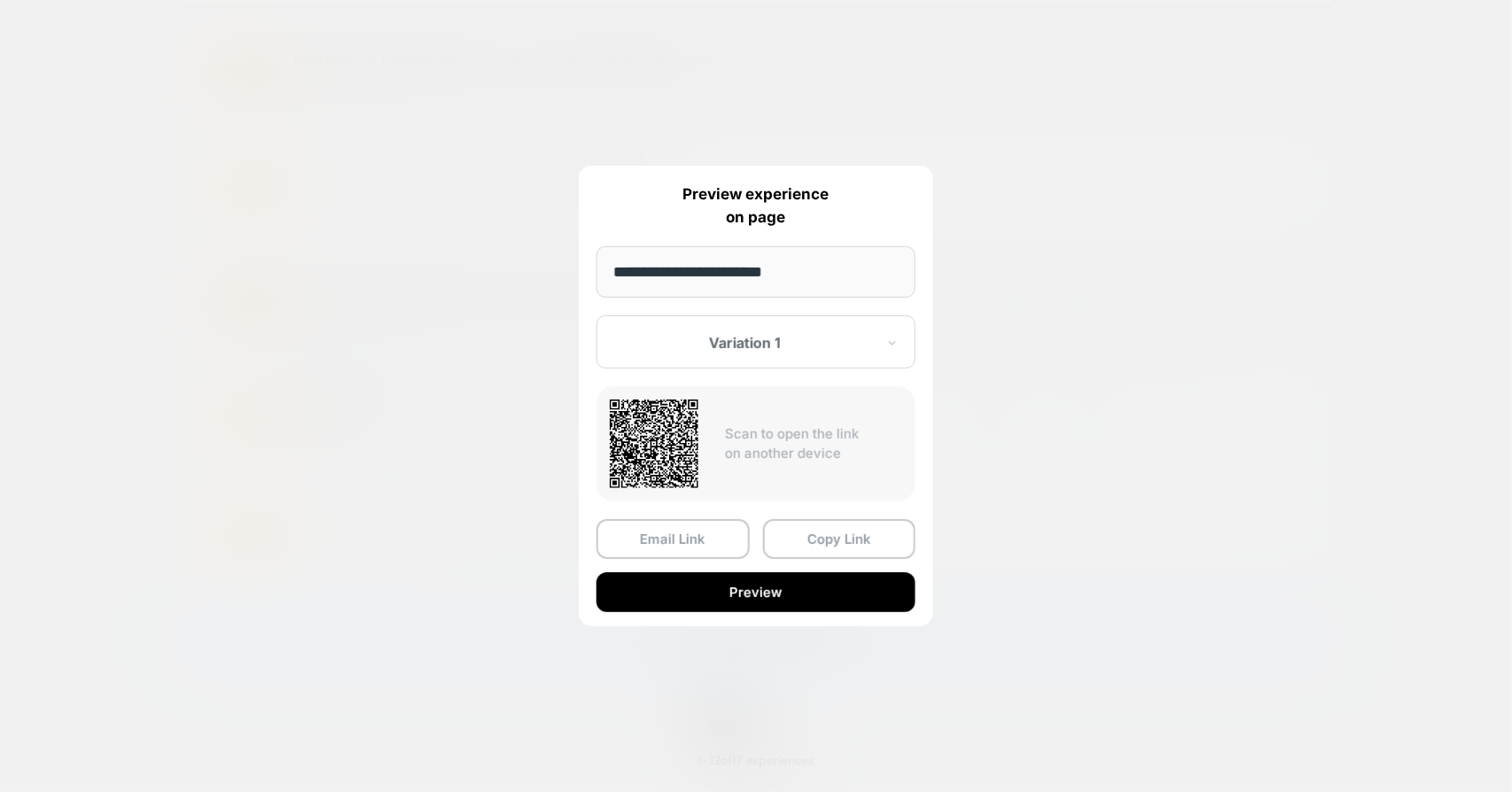
click at [725, 581] on button "Preview" at bounding box center [756, 592] width 319 height 40
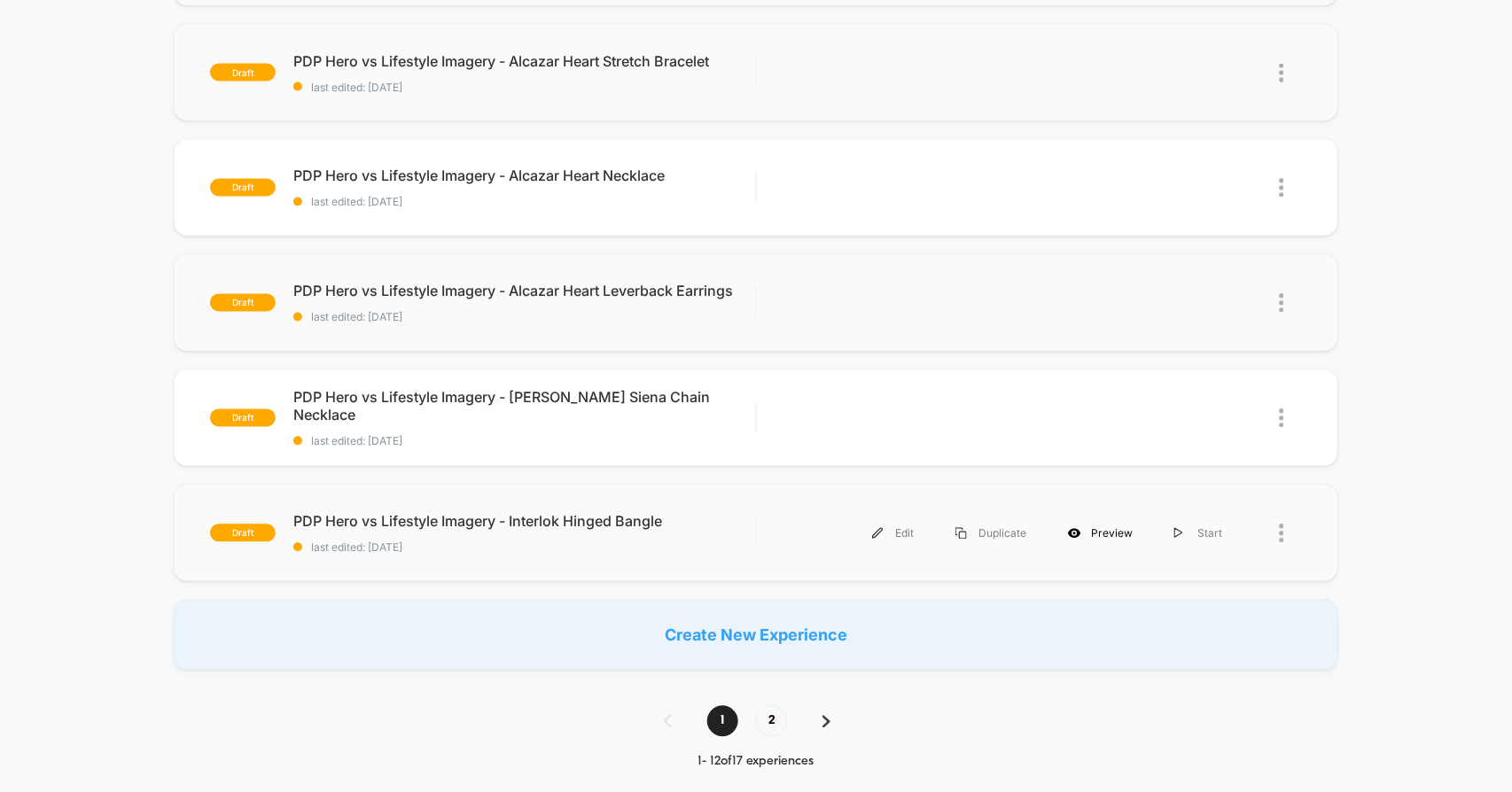
click at [1091, 530] on div "Preview" at bounding box center [1101, 533] width 106 height 40
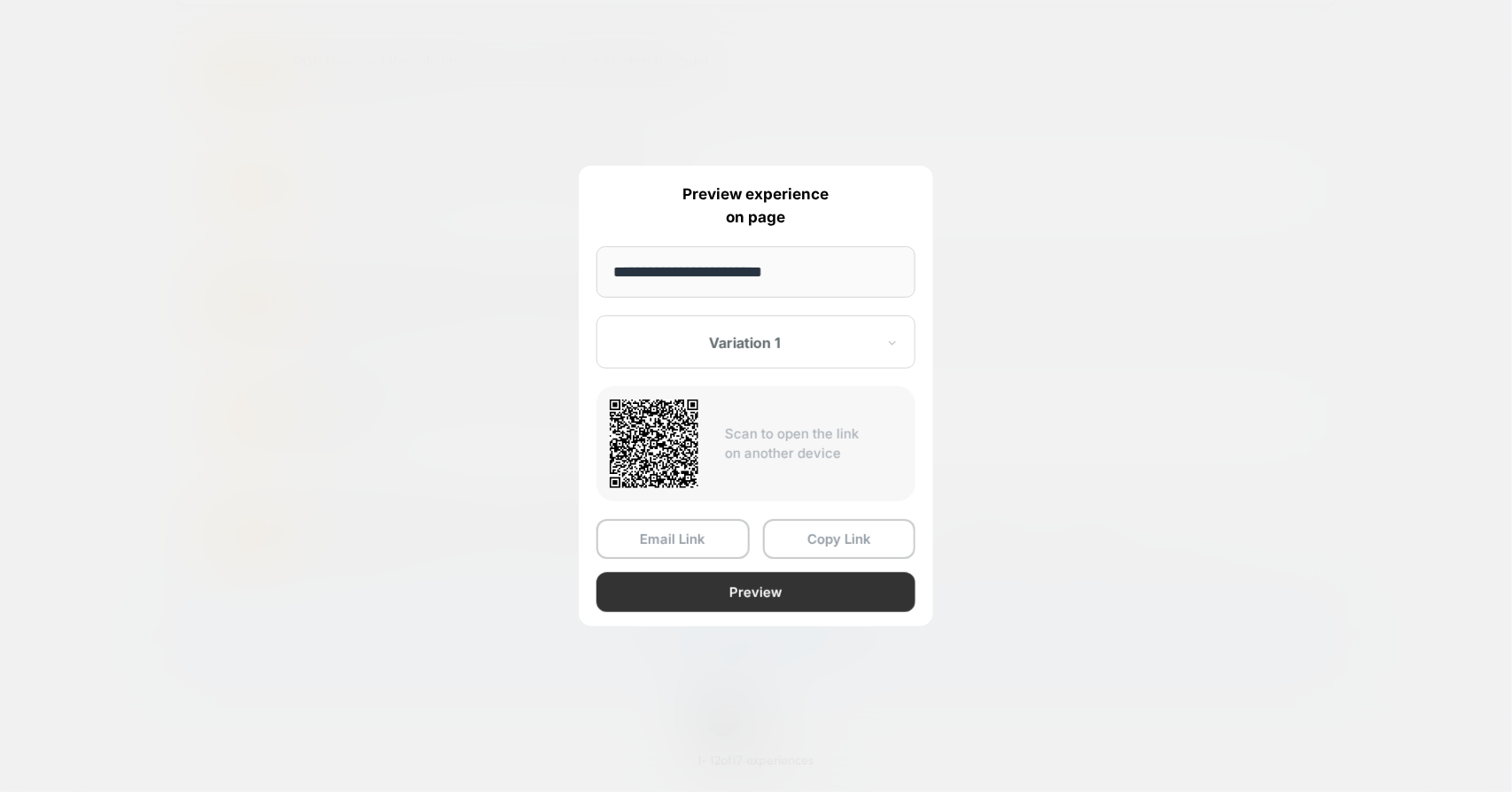
click at [695, 599] on button "Preview" at bounding box center [756, 592] width 319 height 40
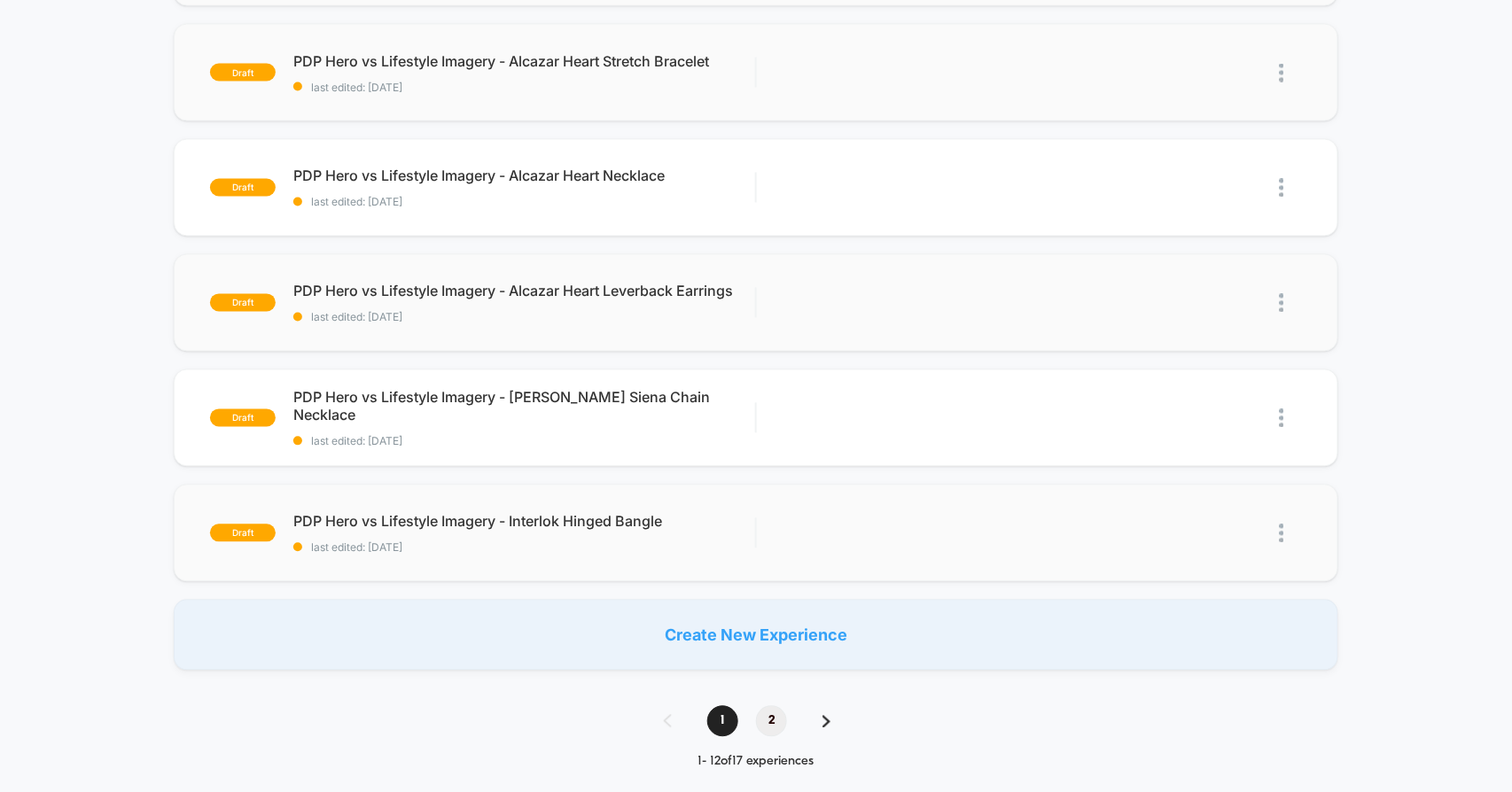
click at [776, 721] on span "2" at bounding box center [772, 722] width 31 height 31
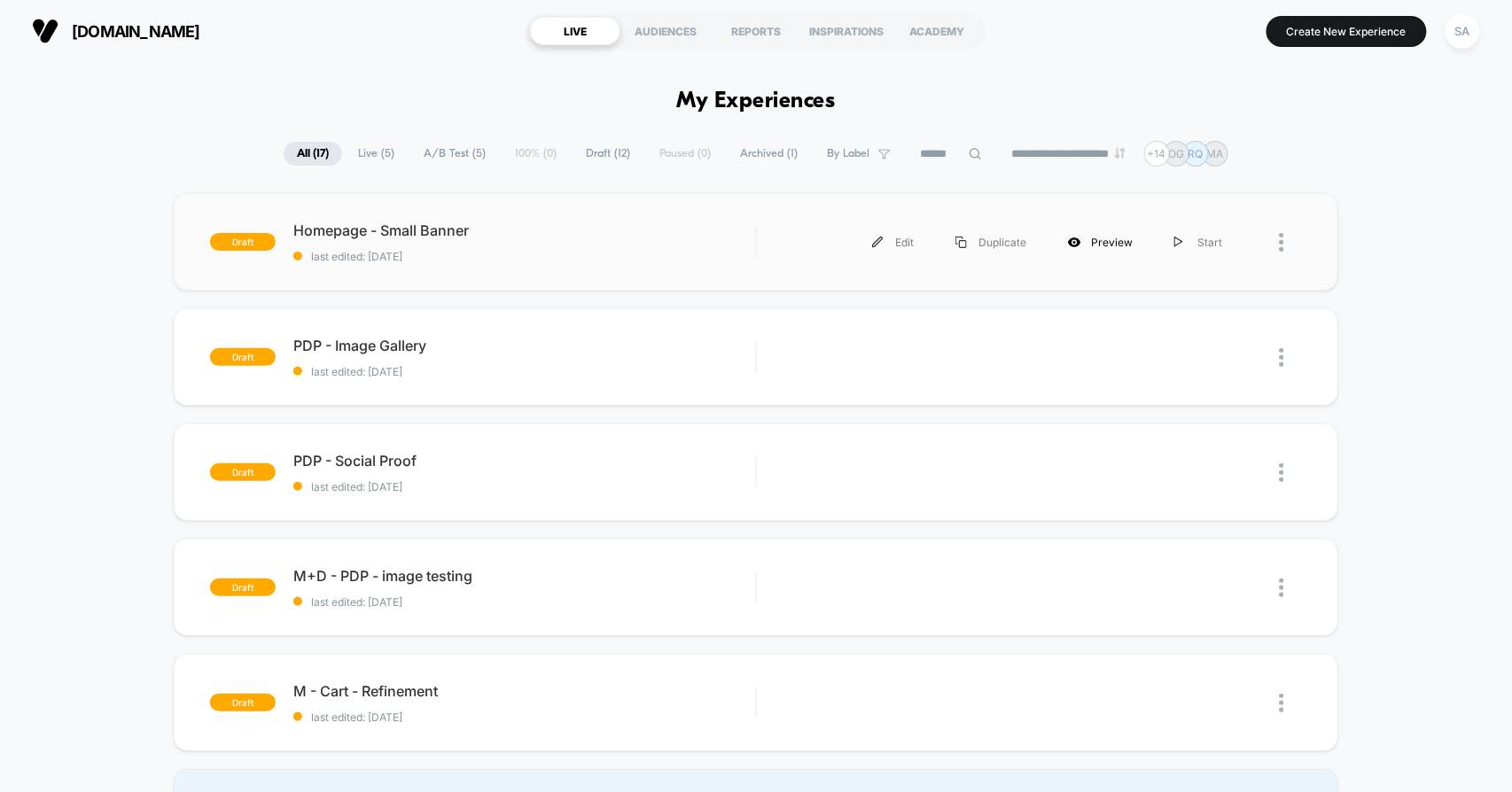
click at [1096, 242] on div "Preview" at bounding box center [1101, 242] width 106 height 40
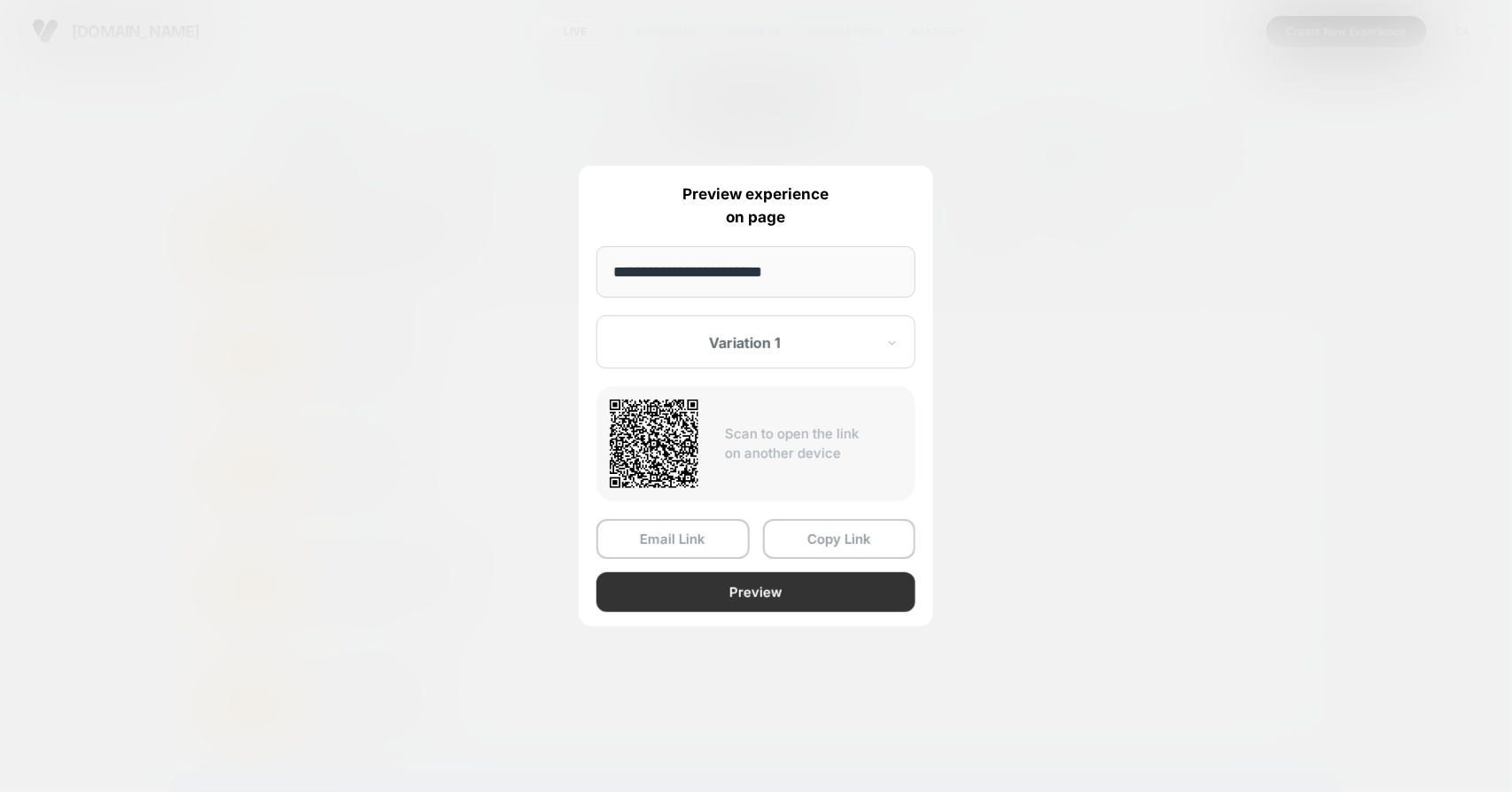
click at [702, 595] on button "Preview" at bounding box center [756, 592] width 319 height 40
